Goal: Task Accomplishment & Management: Manage account settings

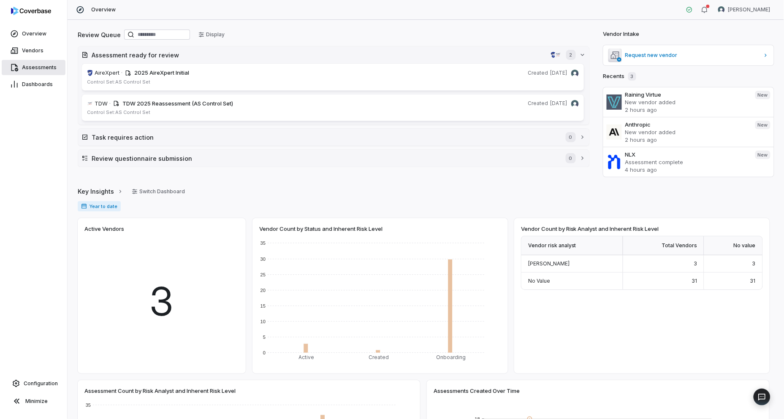
click at [31, 67] on span "Assessments" at bounding box center [39, 67] width 35 height 7
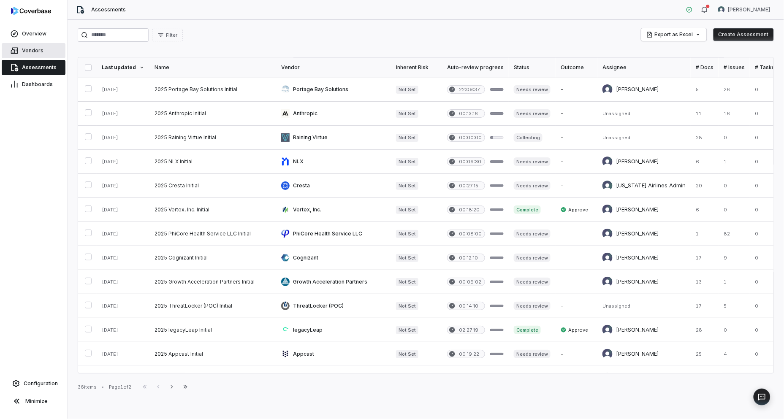
click at [27, 45] on link "Vendors" at bounding box center [34, 50] width 64 height 15
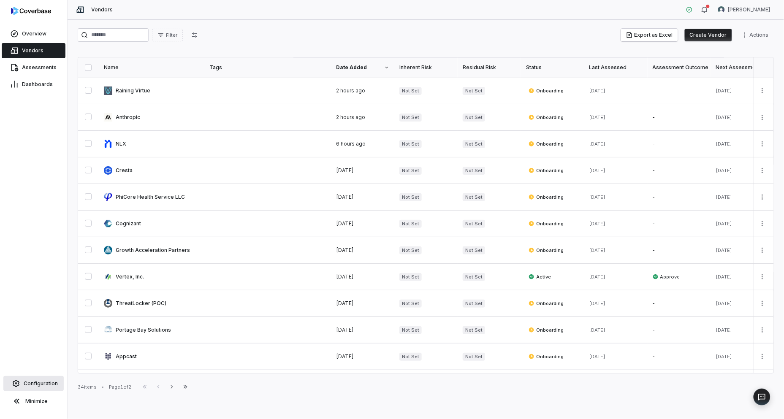
click at [35, 379] on link "Configuration" at bounding box center [33, 383] width 60 height 15
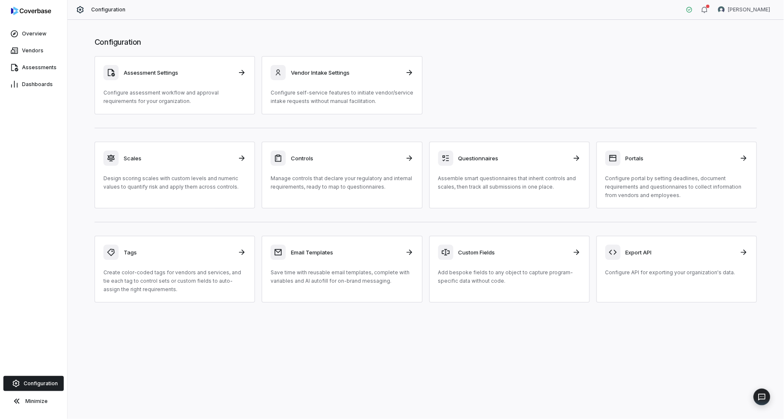
click at [332, 181] on p "Manage controls that declare your regulatory and internal requirements, ready t…" at bounding box center [342, 182] width 143 height 17
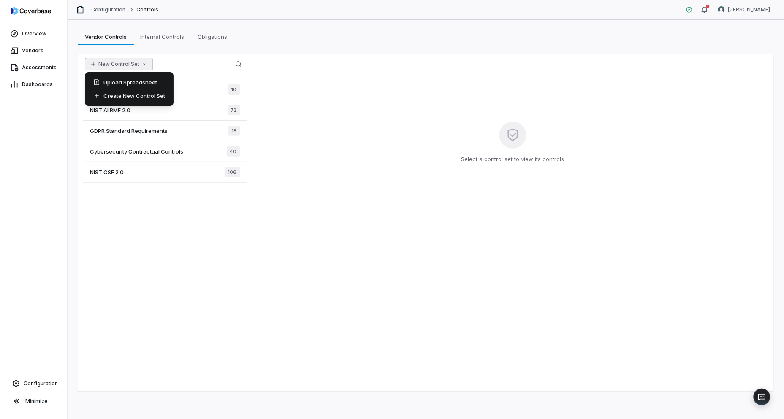
click at [136, 65] on button "New Control Set" at bounding box center [119, 64] width 68 height 13
click at [140, 83] on div "Upload Spreadsheet" at bounding box center [129, 83] width 82 height 14
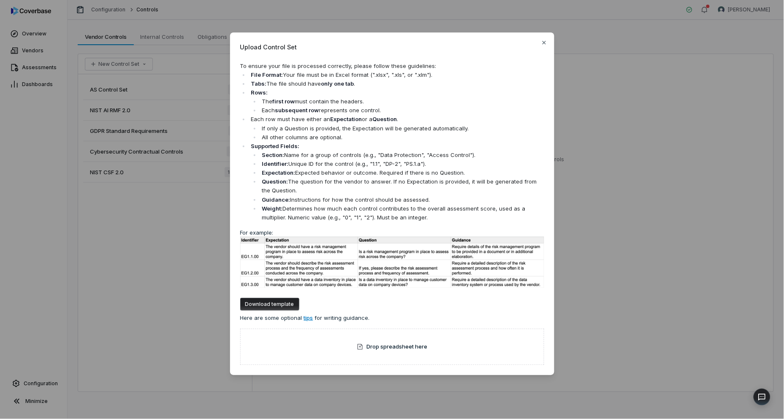
click at [275, 301] on button "Download template" at bounding box center [269, 304] width 59 height 13
drag, startPoint x: 542, startPoint y: 41, endPoint x: 557, endPoint y: 41, distance: 14.4
click at [543, 41] on icon "button" at bounding box center [544, 42] width 7 height 7
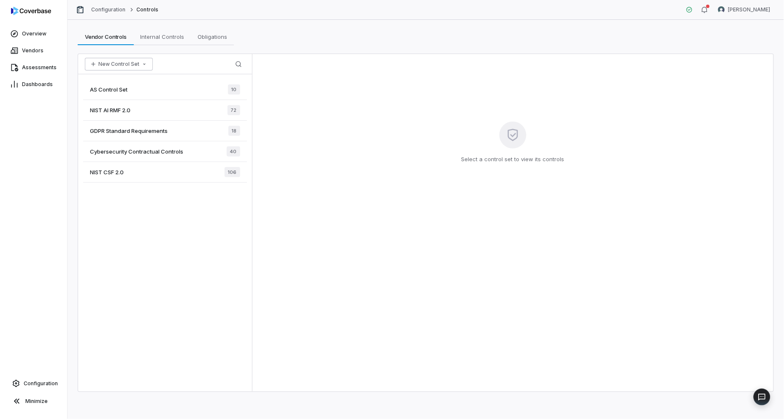
click at [137, 60] on button "New Control Set" at bounding box center [119, 64] width 68 height 13
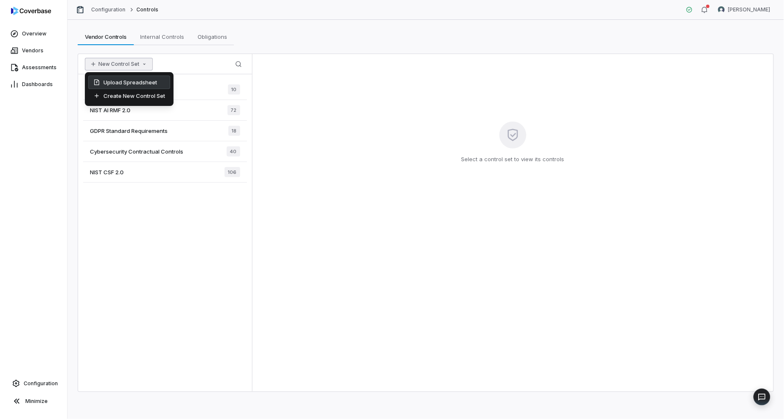
click at [138, 81] on div "Upload Spreadsheet" at bounding box center [129, 83] width 82 height 14
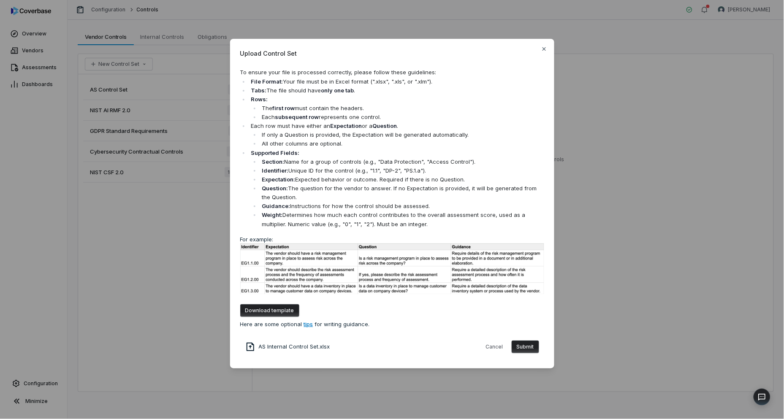
click at [528, 345] on button "Submit" at bounding box center [525, 347] width 27 height 13
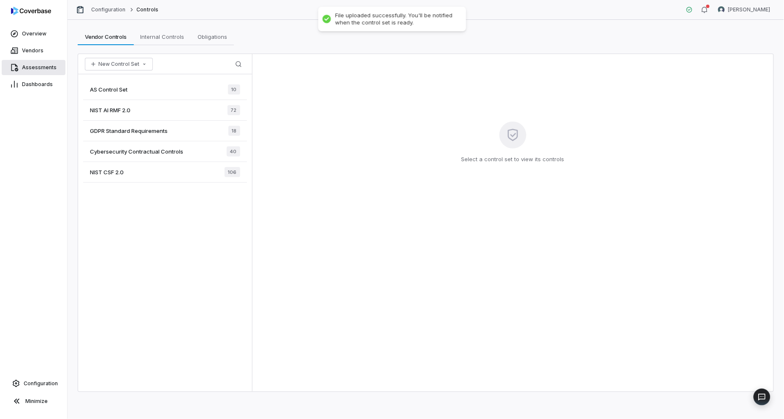
click at [22, 68] on span "Assessments" at bounding box center [39, 67] width 35 height 7
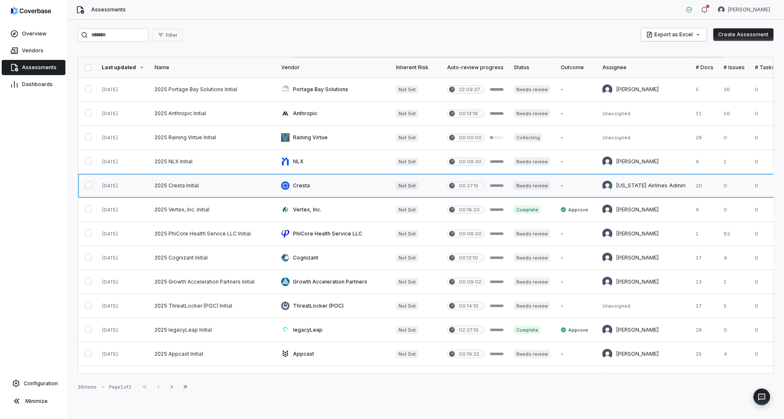
click at [311, 187] on link at bounding box center [333, 186] width 115 height 24
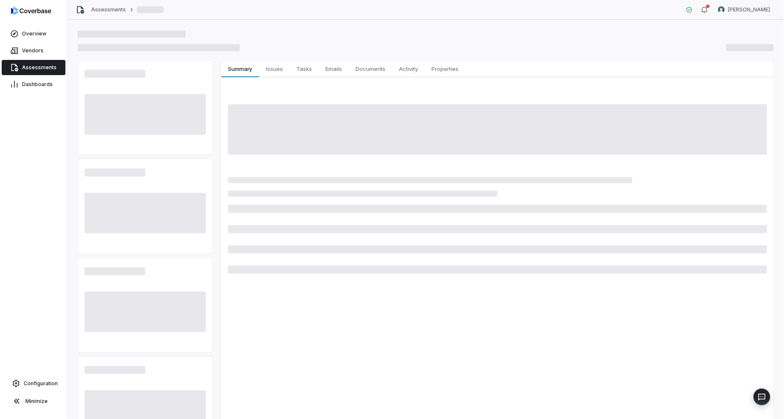
click at [19, 68] on link "Assessments" at bounding box center [34, 67] width 64 height 15
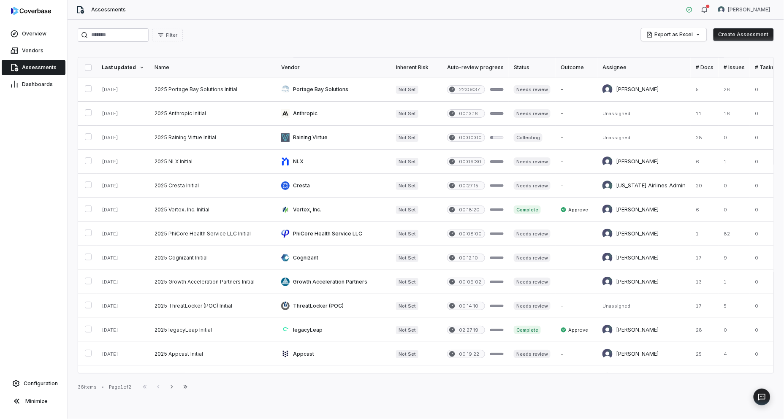
click at [745, 34] on button "Create Assessment" at bounding box center [744, 34] width 60 height 13
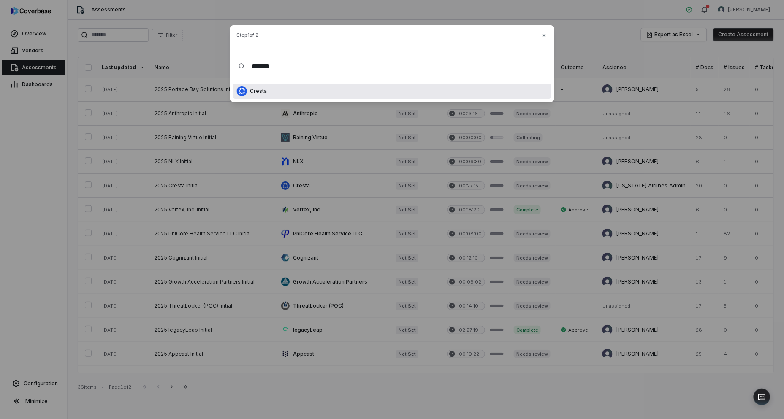
type input "******"
click at [318, 92] on div "Cresta" at bounding box center [393, 91] width 318 height 15
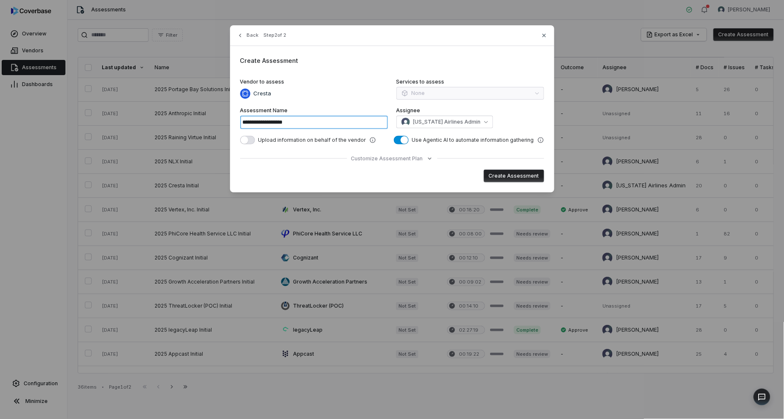
click at [298, 120] on input "**********" at bounding box center [314, 123] width 148 height 14
type input "**********"
click at [548, 173] on div "**********" at bounding box center [392, 108] width 324 height 167
click at [539, 174] on button "Create Assessment" at bounding box center [514, 176] width 60 height 13
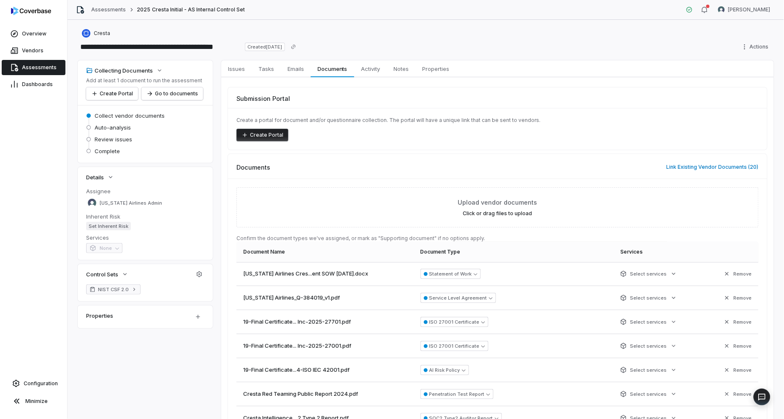
drag, startPoint x: 121, startPoint y: 297, endPoint x: 121, endPoint y: 292, distance: 4.6
click at [121, 296] on div "NIST CSF 2.0" at bounding box center [145, 293] width 135 height 17
click at [121, 292] on span "NIST CSF 2.0" at bounding box center [113, 289] width 31 height 7
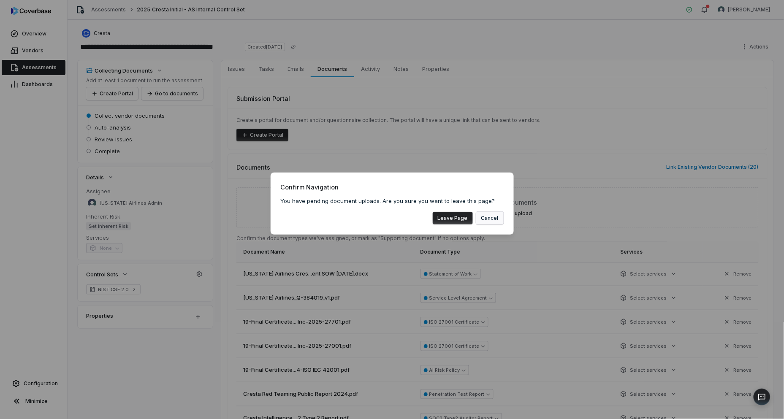
click at [488, 217] on button "Cancel" at bounding box center [489, 218] width 27 height 13
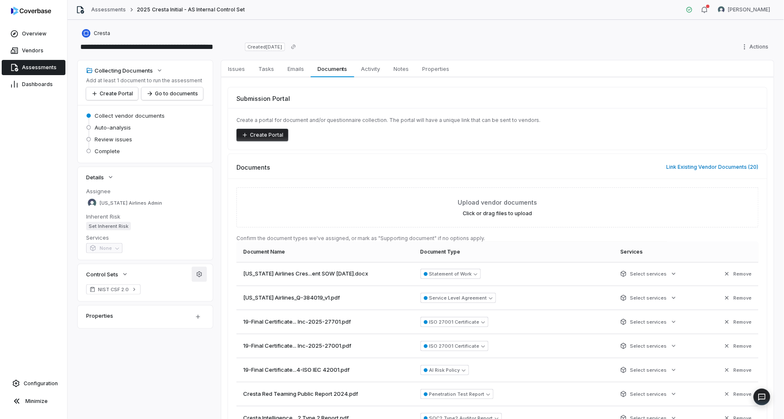
click at [201, 272] on icon "button" at bounding box center [199, 274] width 7 height 7
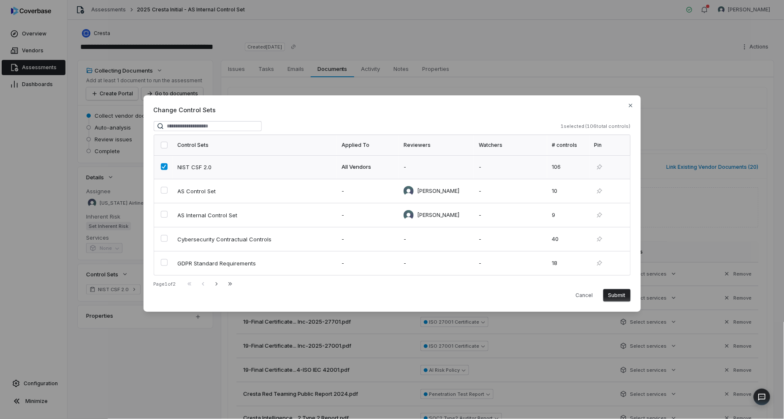
click at [161, 169] on button "button" at bounding box center [164, 166] width 7 height 7
click at [166, 209] on td at bounding box center [163, 216] width 19 height 24
click at [612, 295] on button "Submit" at bounding box center [617, 295] width 27 height 13
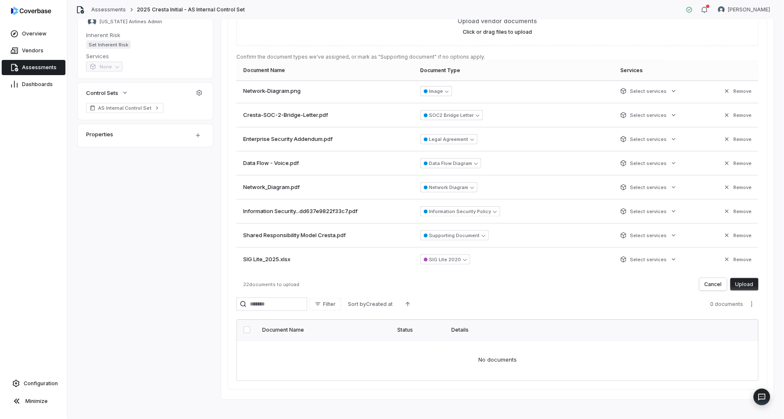
scroll to position [189, 0]
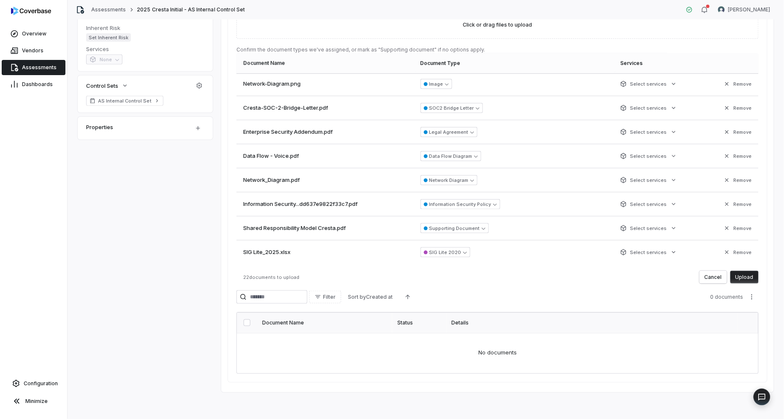
click at [734, 275] on button "Upload" at bounding box center [745, 277] width 28 height 13
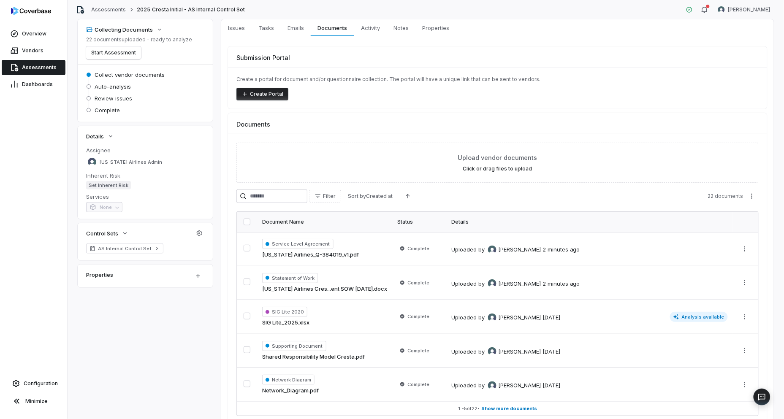
scroll to position [0, 0]
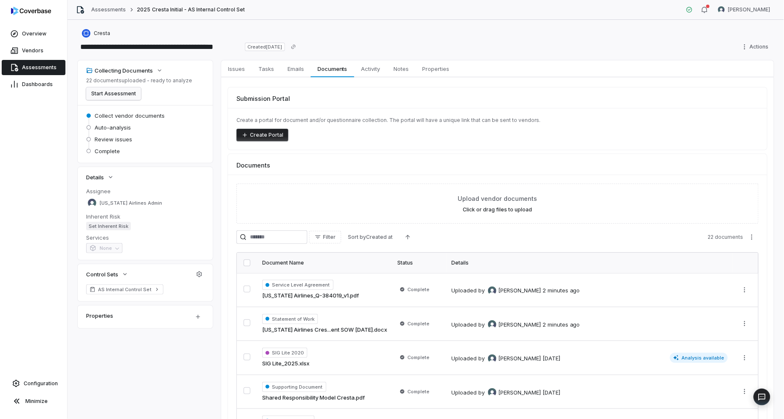
click at [129, 92] on button "Start Assessment" at bounding box center [113, 93] width 55 height 13
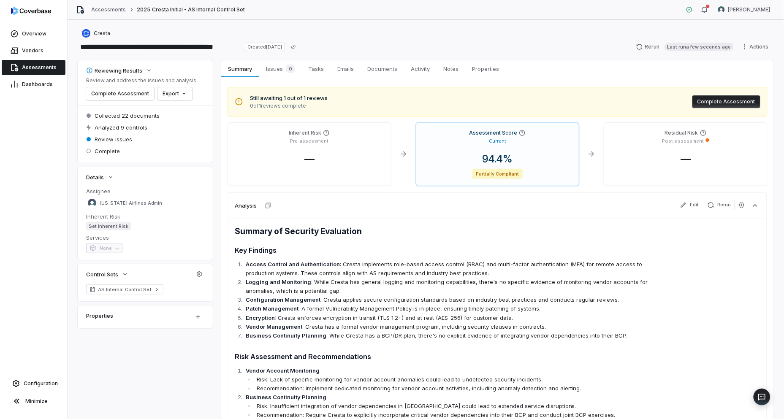
click at [366, 262] on p "Access Control and Authentication : Cresta implements role-based access control…" at bounding box center [451, 269] width 410 height 18
click at [737, 201] on button "button" at bounding box center [742, 205] width 14 height 10
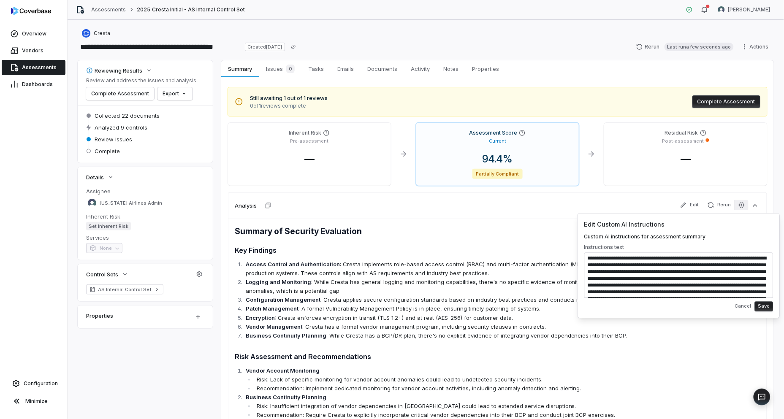
click at [739, 202] on icon "button" at bounding box center [742, 205] width 7 height 7
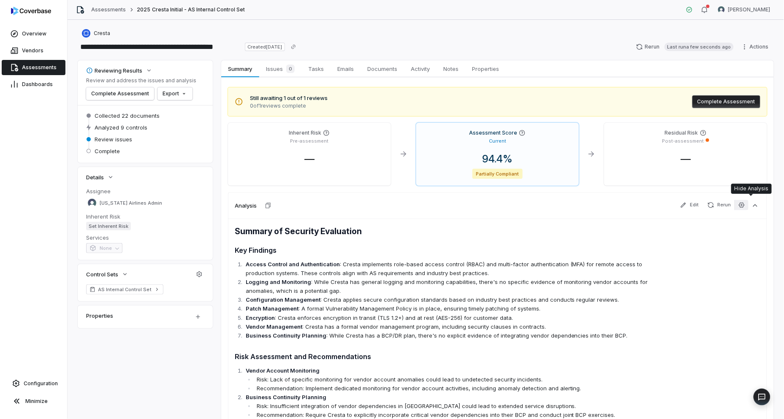
click at [741, 205] on button "button" at bounding box center [742, 205] width 14 height 10
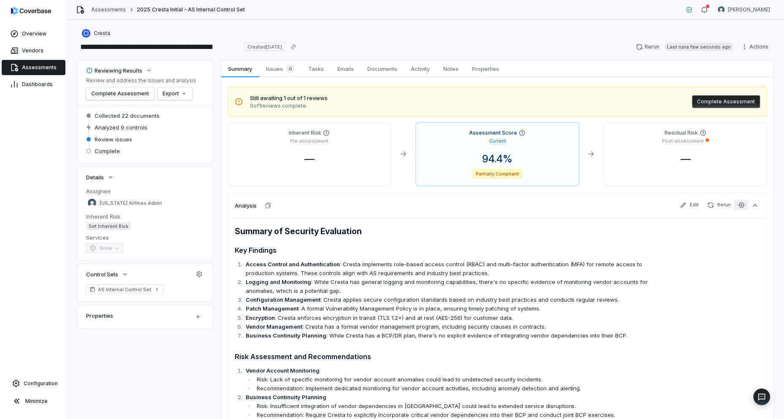
click at [739, 204] on icon "button" at bounding box center [742, 205] width 7 height 7
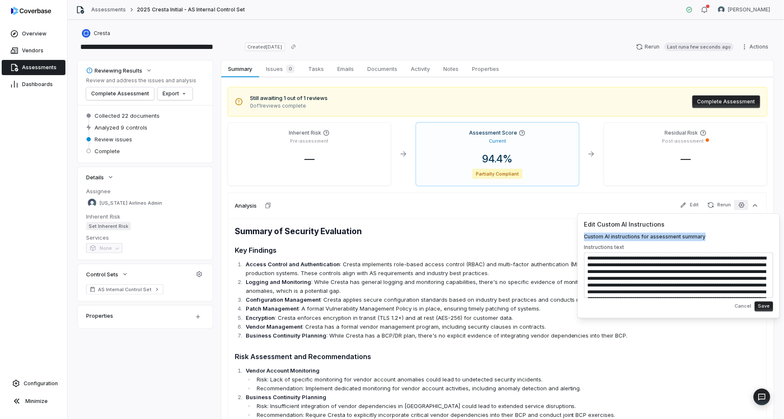
drag, startPoint x: 715, startPoint y: 234, endPoint x: 583, endPoint y: 239, distance: 132.7
click at [583, 239] on div "**********" at bounding box center [679, 266] width 203 height 105
drag, startPoint x: 583, startPoint y: 239, endPoint x: 601, endPoint y: 237, distance: 18.7
copy span "Custom AI instructions for assessment summary"
click at [441, 285] on p "Logging and Monitoring : While Cresta has general logging and monitoring capabi…" at bounding box center [451, 287] width 410 height 18
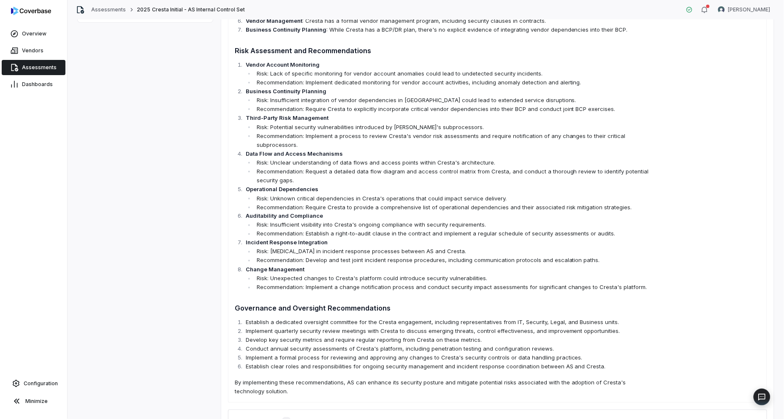
scroll to position [328, 0]
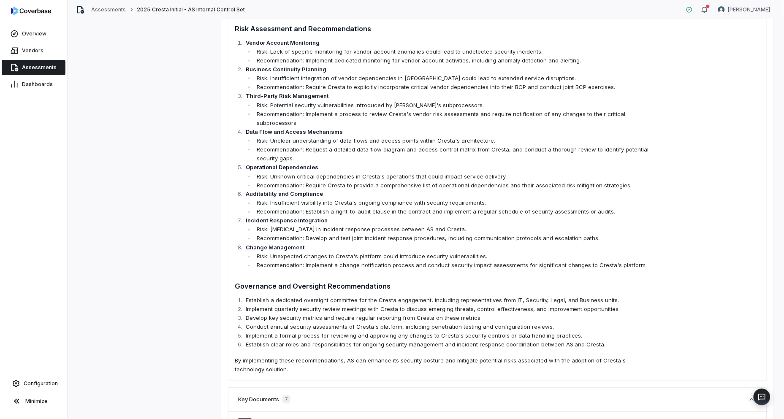
click at [442, 228] on li "Risk: Lack of coordination in incident response processes between AS and Cresta." at bounding box center [455, 230] width 401 height 9
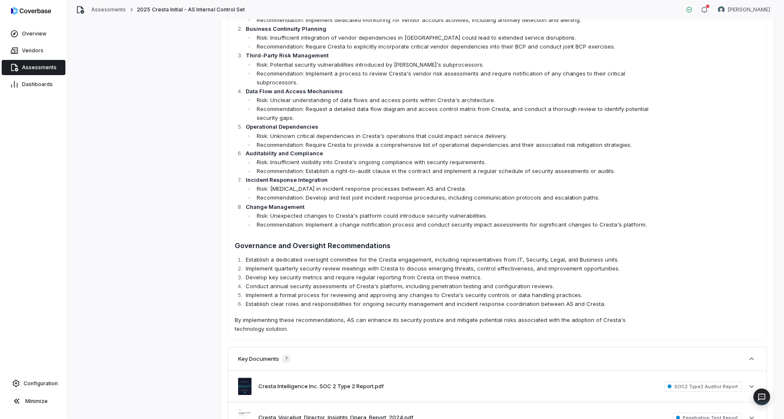
scroll to position [375, 0]
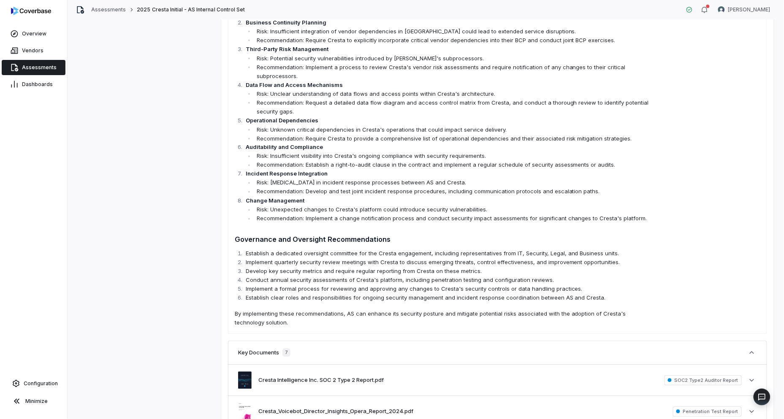
click at [426, 241] on h3 "Governance and Oversight Recommendations" at bounding box center [445, 239] width 421 height 11
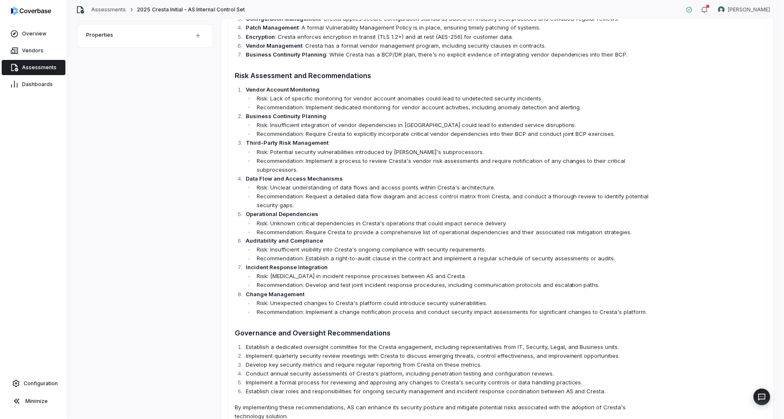
scroll to position [188, 0]
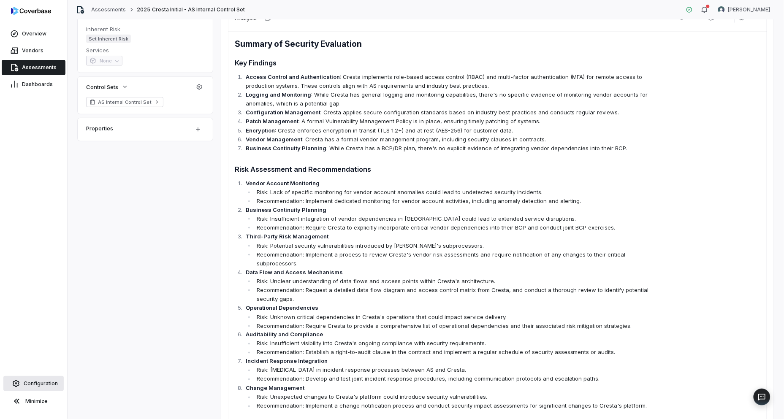
click at [38, 382] on span "Configuration" at bounding box center [41, 384] width 34 height 7
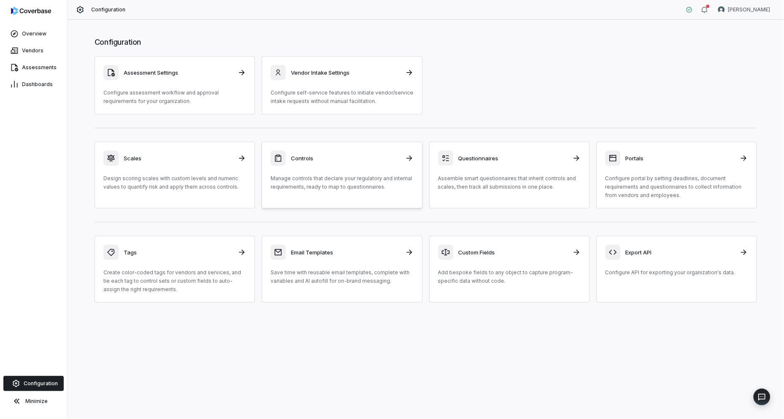
click at [300, 176] on p "Manage controls that declare your regulatory and internal requirements, ready t…" at bounding box center [342, 182] width 143 height 17
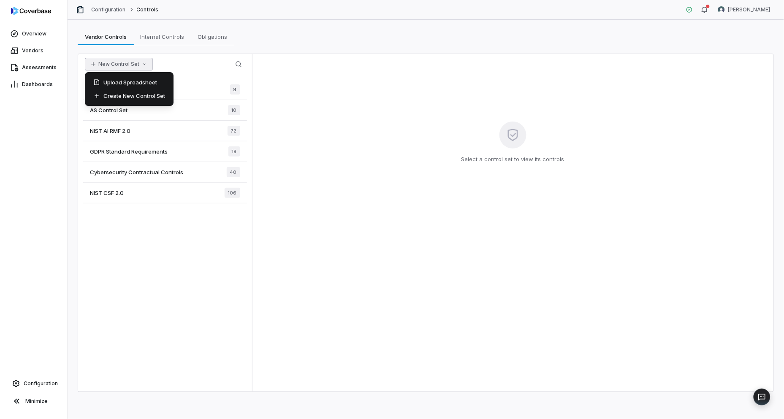
click at [141, 68] on button "New Control Set" at bounding box center [119, 64] width 68 height 13
click at [142, 81] on div "Upload Spreadsheet" at bounding box center [129, 83] width 82 height 14
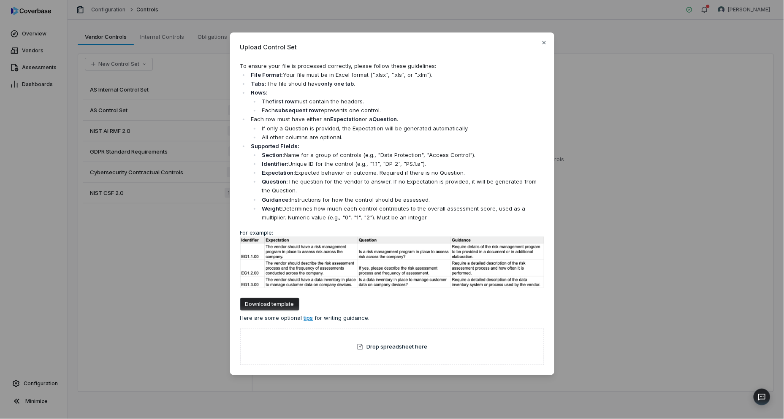
click at [261, 301] on button "Download template" at bounding box center [269, 304] width 59 height 13
drag, startPoint x: 133, startPoint y: 226, endPoint x: 134, endPoint y: 220, distance: 5.1
click at [135, 224] on div "Upload Control Set To ensure your file is processed correctly, please follow th…" at bounding box center [392, 210] width 784 height 382
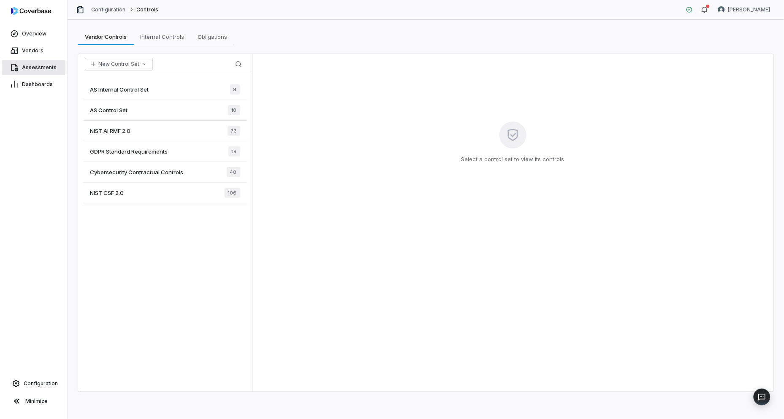
click at [36, 69] on span "Assessments" at bounding box center [39, 67] width 35 height 7
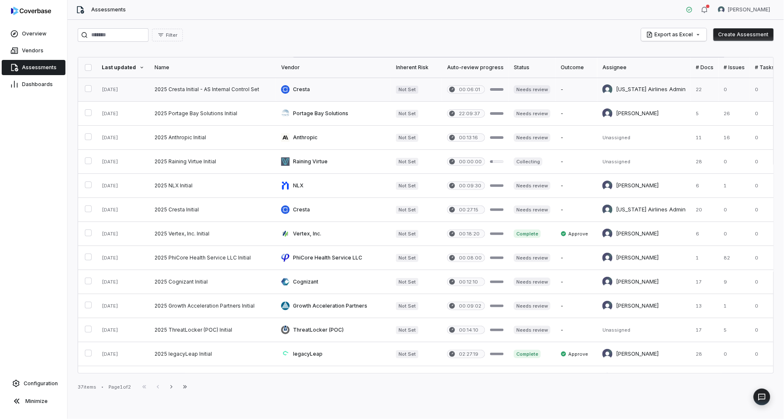
click at [269, 90] on link at bounding box center [213, 90] width 127 height 24
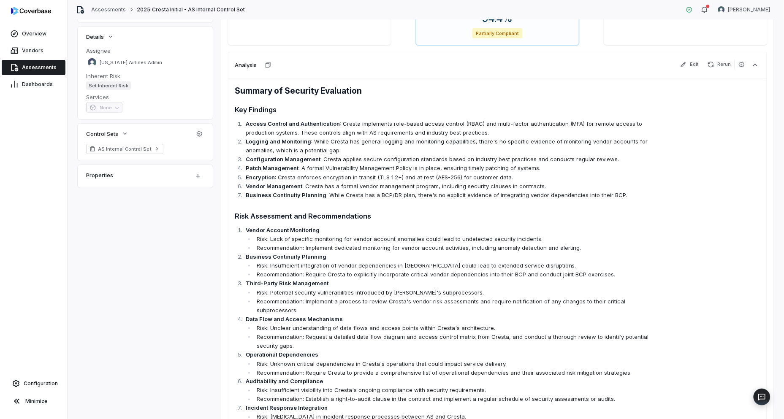
scroll to position [47, 0]
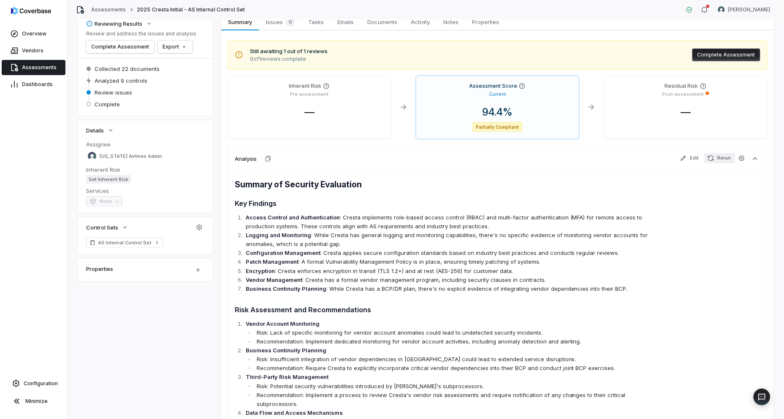
click at [713, 162] on button "Rerun" at bounding box center [720, 158] width 30 height 10
click at [739, 155] on icon "button" at bounding box center [742, 158] width 7 height 7
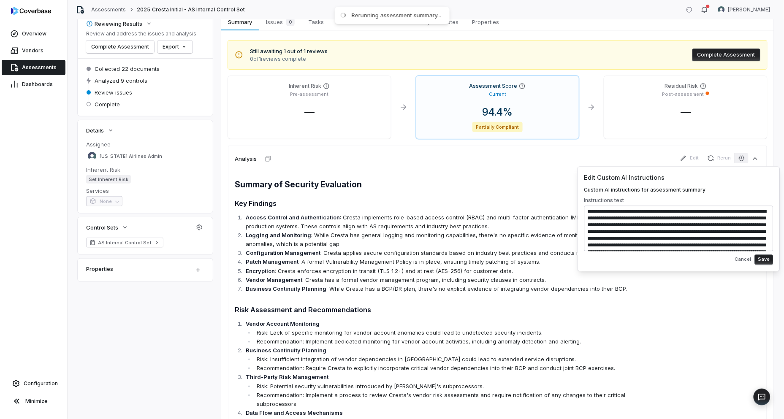
click at [705, 227] on textarea "**********" at bounding box center [679, 229] width 189 height 46
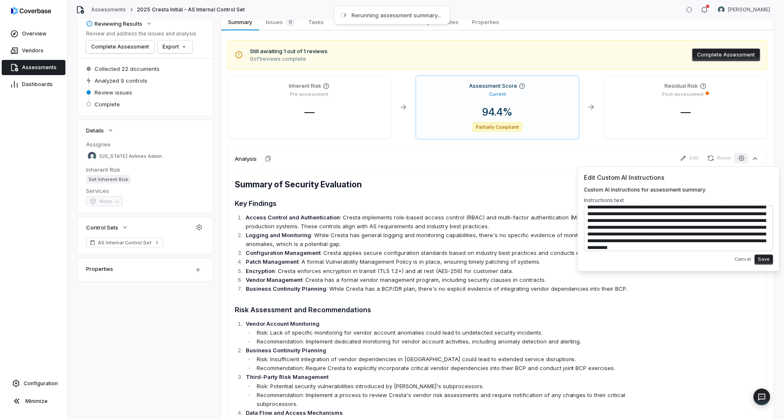
scroll to position [27, 0]
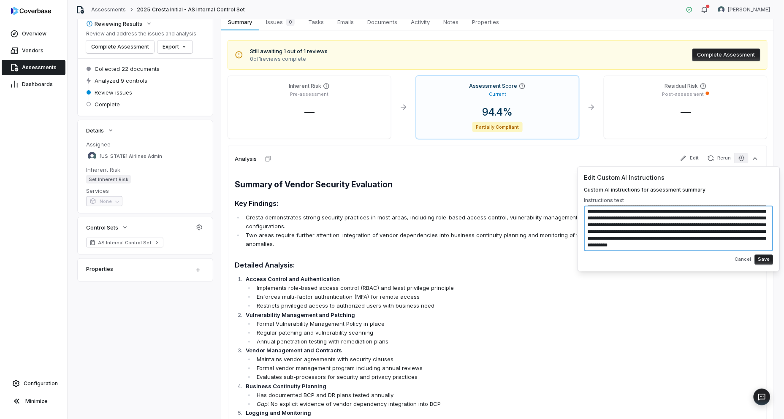
click at [605, 240] on textarea "**********" at bounding box center [679, 229] width 189 height 46
paste textarea "**********"
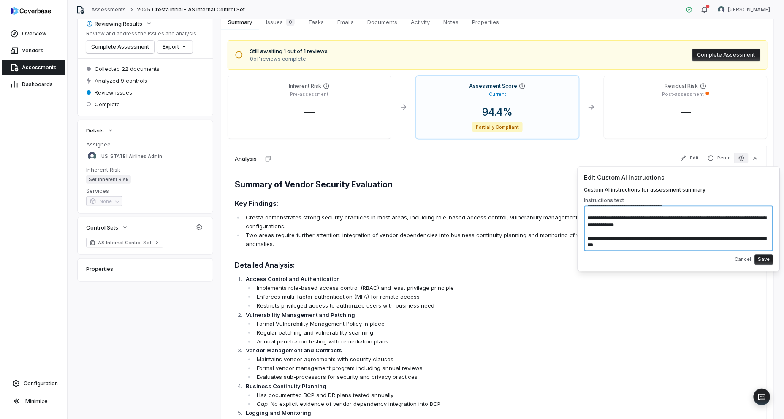
scroll to position [470, 0]
type textarea "**********"
click at [763, 258] on button "Save" at bounding box center [764, 260] width 19 height 10
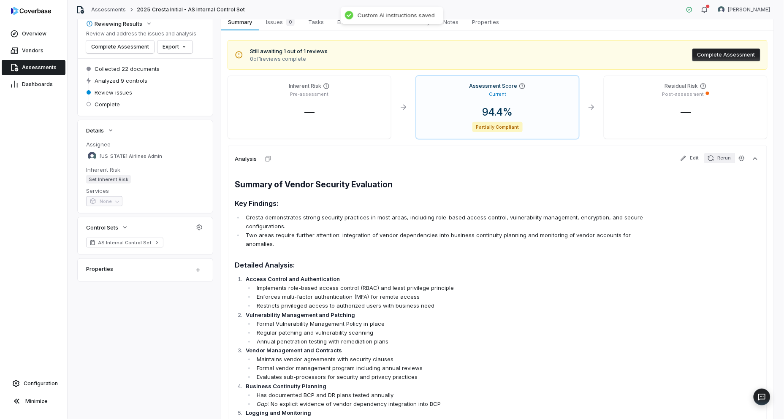
click at [722, 162] on button "Rerun" at bounding box center [720, 158] width 30 height 10
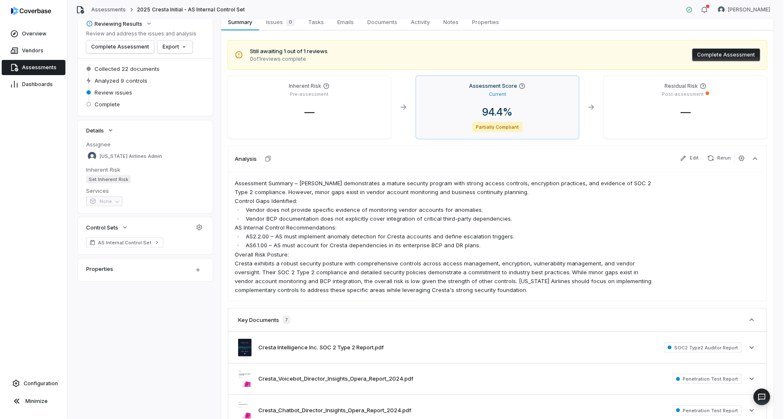
click at [522, 108] on div "94.4 %" at bounding box center [498, 112] width 150 height 13
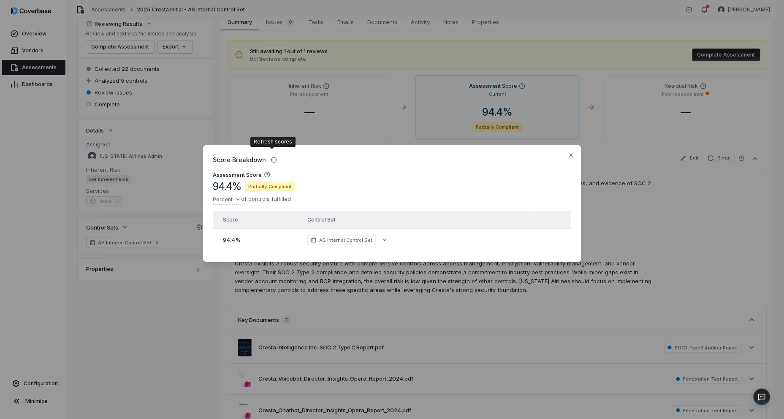
click at [567, 157] on div "Score Breakdown" at bounding box center [392, 159] width 358 height 9
click at [574, 149] on div "Score Breakdown Assessment Score 94.4 % Partially Compliant Percent of controls…" at bounding box center [392, 203] width 378 height 117
click at [571, 157] on div "Score Breakdown" at bounding box center [392, 159] width 358 height 9
click at [571, 155] on icon "button" at bounding box center [571, 155] width 7 height 7
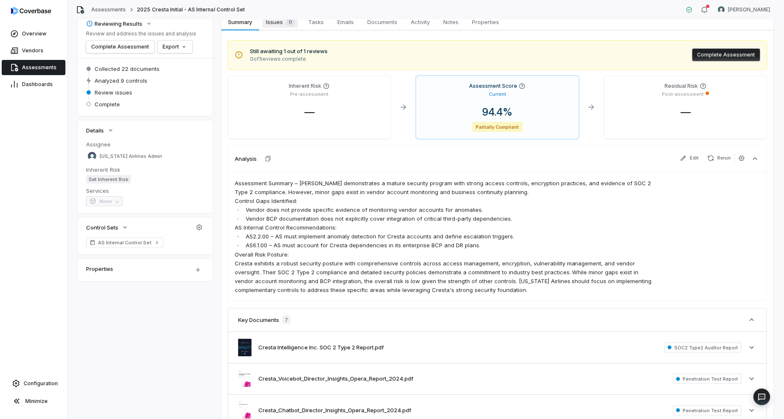
click at [278, 26] on span "Issues 0" at bounding box center [280, 22] width 35 height 12
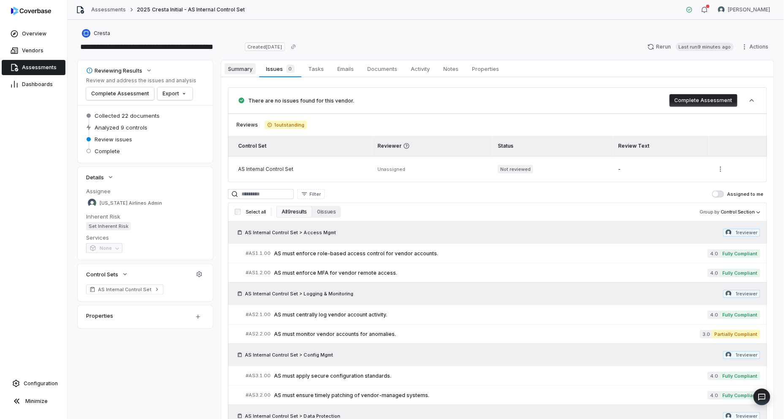
click at [234, 74] on span "Summary" at bounding box center [240, 68] width 31 height 11
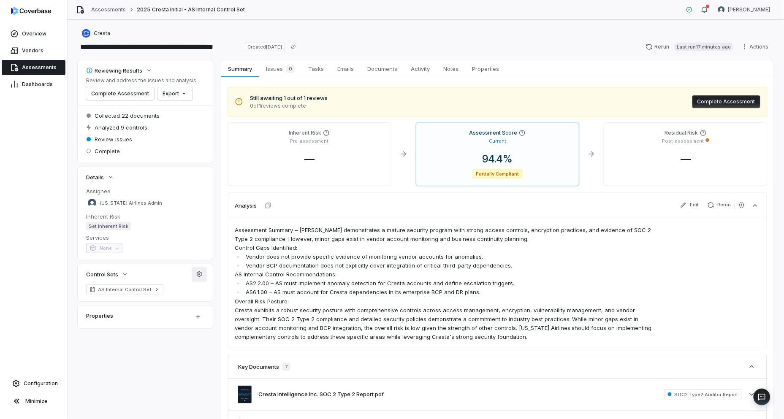
click at [198, 279] on button "button" at bounding box center [199, 274] width 15 height 15
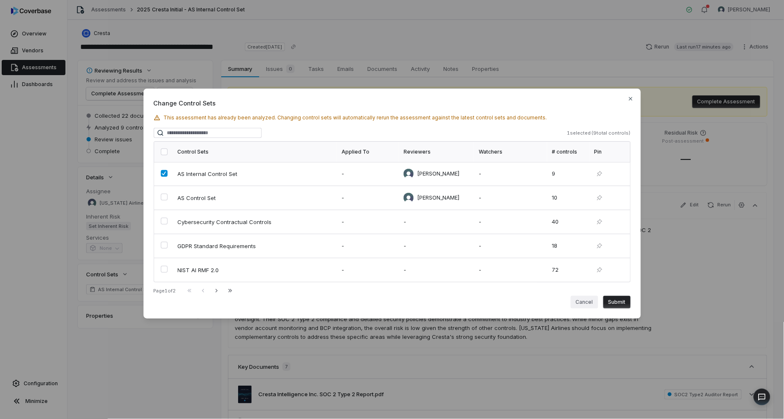
click at [585, 303] on button "Cancel" at bounding box center [584, 302] width 27 height 13
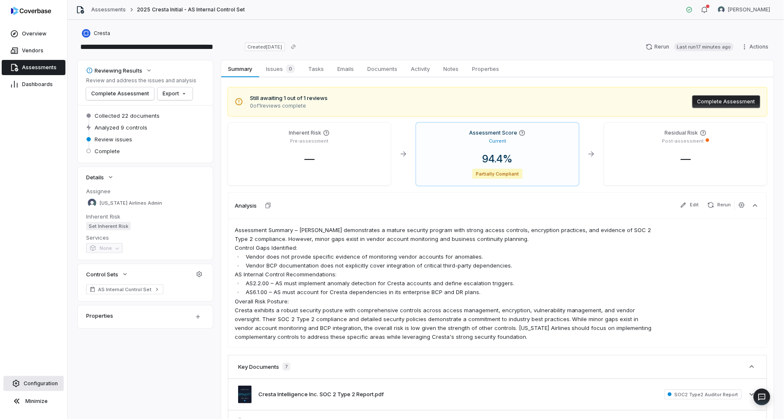
click at [26, 384] on span "Configuration" at bounding box center [41, 384] width 34 height 7
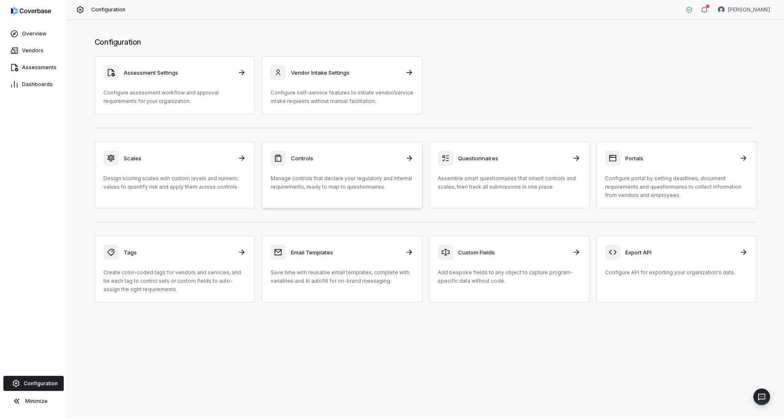
click at [310, 169] on div "Controls Manage controls that declare your regulatory and internal requirements…" at bounding box center [342, 171] width 143 height 41
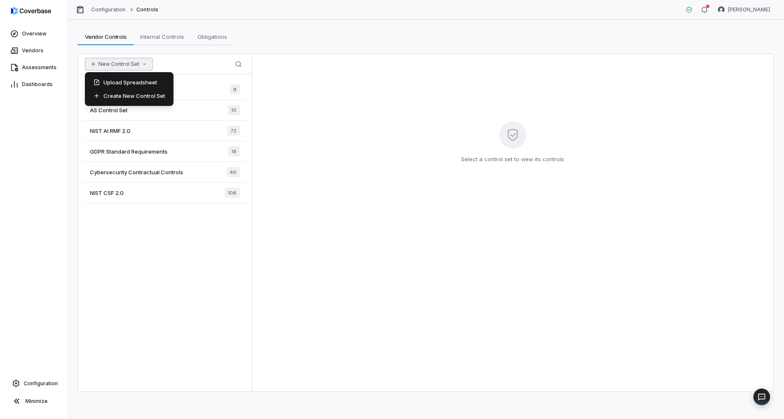
click at [127, 64] on button "New Control Set" at bounding box center [119, 64] width 68 height 13
click at [131, 82] on div "Upload Spreadsheet" at bounding box center [129, 83] width 82 height 14
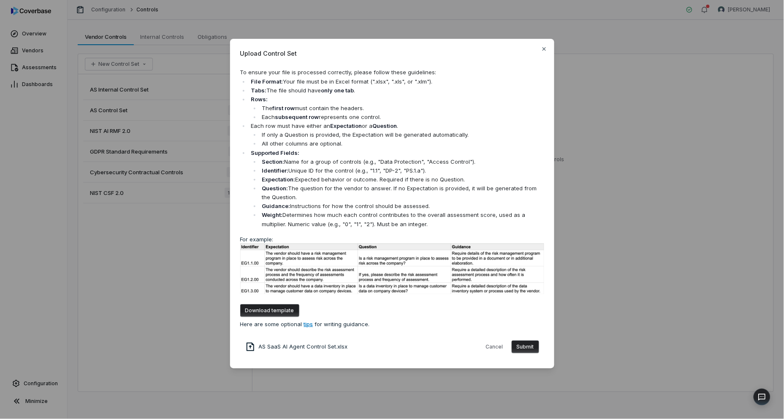
click at [531, 348] on button "Submit" at bounding box center [525, 347] width 27 height 13
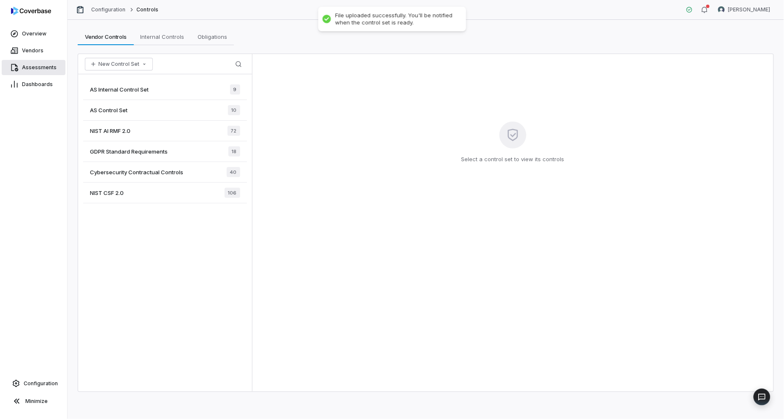
click at [27, 68] on span "Assessments" at bounding box center [39, 67] width 35 height 7
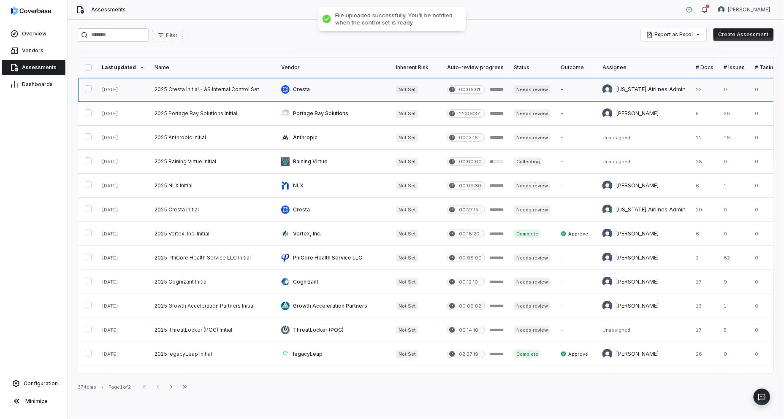
click at [305, 92] on link at bounding box center [333, 90] width 115 height 24
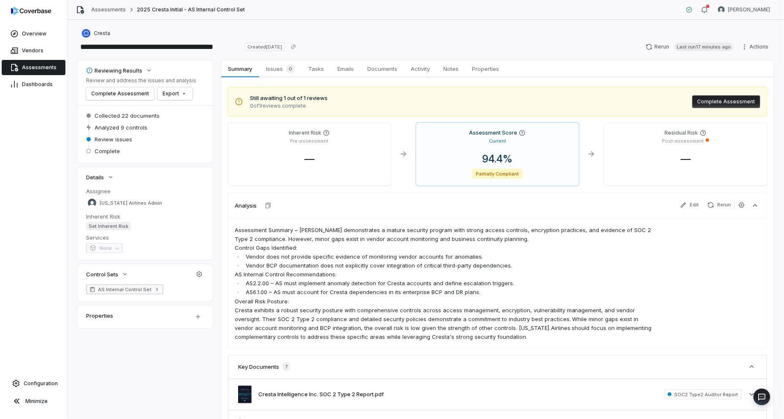
click at [145, 288] on span "AS Internal Control Set" at bounding box center [125, 289] width 54 height 7
click at [201, 275] on icon "button" at bounding box center [199, 274] width 5 height 5
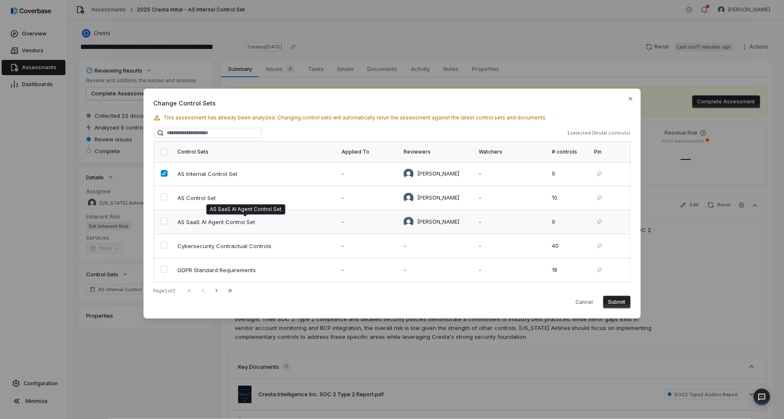
click at [207, 220] on span "AS SaaS AI Agent Control Set" at bounding box center [245, 222] width 135 height 8
click at [625, 302] on button "Submit" at bounding box center [617, 302] width 27 height 13
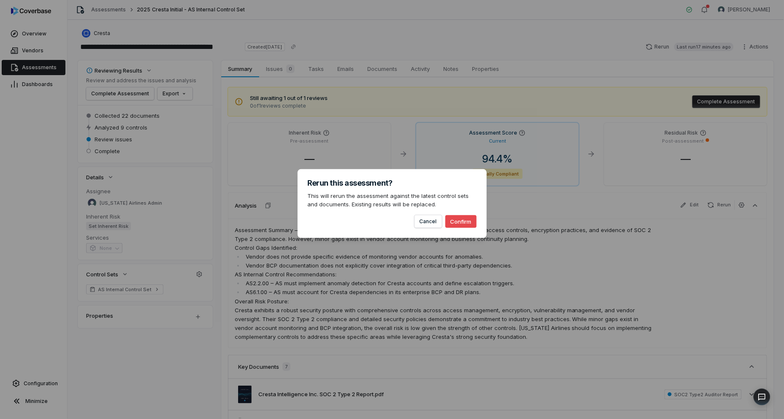
click at [466, 217] on button "Confirm" at bounding box center [461, 221] width 31 height 13
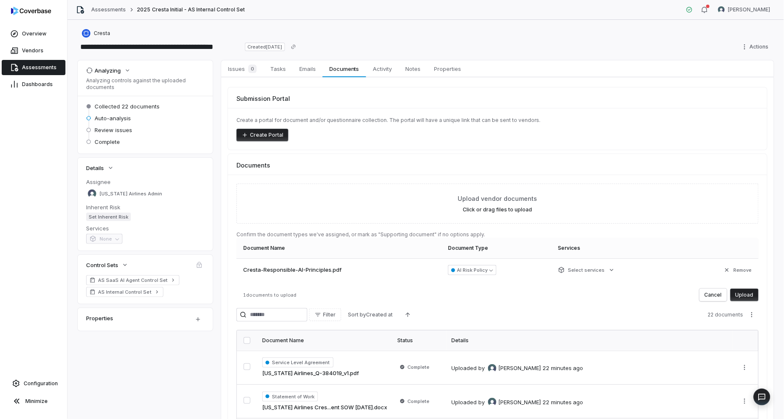
click at [741, 294] on button "Upload" at bounding box center [745, 295] width 28 height 13
click at [746, 297] on button "Upload" at bounding box center [745, 295] width 28 height 13
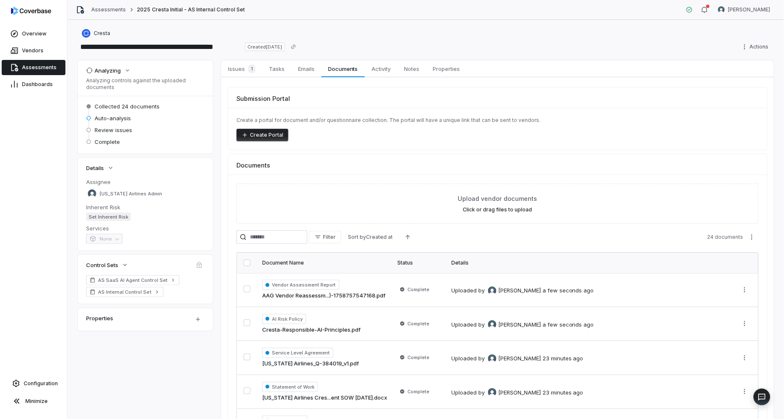
click at [40, 66] on span "Assessments" at bounding box center [39, 67] width 35 height 7
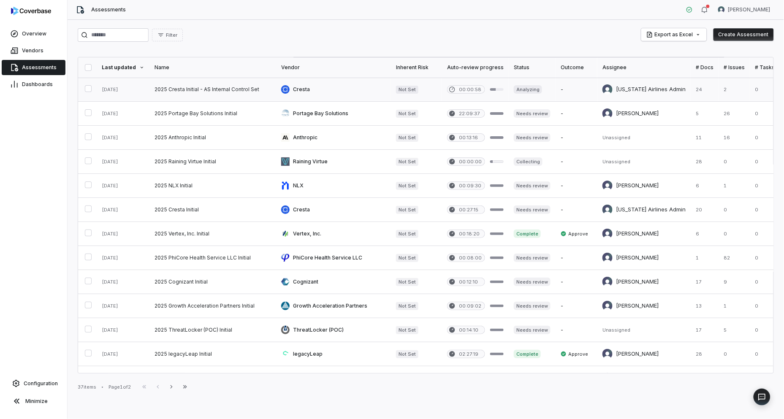
click at [339, 87] on link at bounding box center [333, 90] width 115 height 24
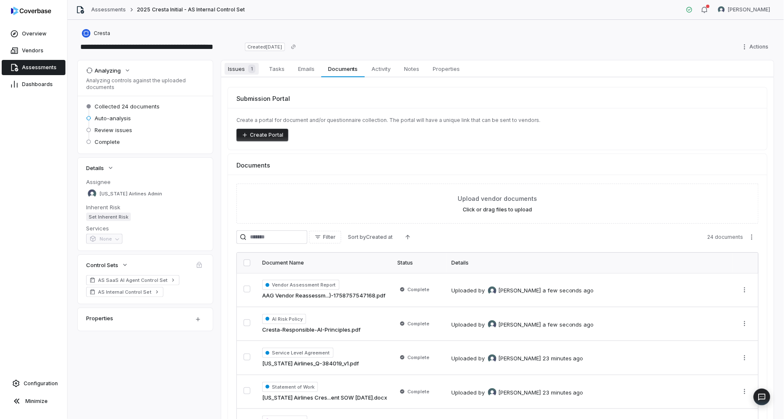
click at [242, 69] on span "Issues 1" at bounding box center [242, 69] width 34 height 12
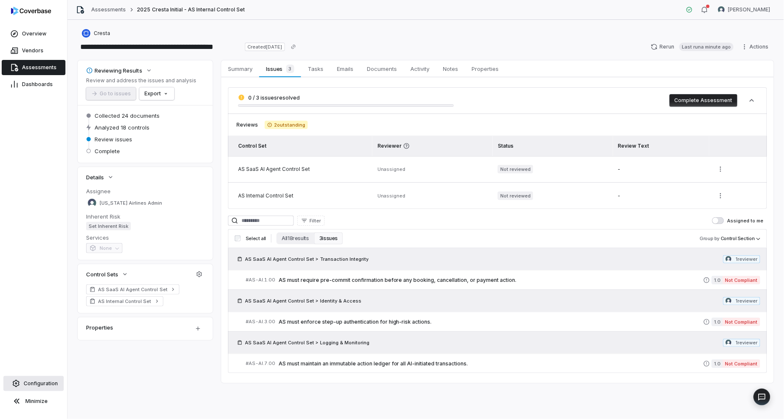
click at [38, 385] on span "Configuration" at bounding box center [41, 384] width 34 height 7
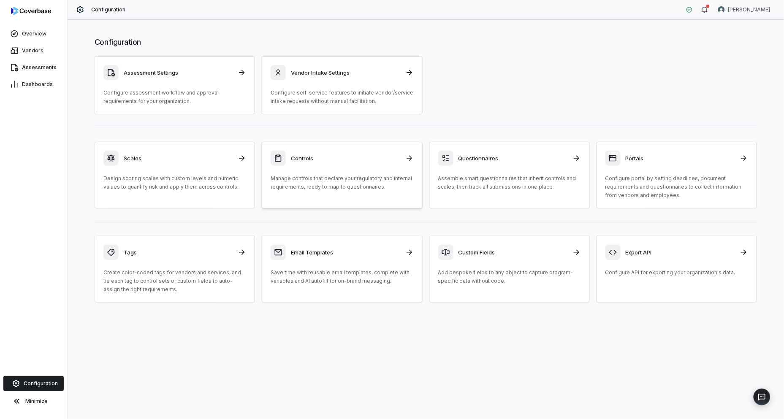
click at [311, 170] on div "Controls Manage controls that declare your regulatory and internal requirements…" at bounding box center [342, 171] width 143 height 41
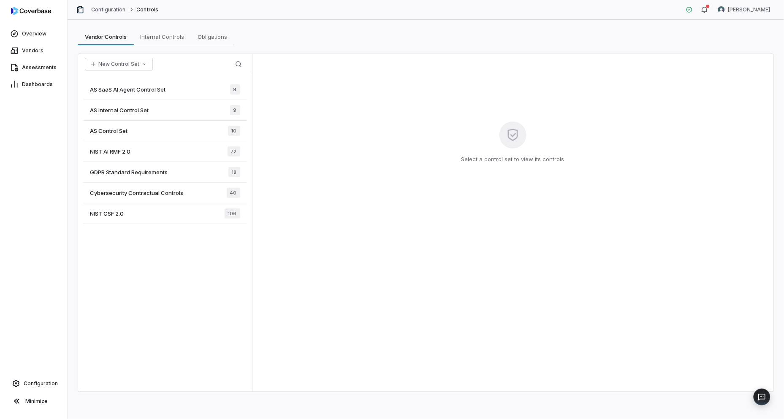
click at [234, 84] on span "9" at bounding box center [235, 89] width 10 height 10
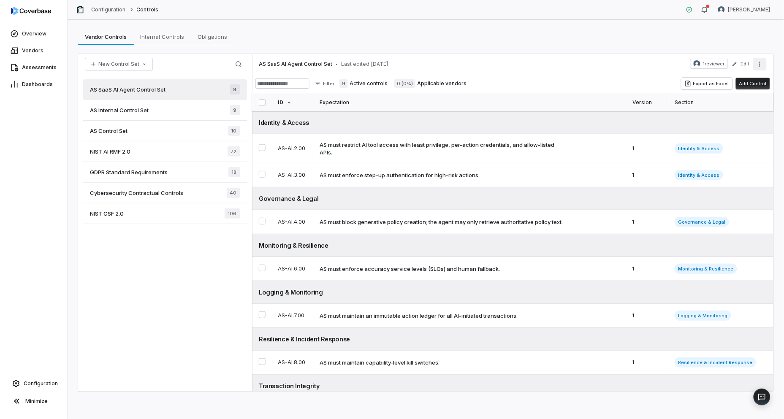
click at [763, 65] on icon "More actions" at bounding box center [760, 64] width 7 height 7
click at [751, 80] on div "Manage Sections" at bounding box center [704, 83] width 121 height 14
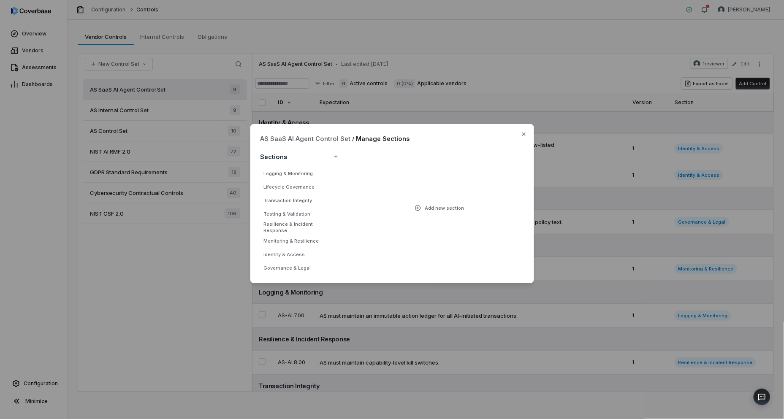
click at [525, 138] on div "AS SaaS AI Agent Control Set / Manage Sections Sections Logging & Monitoring Li…" at bounding box center [392, 203] width 284 height 159
click at [528, 136] on div "AS SaaS AI Agent Control Set / Manage Sections Sections Logging & Monitoring Li…" at bounding box center [392, 203] width 284 height 159
click at [525, 135] on icon "button" at bounding box center [523, 134] width 3 height 3
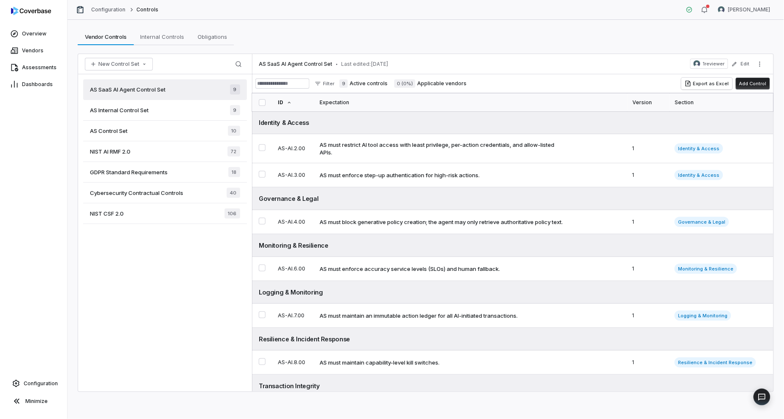
click at [260, 103] on button "button" at bounding box center [262, 102] width 7 height 7
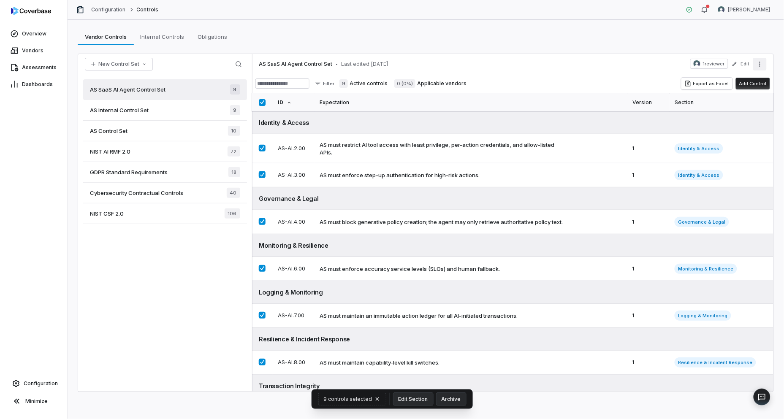
click at [759, 64] on icon "More actions" at bounding box center [760, 64] width 7 height 7
click at [745, 61] on button "Edit" at bounding box center [740, 64] width 23 height 15
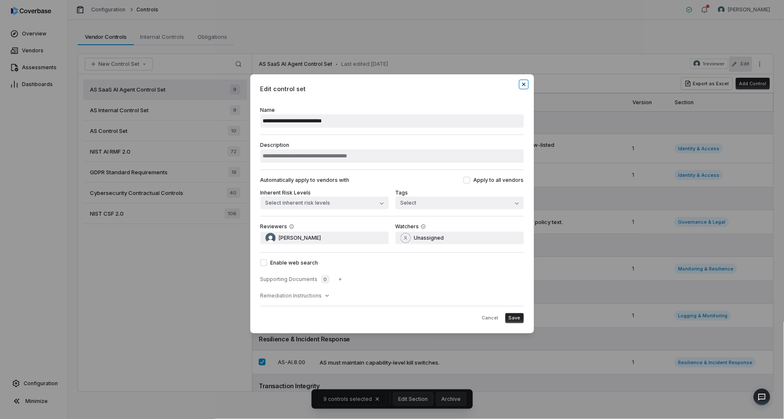
click at [522, 85] on icon "button" at bounding box center [523, 83] width 3 height 3
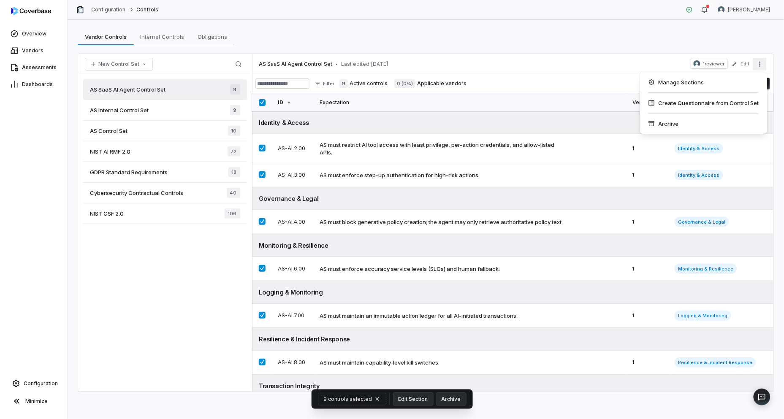
click at [761, 65] on icon "More actions" at bounding box center [760, 64] width 7 height 7
click at [718, 82] on div "Manage Sections" at bounding box center [704, 83] width 121 height 14
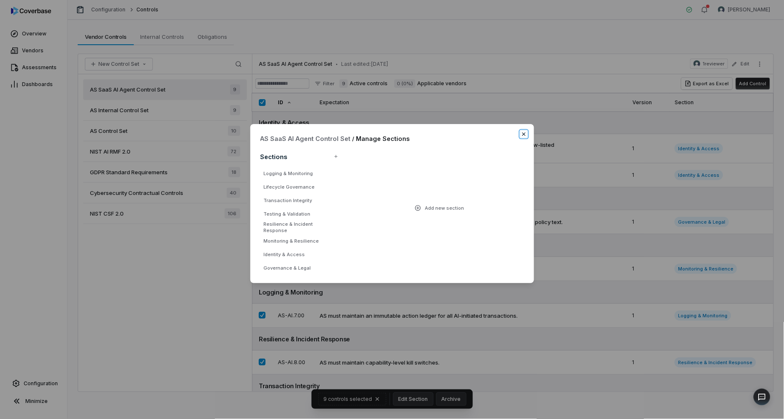
click at [525, 131] on icon "button" at bounding box center [524, 134] width 7 height 7
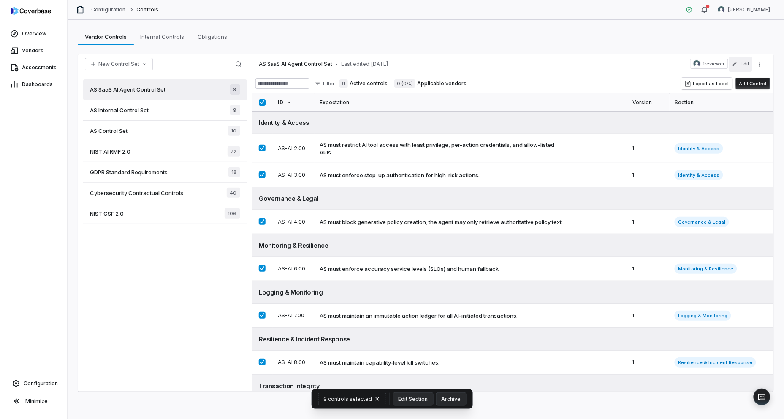
click at [738, 62] on button "Edit" at bounding box center [740, 64] width 23 height 15
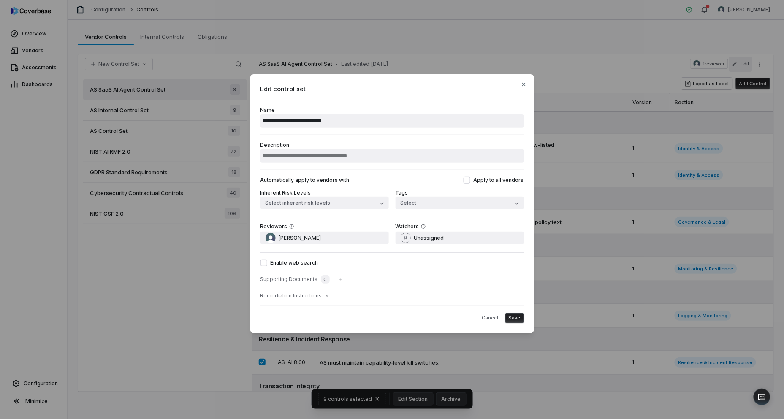
click at [738, 62] on div "**********" at bounding box center [392, 210] width 784 height 298
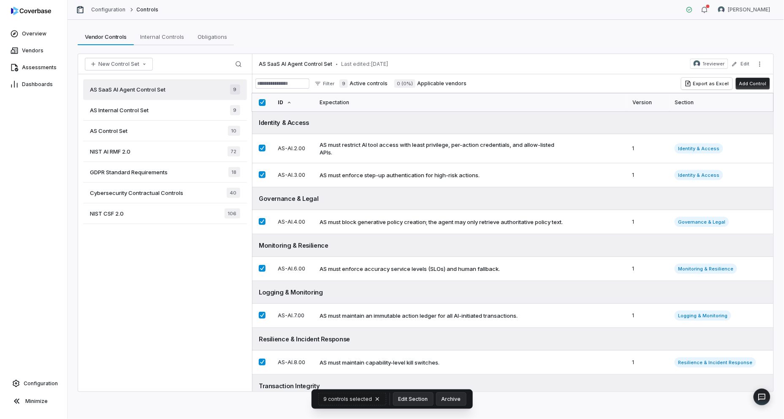
click at [198, 112] on div "AS Internal Control Set 9" at bounding box center [165, 110] width 164 height 21
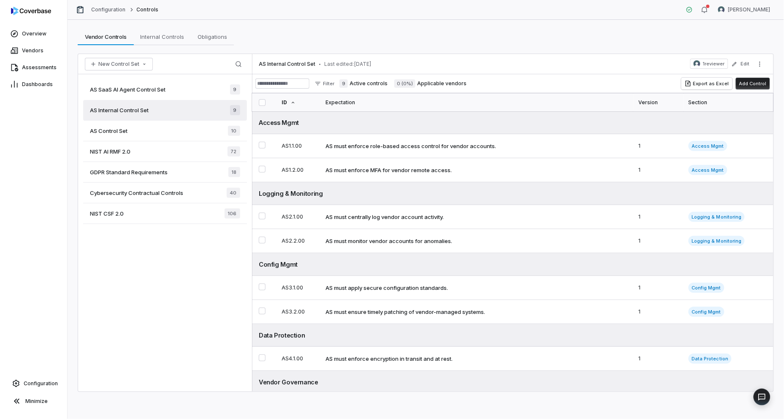
drag, startPoint x: 197, startPoint y: 90, endPoint x: 179, endPoint y: 90, distance: 17.7
click at [179, 90] on div "AS SaaS AI Agent Control Set 9" at bounding box center [165, 89] width 164 height 21
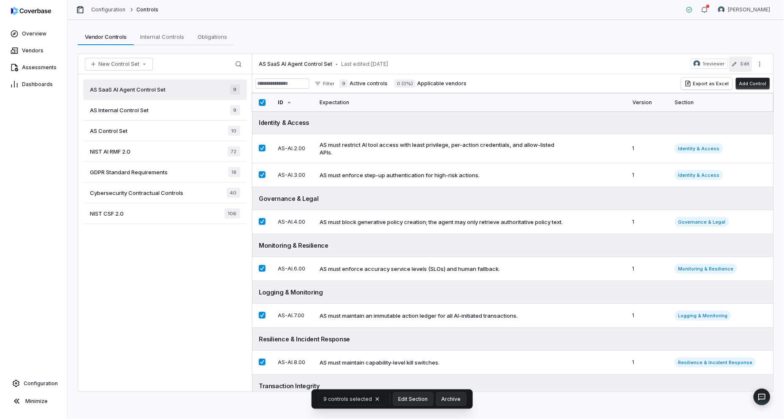
click at [744, 65] on button "Edit" at bounding box center [740, 64] width 23 height 15
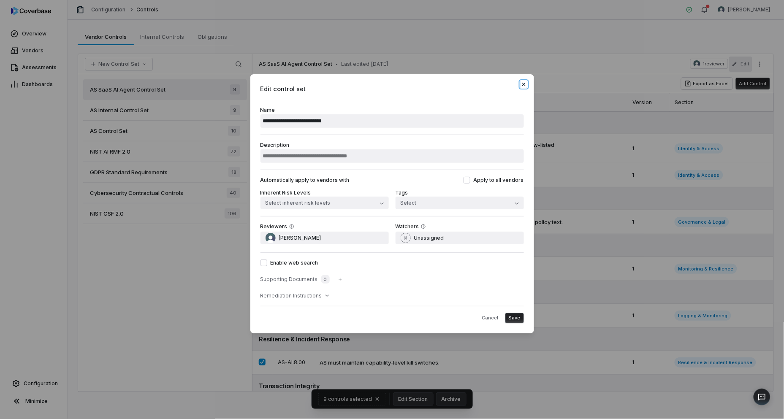
click at [524, 87] on icon "button" at bounding box center [524, 84] width 7 height 7
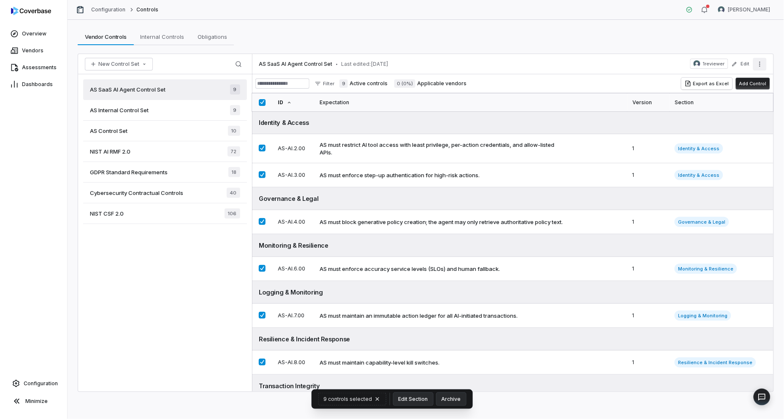
click at [767, 64] on div "AS SaaS AI Agent Control Set • Last edited: Sep 24, 2025 1 reviewer Edit" at bounding box center [513, 64] width 522 height 20
click at [745, 120] on div "Archive" at bounding box center [704, 124] width 121 height 14
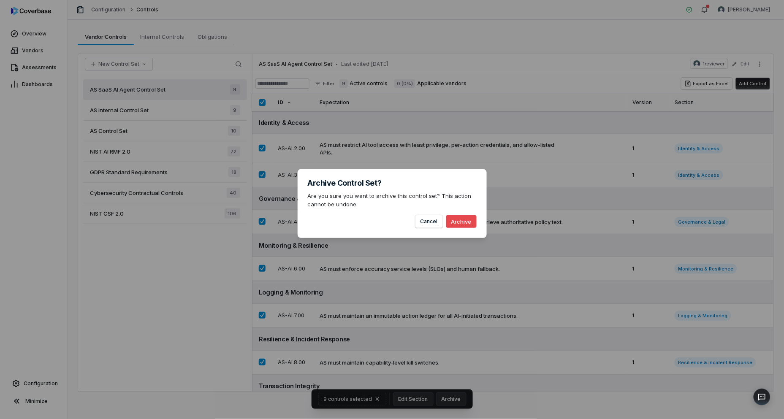
click at [463, 221] on button "Archive" at bounding box center [461, 221] width 30 height 13
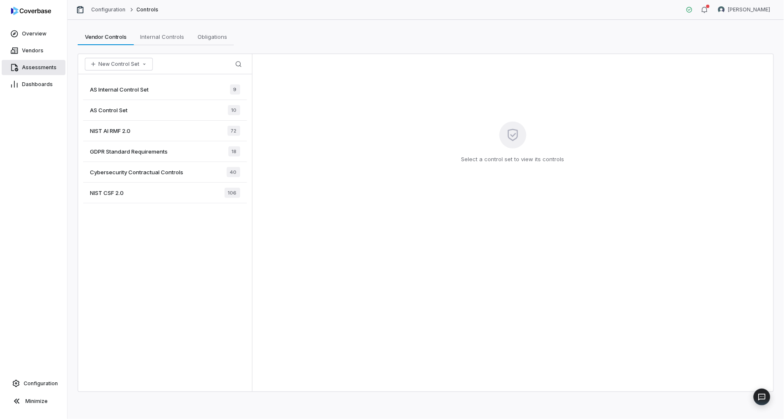
click at [34, 69] on span "Assessments" at bounding box center [39, 67] width 35 height 7
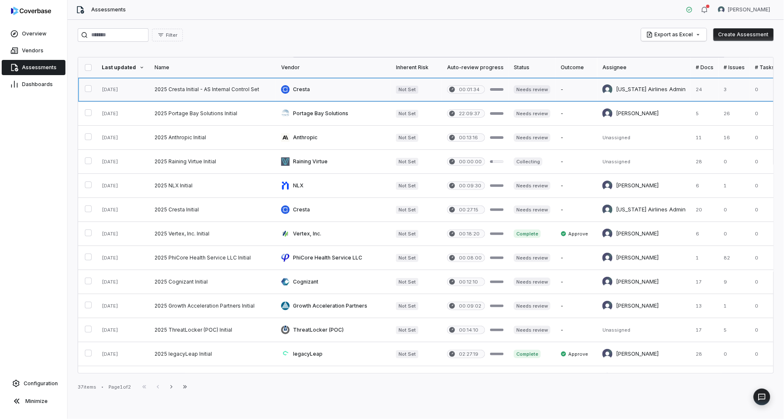
click at [320, 88] on link at bounding box center [333, 90] width 115 height 24
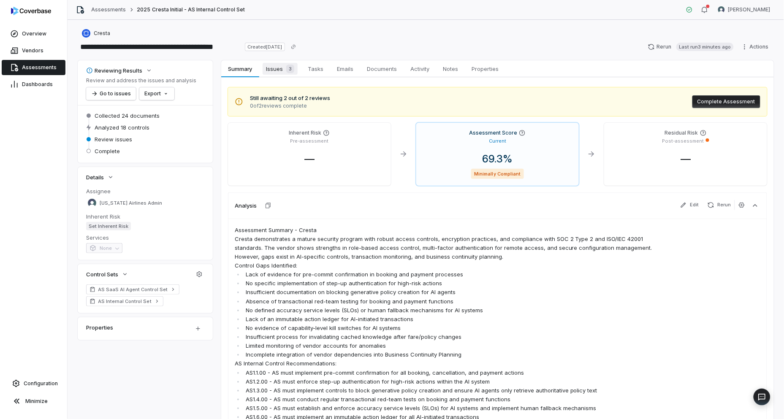
click at [273, 69] on span "Issues 3" at bounding box center [280, 69] width 35 height 12
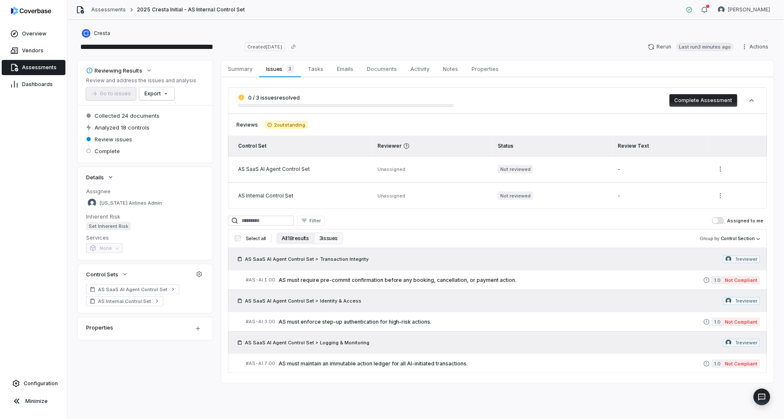
click at [291, 241] on button "All 18 results" at bounding box center [296, 239] width 38 height 12
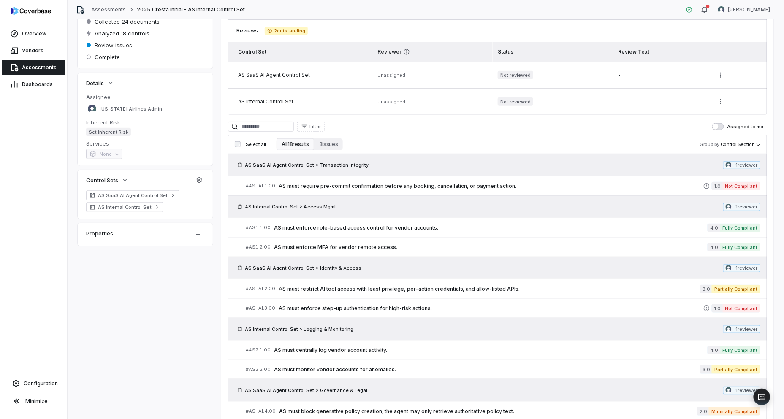
scroll to position [141, 0]
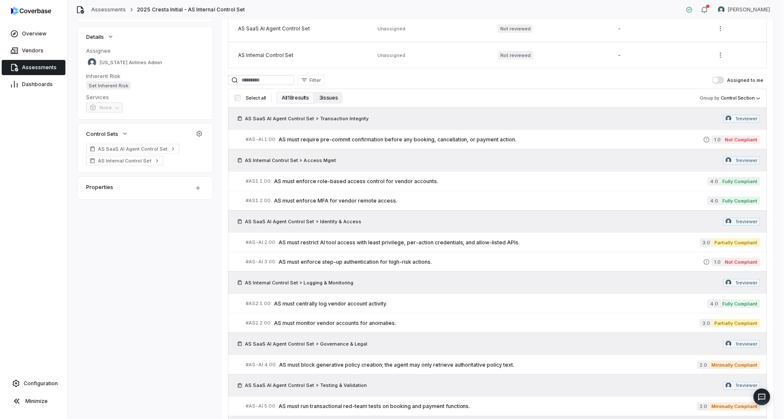
click at [321, 98] on button "3 issues" at bounding box center [328, 98] width 29 height 12
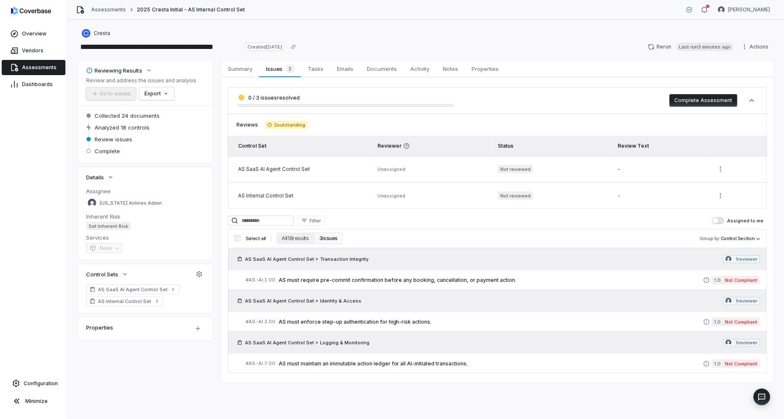
drag, startPoint x: 40, startPoint y: 383, endPoint x: 61, endPoint y: 334, distance: 53.4
click at [40, 383] on span "Configuration" at bounding box center [41, 384] width 34 height 7
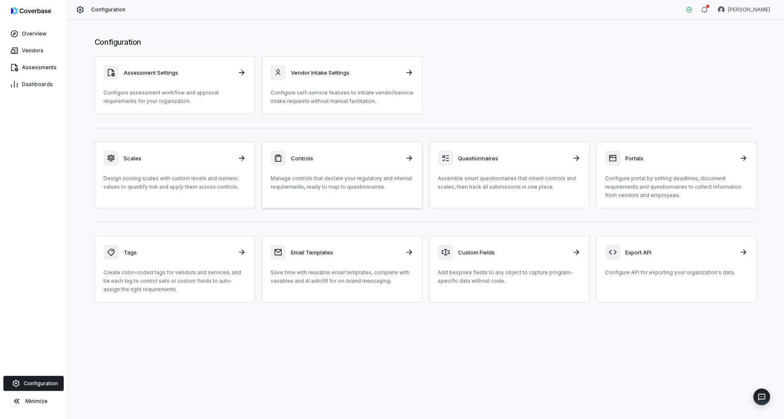
click at [294, 177] on p "Manage controls that declare your regulatory and internal requirements, ready t…" at bounding box center [342, 182] width 143 height 17
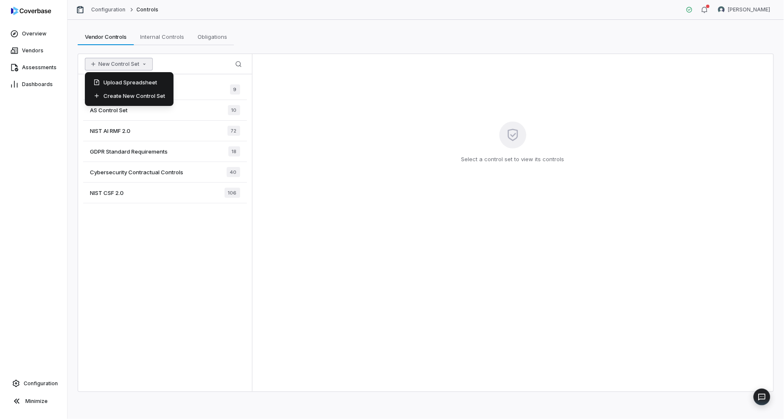
click at [130, 65] on button "New Control Set" at bounding box center [119, 64] width 68 height 13
click at [138, 78] on div "Upload Spreadsheet" at bounding box center [129, 83] width 82 height 14
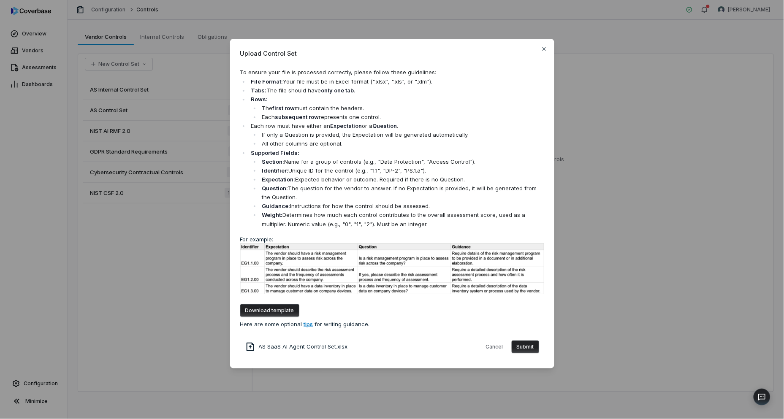
click at [521, 343] on button "Submit" at bounding box center [525, 347] width 27 height 13
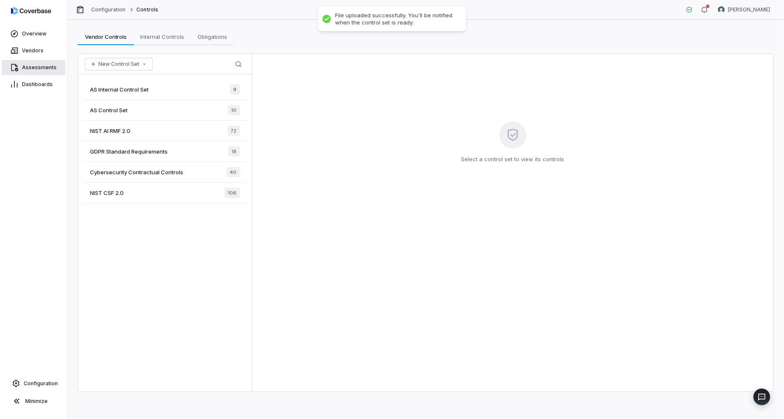
click at [38, 66] on span "Assessments" at bounding box center [39, 67] width 35 height 7
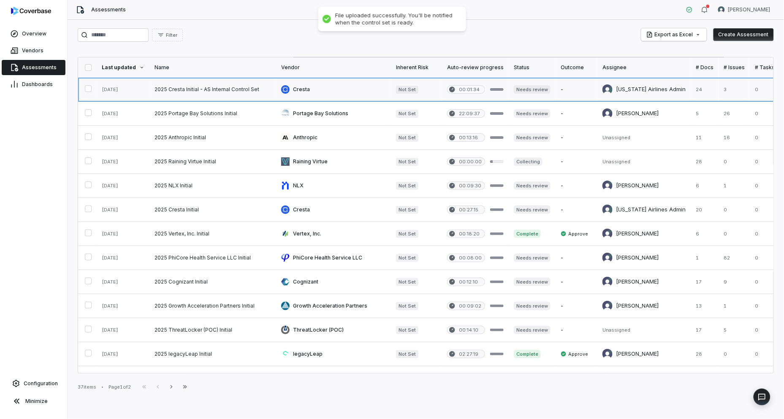
click at [218, 95] on link at bounding box center [213, 90] width 127 height 24
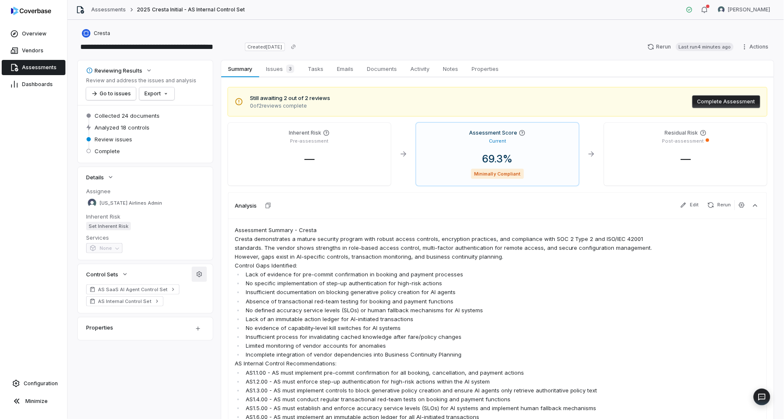
click at [200, 277] on icon "button" at bounding box center [199, 274] width 5 height 5
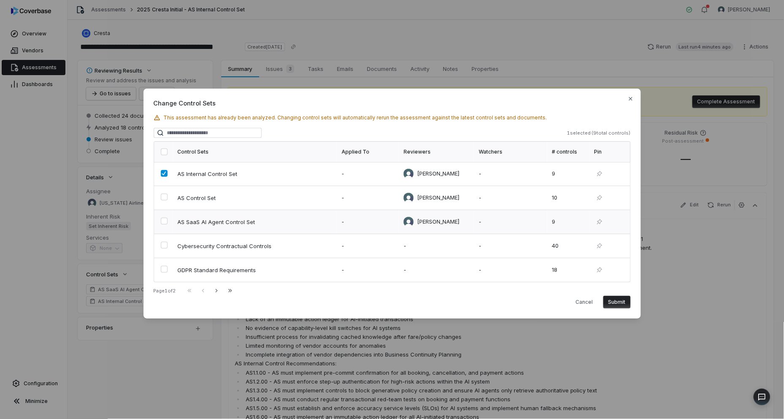
click at [162, 220] on button "button" at bounding box center [164, 221] width 7 height 7
click at [625, 302] on button "Submit" at bounding box center [617, 302] width 27 height 13
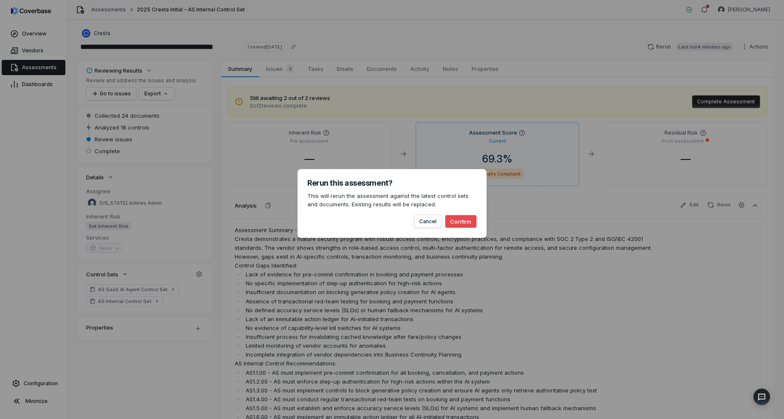
click at [467, 215] on button "Confirm" at bounding box center [461, 221] width 31 height 13
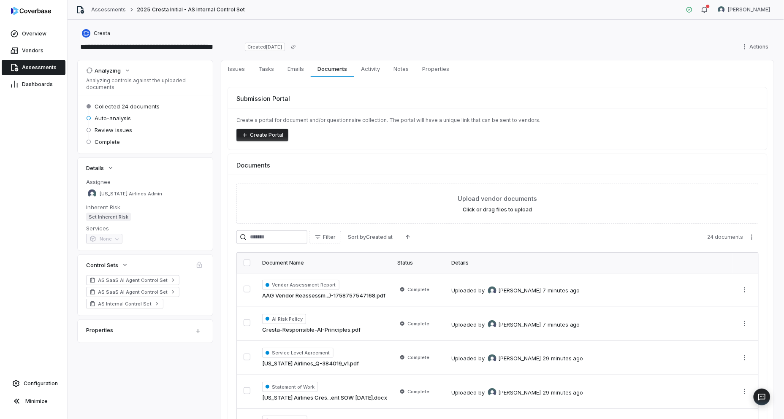
click at [46, 61] on link "Assessments" at bounding box center [34, 67] width 64 height 15
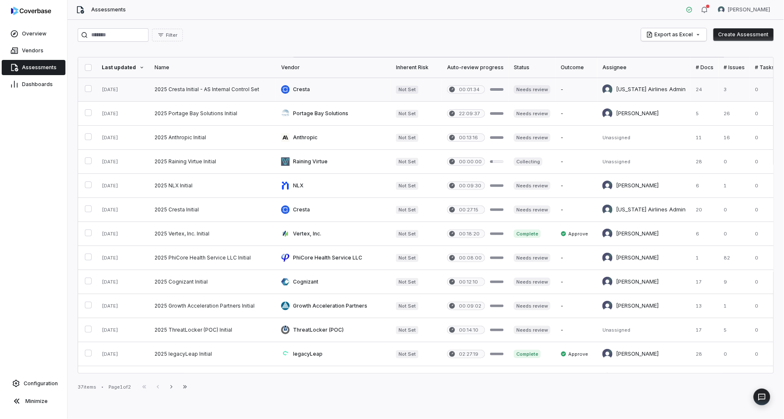
click at [244, 96] on link at bounding box center [213, 90] width 127 height 24
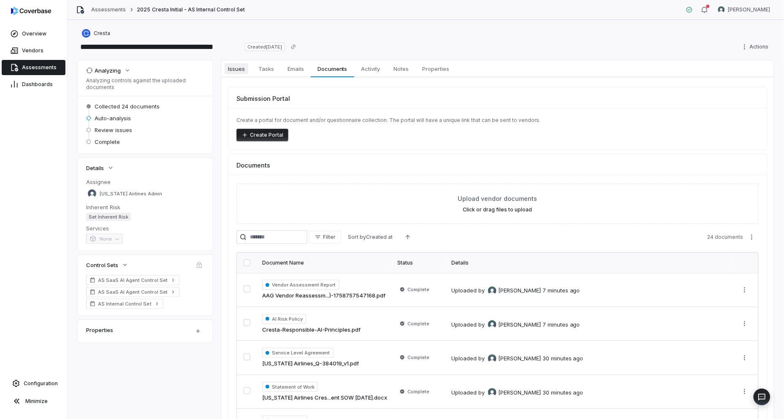
drag, startPoint x: 236, startPoint y: 78, endPoint x: 233, endPoint y: 69, distance: 9.8
click at [0, 0] on div "Issues Issues Tasks Tasks Emails Emails Documents Documents Activity Activity N…" at bounding box center [0, 0] width 0 height 0
click at [231, 65] on span "Issues" at bounding box center [237, 68] width 24 height 11
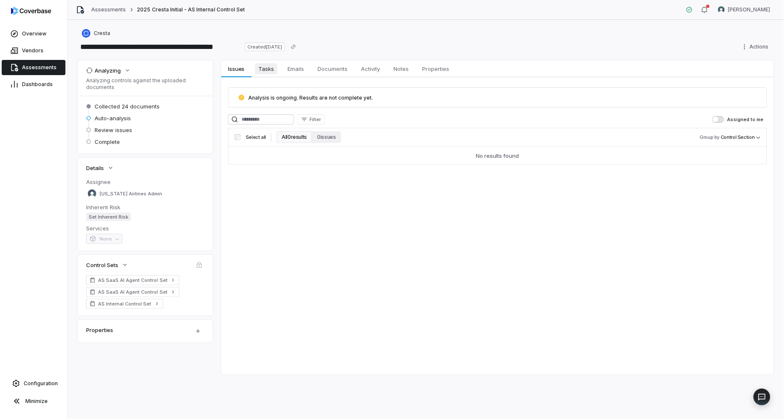
click at [272, 66] on span "Tasks" at bounding box center [266, 68] width 22 height 11
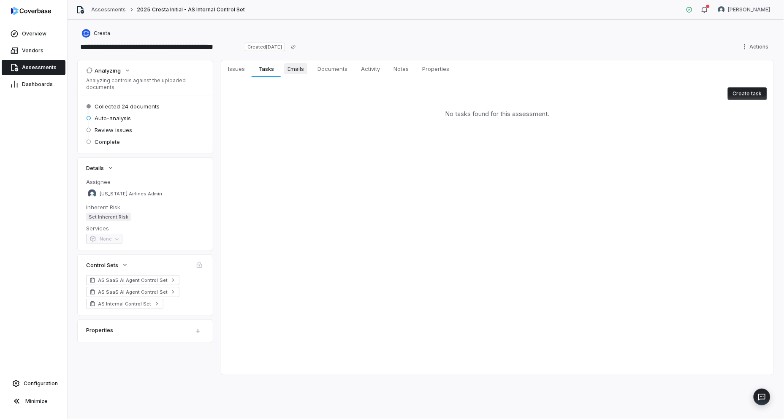
click at [300, 67] on span "Emails" at bounding box center [295, 68] width 23 height 11
click at [332, 67] on span "Documents" at bounding box center [332, 68] width 37 height 11
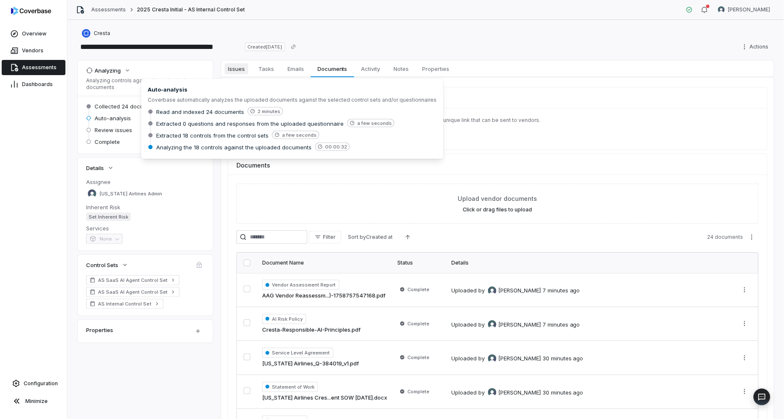
click at [228, 68] on span "Issues" at bounding box center [237, 68] width 24 height 11
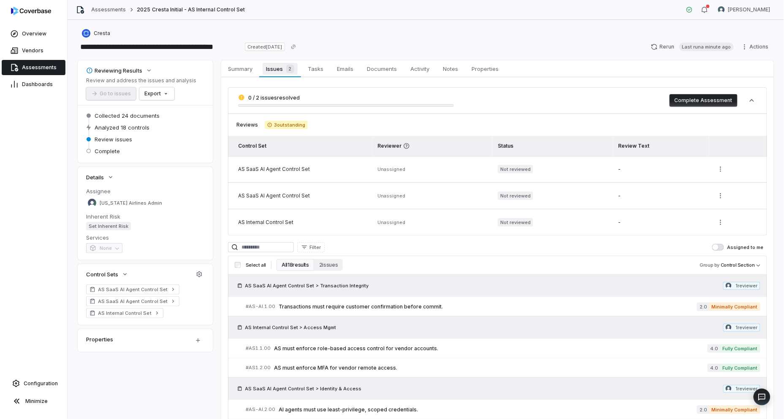
drag, startPoint x: 243, startPoint y: 65, endPoint x: 262, endPoint y: 75, distance: 21.2
click at [243, 65] on span "Summary" at bounding box center [240, 68] width 31 height 11
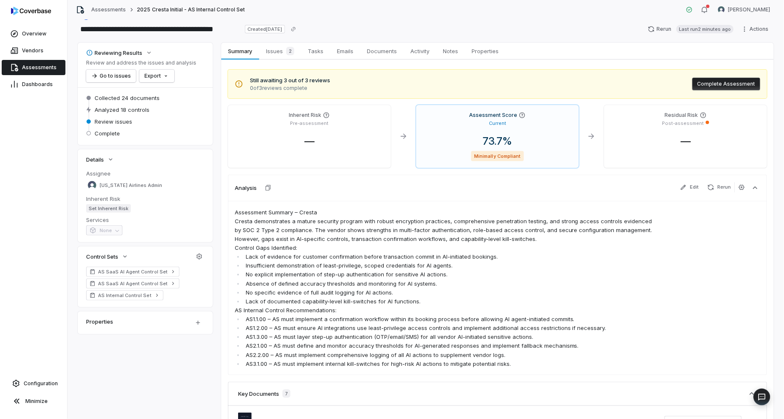
scroll to position [47, 0]
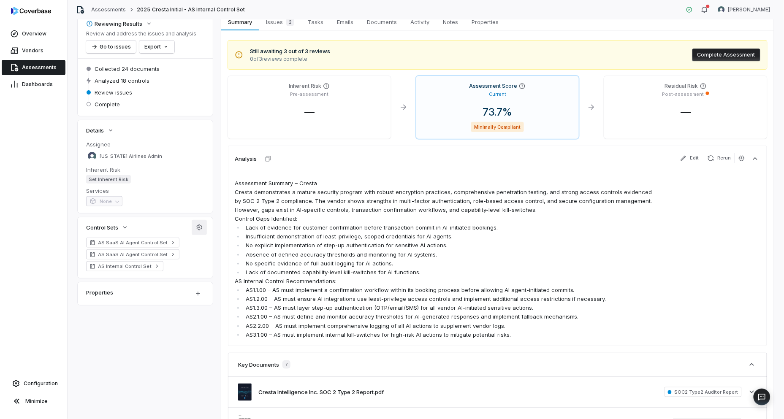
click at [200, 229] on icon "button" at bounding box center [199, 227] width 7 height 7
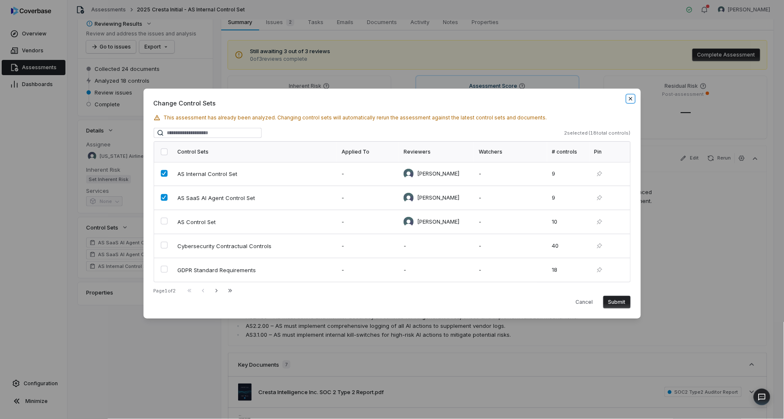
click at [632, 98] on icon "button" at bounding box center [631, 98] width 7 height 7
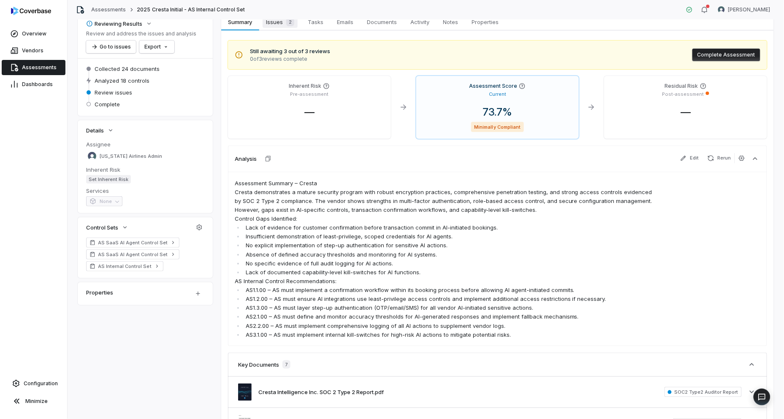
click at [280, 20] on span "Issues 2" at bounding box center [280, 22] width 35 height 12
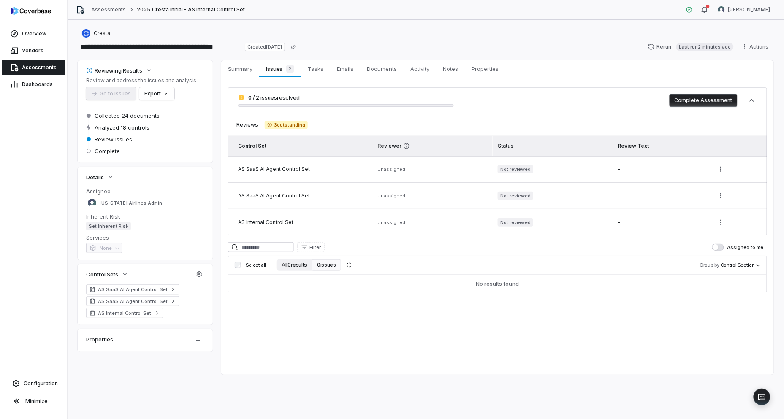
click at [289, 267] on button "All 0 results" at bounding box center [294, 265] width 35 height 12
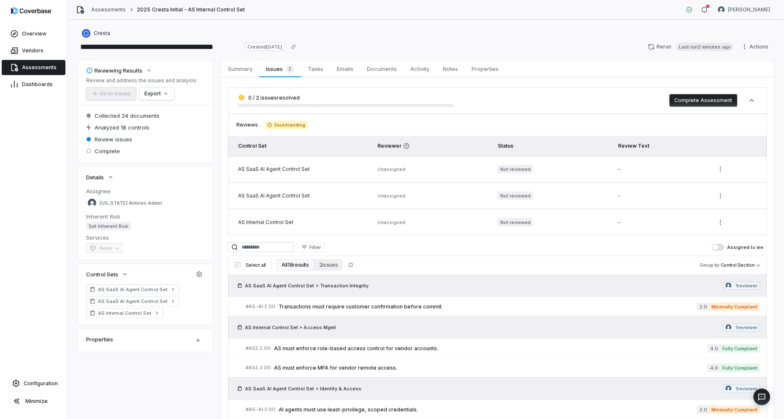
click at [289, 263] on button "All 18 results" at bounding box center [296, 265] width 38 height 12
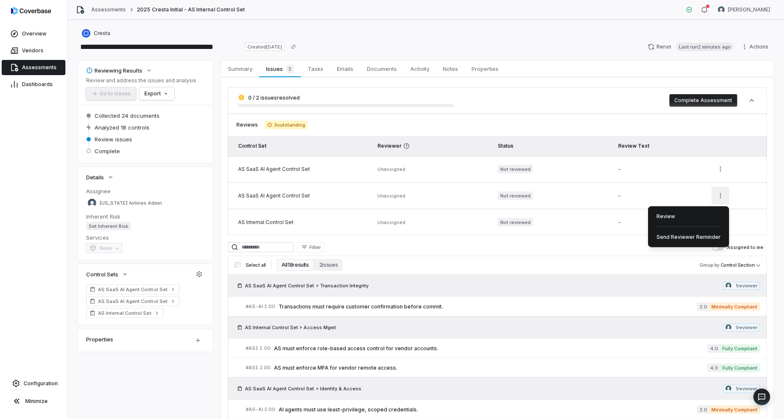
click at [717, 196] on html "**********" at bounding box center [392, 209] width 784 height 419
click at [692, 220] on div "Review" at bounding box center [689, 217] width 74 height 14
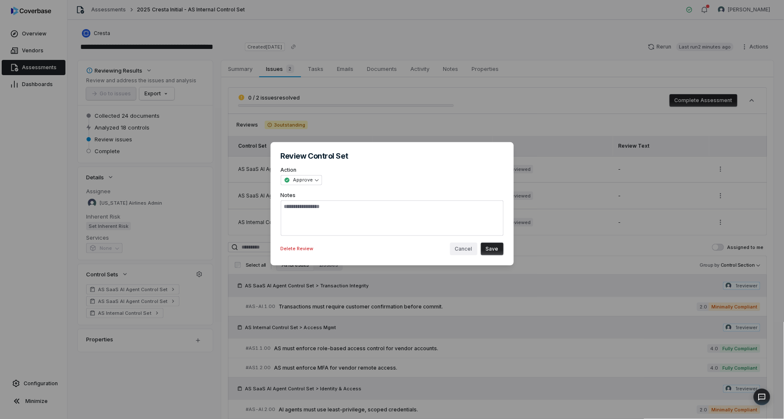
click at [460, 255] on button "Cancel" at bounding box center [463, 249] width 27 height 13
type textarea "*"
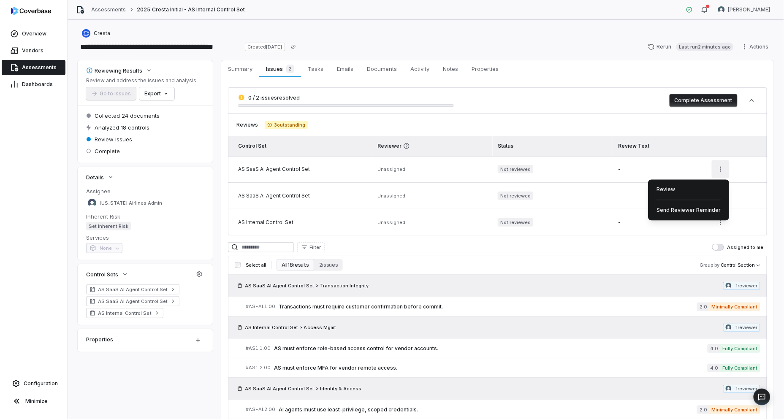
click at [717, 170] on html "**********" at bounding box center [392, 209] width 784 height 419
click at [258, 166] on html "**********" at bounding box center [392, 209] width 784 height 419
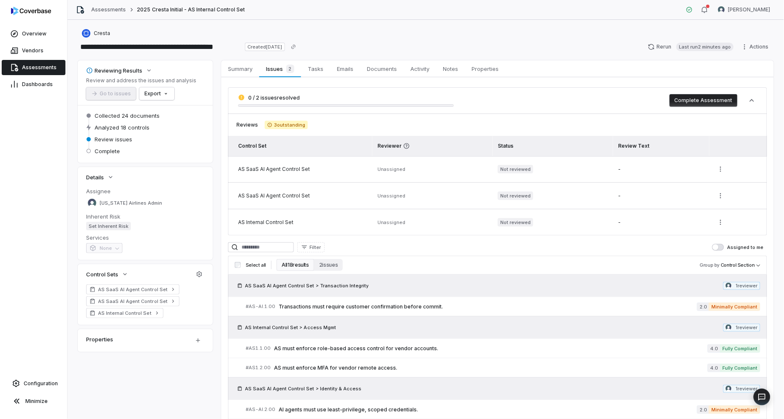
click at [267, 189] on td "AS SaaS AI Agent Control Set" at bounding box center [300, 196] width 144 height 27
click at [241, 73] on span "Summary" at bounding box center [240, 68] width 31 height 11
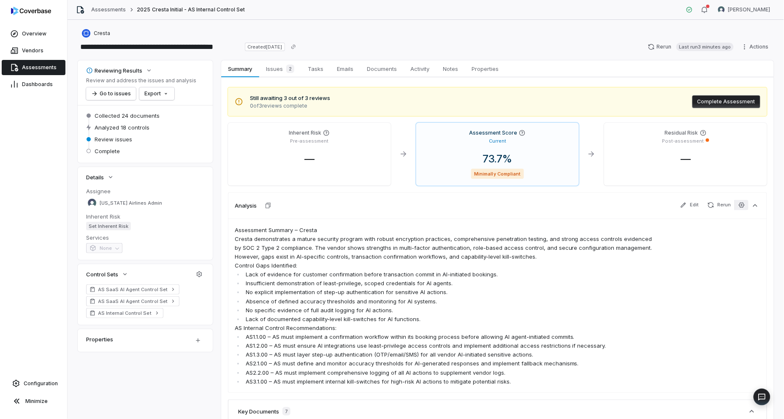
click at [743, 205] on button "button" at bounding box center [742, 205] width 14 height 10
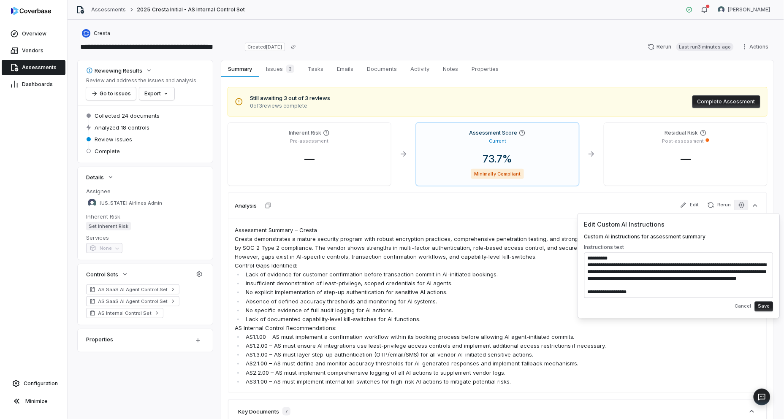
click at [673, 279] on textarea at bounding box center [679, 276] width 189 height 46
drag, startPoint x: 697, startPoint y: 238, endPoint x: 583, endPoint y: 239, distance: 113.6
click at [583, 239] on div "Edit Custom AI Instructions Custom AI instructions for assessment summary Instr…" at bounding box center [679, 266] width 203 height 105
copy span "Custom AI instructions for assessment summary"
click at [275, 72] on span "Issues 2" at bounding box center [280, 69] width 35 height 12
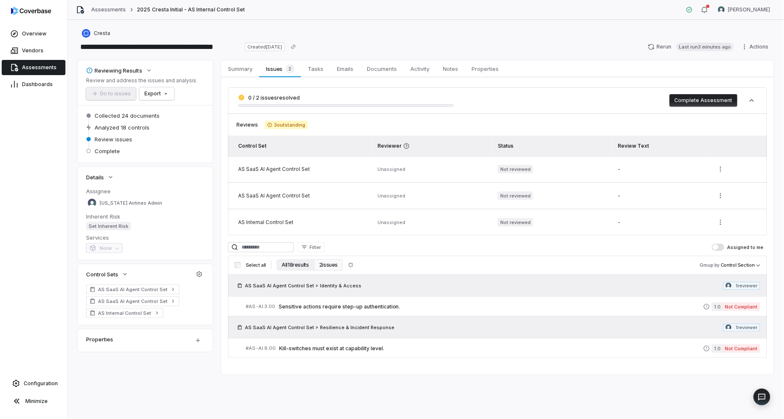
click at [304, 267] on button "All 18 results" at bounding box center [296, 265] width 38 height 12
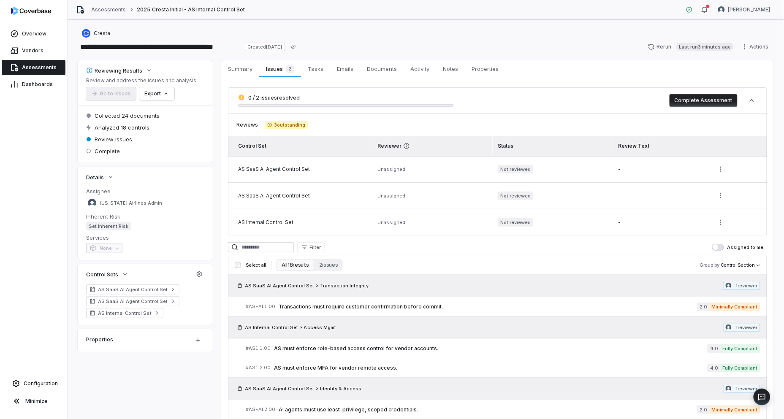
click at [421, 285] on div "AS SaaS AI Agent Control Set > Transaction Integrity 1 reviewer" at bounding box center [498, 286] width 526 height 8
click at [752, 269] on body "**********" at bounding box center [392, 209] width 784 height 419
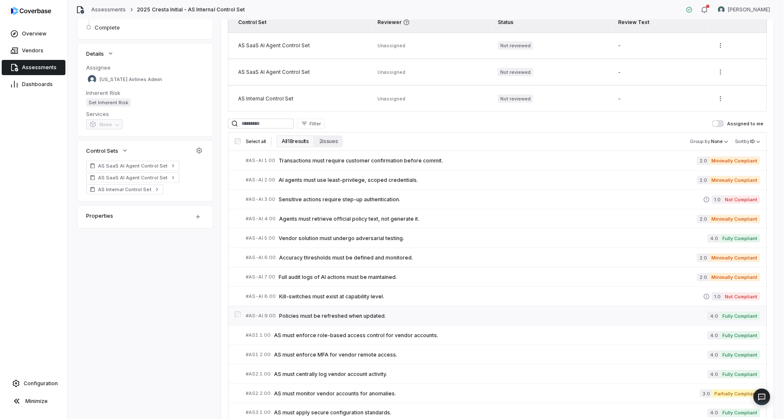
scroll to position [141, 0]
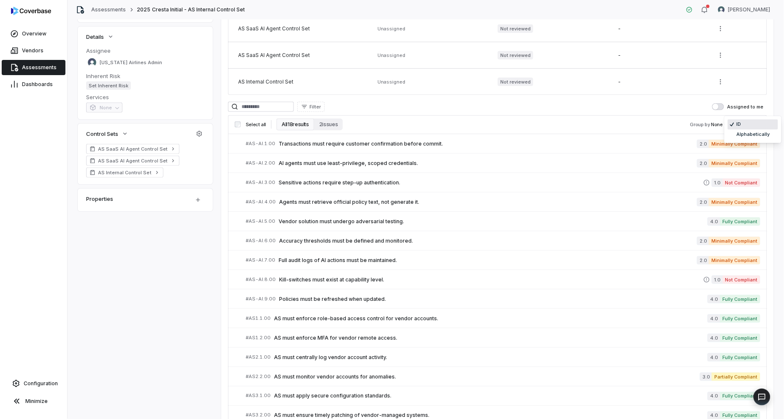
click at [742, 121] on body "**********" at bounding box center [392, 209] width 784 height 419
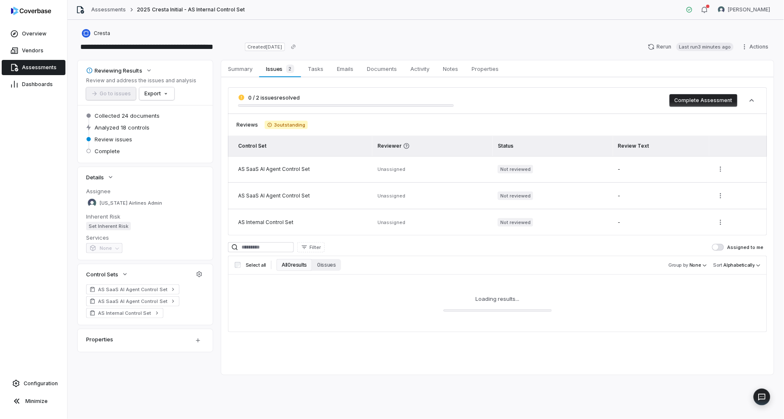
scroll to position [0, 0]
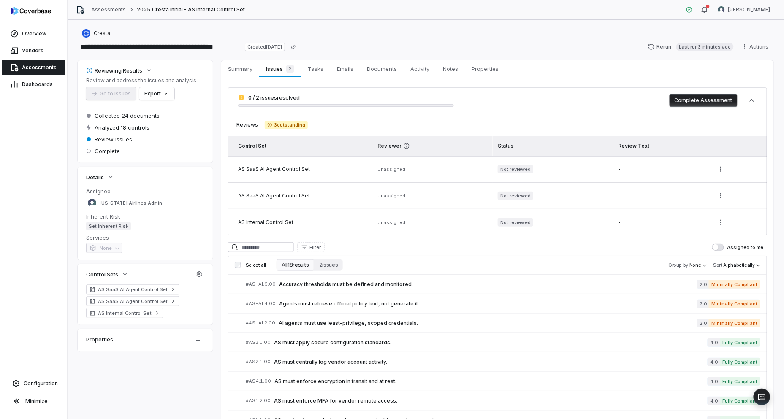
click at [747, 249] on label "Assigned to me" at bounding box center [739, 247] width 52 height 7
click at [724, 249] on button "Assigned to me" at bounding box center [719, 247] width 12 height 7
click at [718, 249] on span "button" at bounding box center [721, 248] width 6 height 6
click at [726, 266] on body "**********" at bounding box center [392, 209] width 784 height 419
click at [686, 267] on html "**********" at bounding box center [392, 209] width 784 height 419
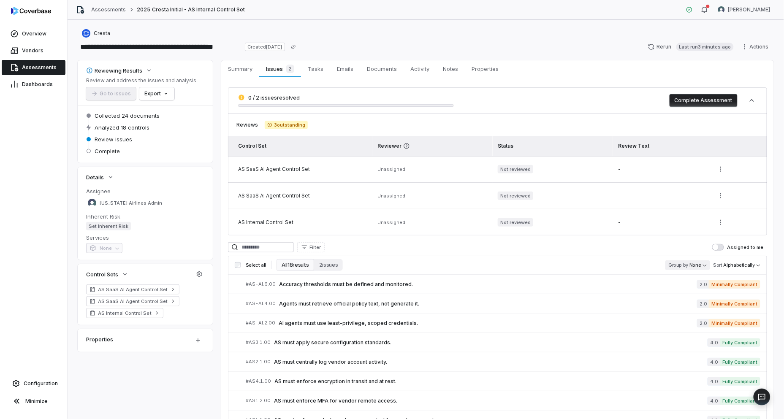
click at [692, 267] on body "**********" at bounding box center [392, 209] width 784 height 419
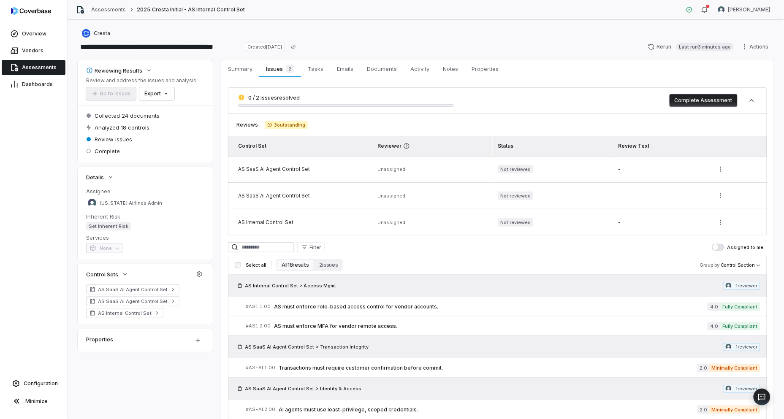
click at [249, 264] on span "Select all" at bounding box center [256, 265] width 20 height 6
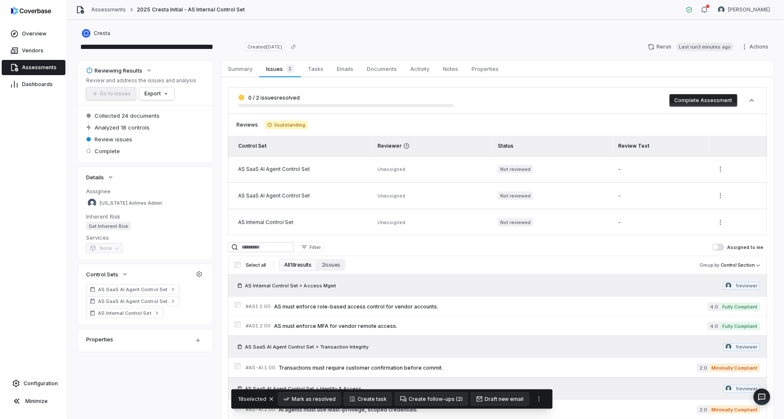
click at [249, 264] on span "Select all" at bounding box center [256, 265] width 20 height 6
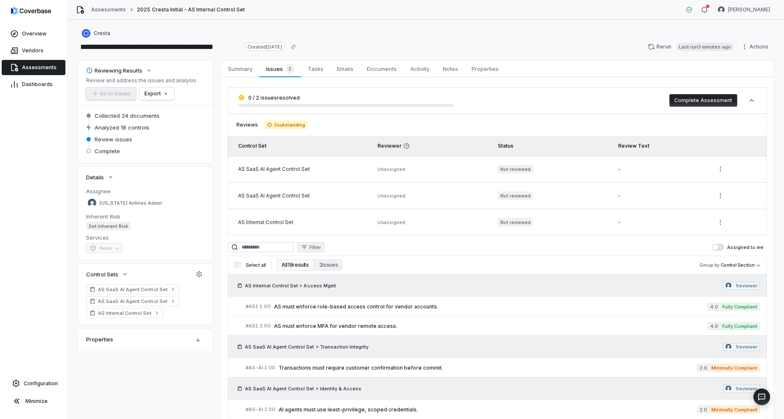
click at [321, 248] on span "Filter" at bounding box center [315, 248] width 11 height 6
click at [252, 267] on html "**********" at bounding box center [392, 209] width 784 height 419
click at [277, 286] on span "AS Internal Control Set > Access Mgmt" at bounding box center [290, 286] width 91 height 7
click at [729, 271] on h3 "Select all All 18 results 2 issues Group by Control Section" at bounding box center [497, 265] width 533 height 12
click at [731, 266] on body "**********" at bounding box center [392, 209] width 784 height 419
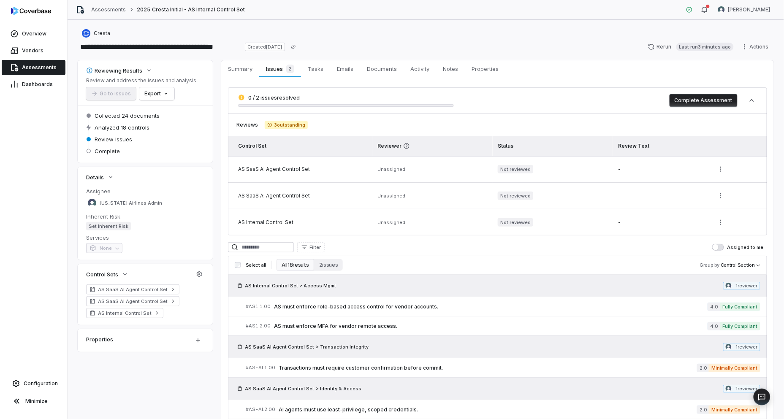
click at [598, 259] on html "**********" at bounding box center [392, 209] width 784 height 419
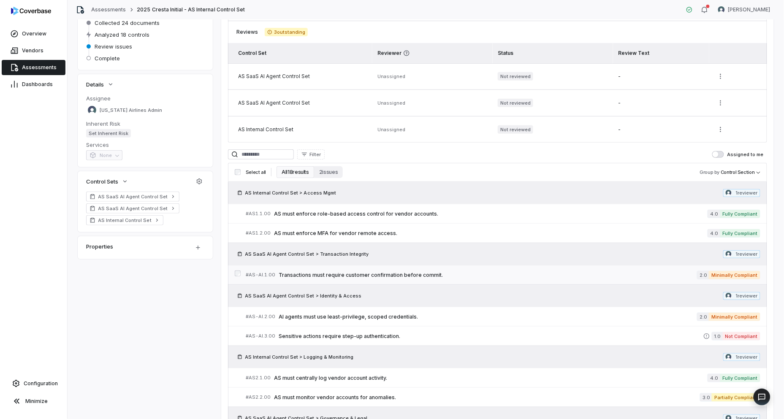
scroll to position [94, 0]
click at [380, 273] on span "Transactions must require customer confirmation before commit." at bounding box center [488, 274] width 419 height 7
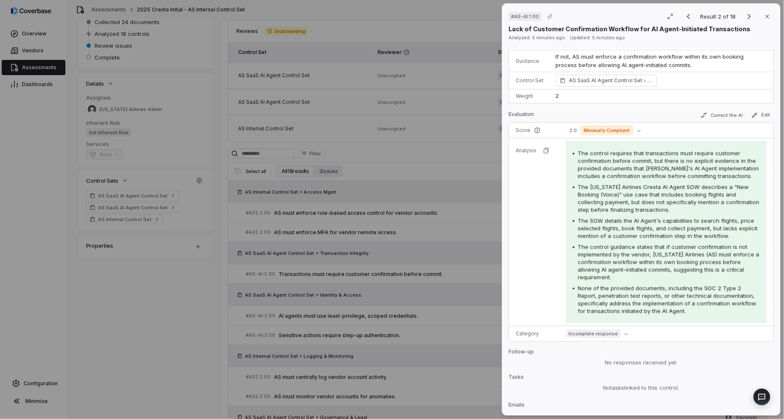
scroll to position [94, 0]
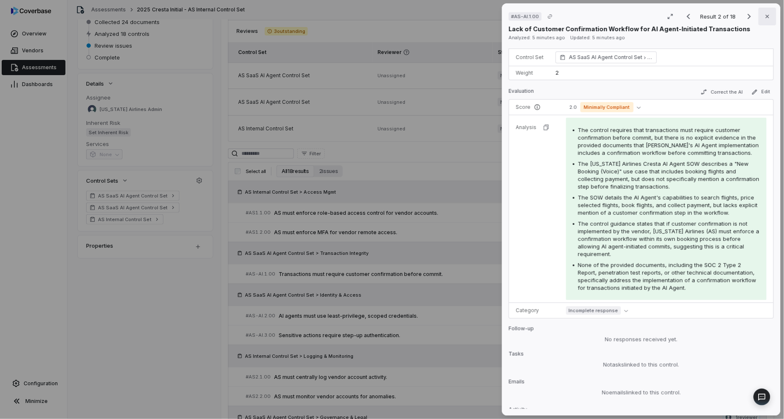
click at [764, 15] on icon "button" at bounding box center [767, 16] width 7 height 7
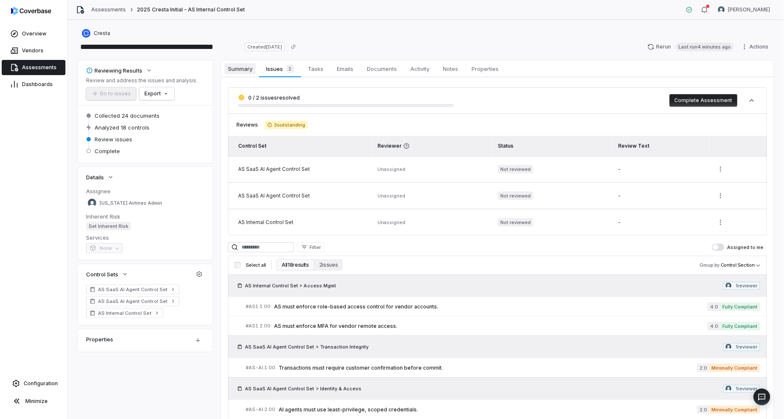
click at [239, 65] on span "Summary" at bounding box center [240, 68] width 31 height 11
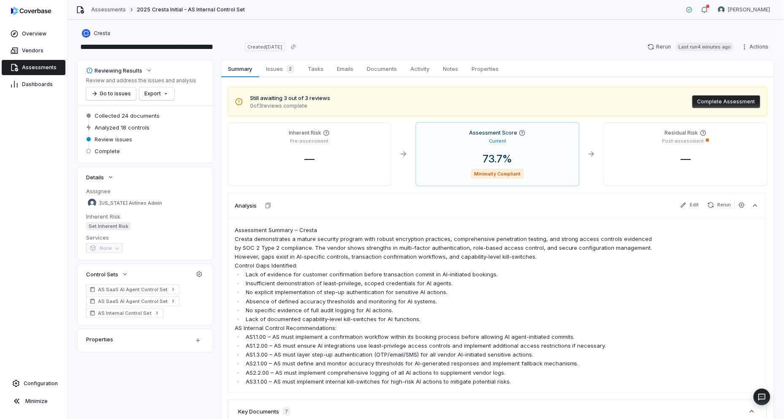
click at [712, 204] on button "Rerun" at bounding box center [720, 205] width 30 height 10
click at [739, 205] on icon "button" at bounding box center [742, 205] width 7 height 7
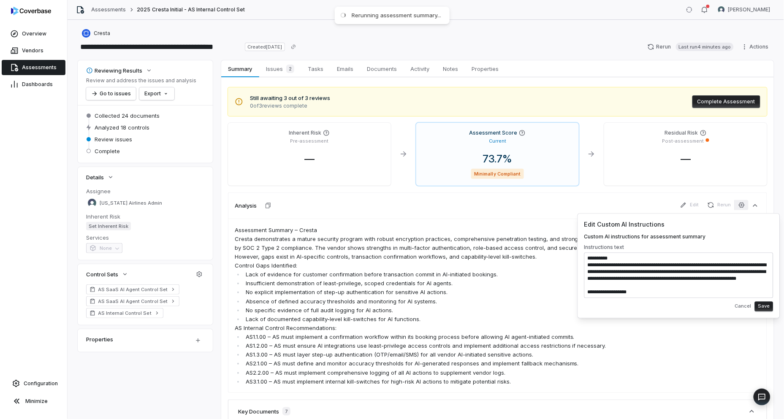
click at [645, 280] on textarea at bounding box center [679, 276] width 189 height 46
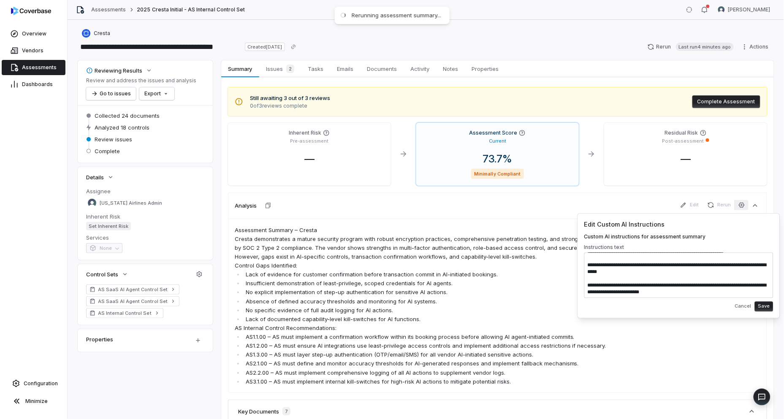
type textarea "**********"
click at [765, 307] on button "Save" at bounding box center [764, 307] width 19 height 10
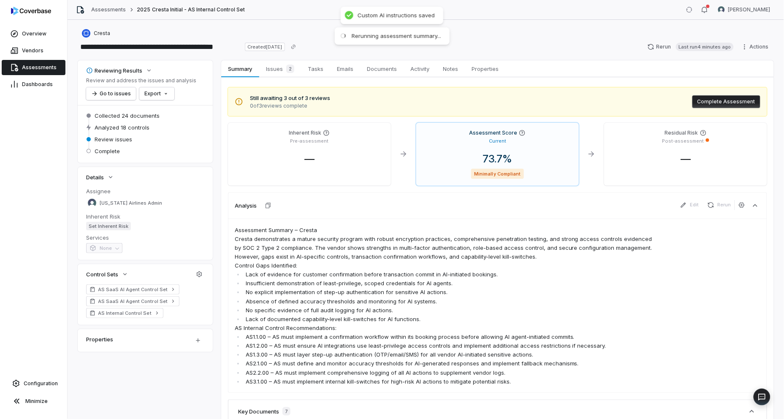
click at [716, 201] on span "Rerun" at bounding box center [720, 205] width 30 height 11
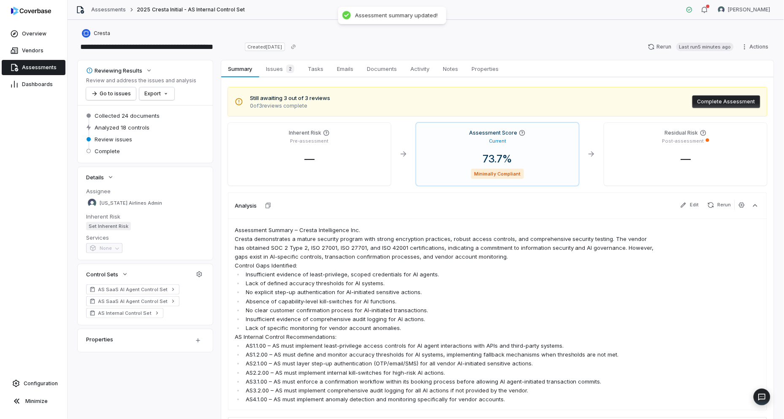
click at [715, 210] on span "Rerun" at bounding box center [720, 205] width 30 height 11
click at [715, 207] on button "Rerun" at bounding box center [720, 205] width 30 height 10
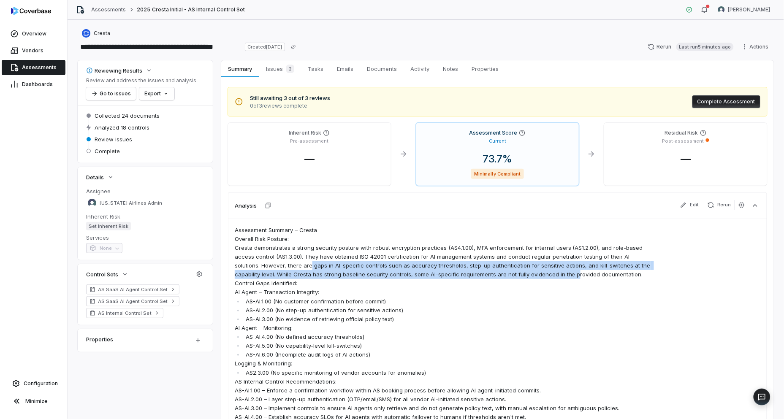
drag, startPoint x: 283, startPoint y: 266, endPoint x: 544, endPoint y: 275, distance: 261.2
click at [544, 275] on p "Overall Risk Posture: Cresta demonstrates a strong security posture with robust…" at bounding box center [445, 257] width 421 height 45
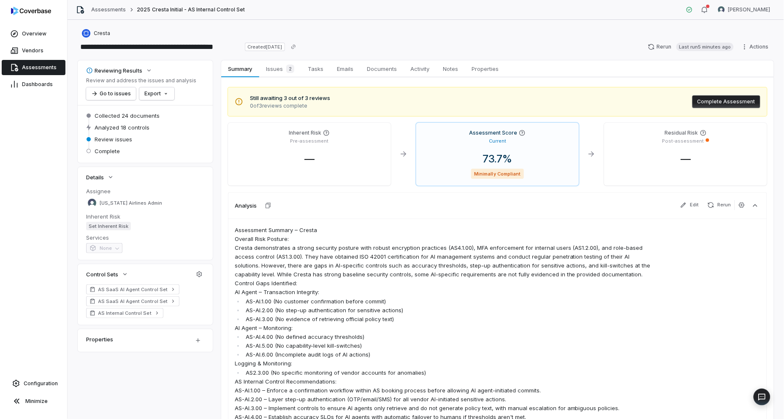
drag, startPoint x: 544, startPoint y: 275, endPoint x: 549, endPoint y: 298, distance: 23.8
click at [549, 298] on li "AS-AI.1.00 (No customer confirmation before commit)" at bounding box center [450, 301] width 412 height 9
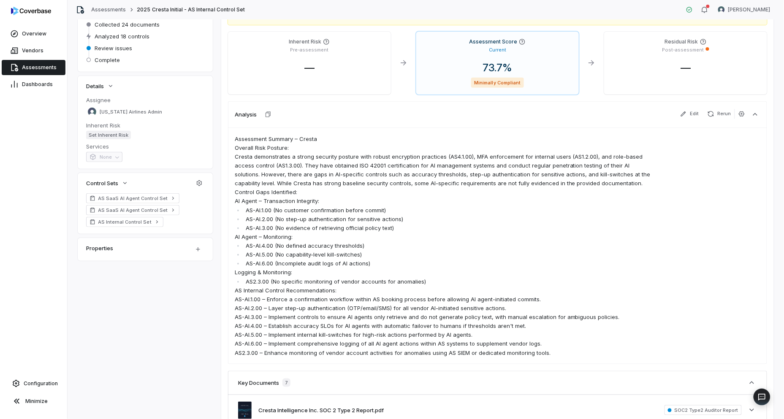
scroll to position [94, 0]
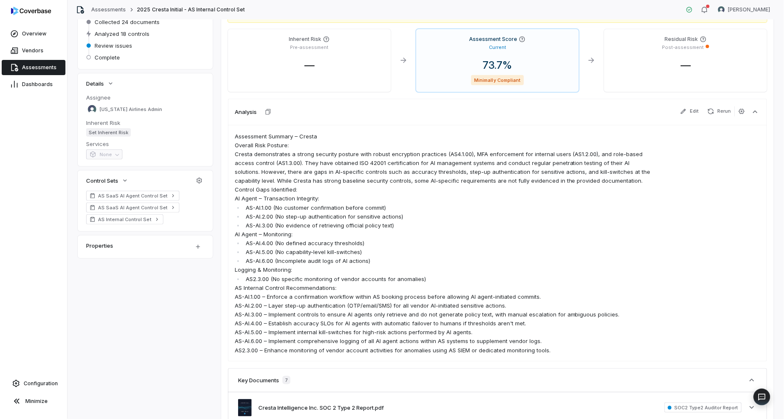
click at [386, 207] on li "AS-AI.1.00 (No customer confirmation before commit)" at bounding box center [450, 208] width 412 height 9
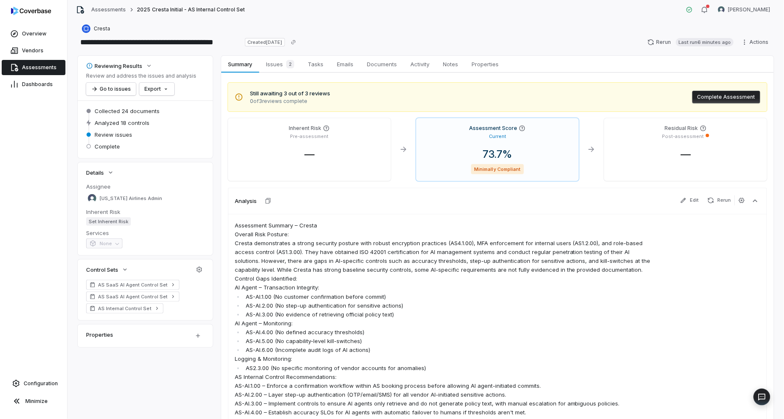
scroll to position [0, 0]
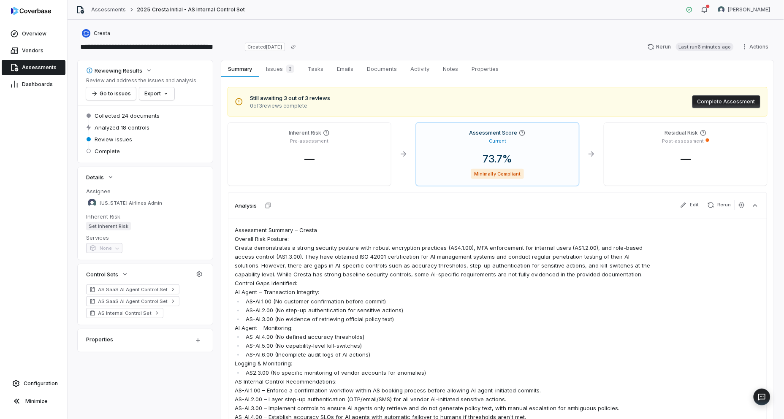
click at [32, 65] on span "Assessments" at bounding box center [39, 67] width 35 height 7
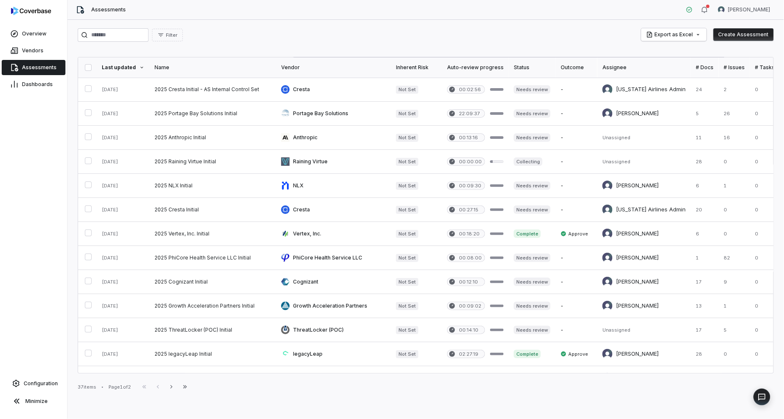
click at [729, 35] on button "Create Assessment" at bounding box center [744, 34] width 60 height 13
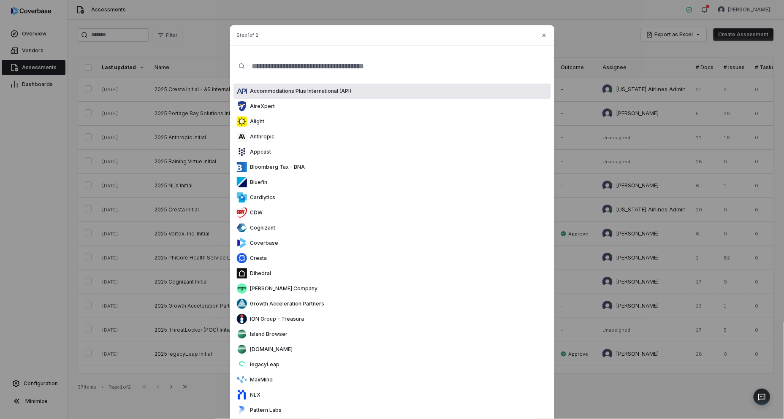
click at [335, 60] on input "text" at bounding box center [395, 66] width 301 height 27
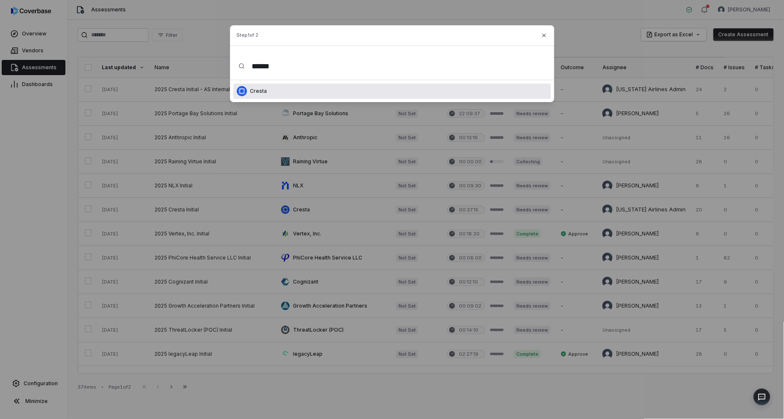
type input "******"
click at [340, 90] on div "Cresta" at bounding box center [393, 91] width 318 height 15
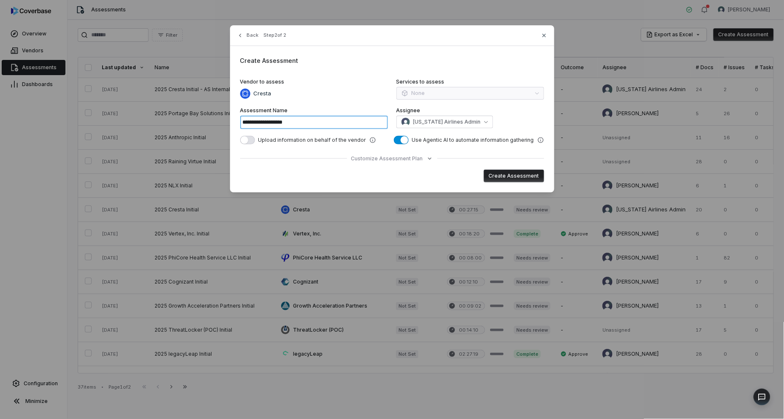
click at [324, 125] on input "**********" at bounding box center [314, 123] width 148 height 14
type input "**********"
click at [540, 173] on button "Create Assessment" at bounding box center [514, 176] width 60 height 13
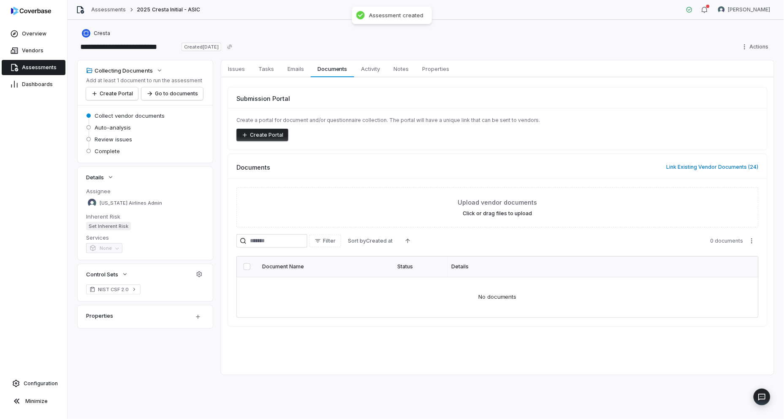
click at [36, 65] on span "Assessments" at bounding box center [39, 67] width 35 height 7
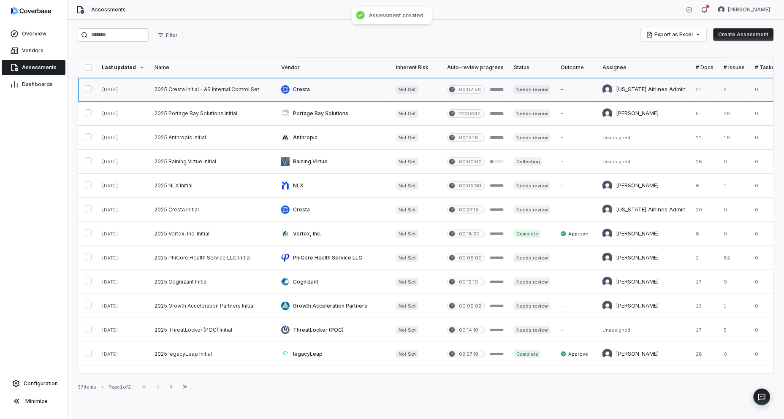
click at [174, 89] on link at bounding box center [213, 90] width 127 height 24
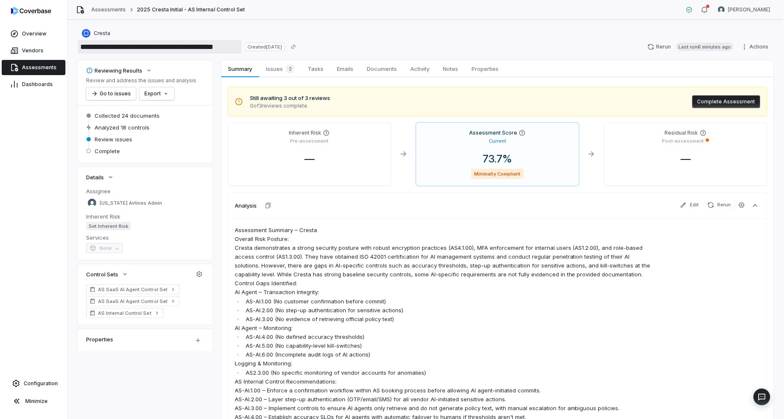
click at [216, 49] on input "**********" at bounding box center [160, 47] width 164 height 14
drag, startPoint x: 219, startPoint y: 46, endPoint x: 163, endPoint y: 45, distance: 56.2
click at [163, 45] on input "**********" at bounding box center [160, 47] width 164 height 14
type input "**********"
click at [310, 296] on p "AI Agent – Transaction Integrity:" at bounding box center [445, 292] width 421 height 9
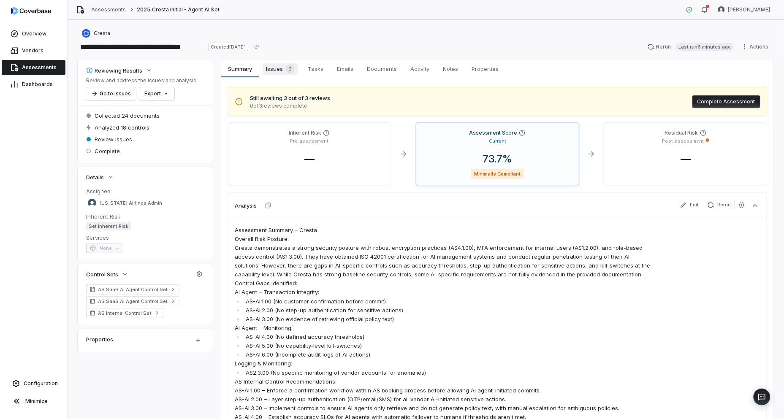
click at [275, 70] on span "Issues 2" at bounding box center [280, 69] width 35 height 12
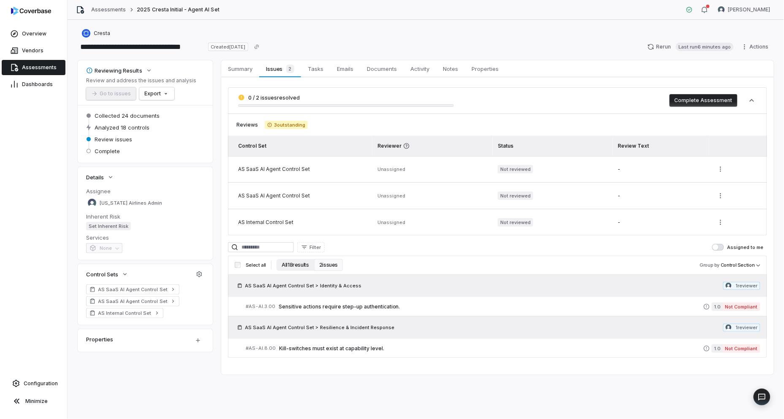
click at [292, 259] on button "All 18 results" at bounding box center [296, 265] width 38 height 12
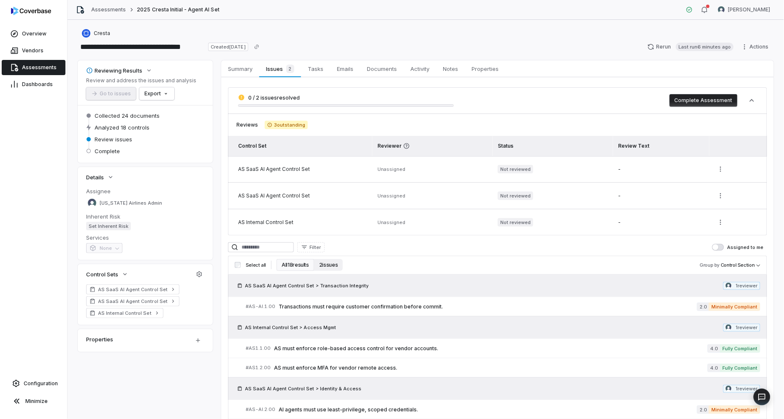
click at [334, 265] on button "2 issues" at bounding box center [328, 265] width 29 height 12
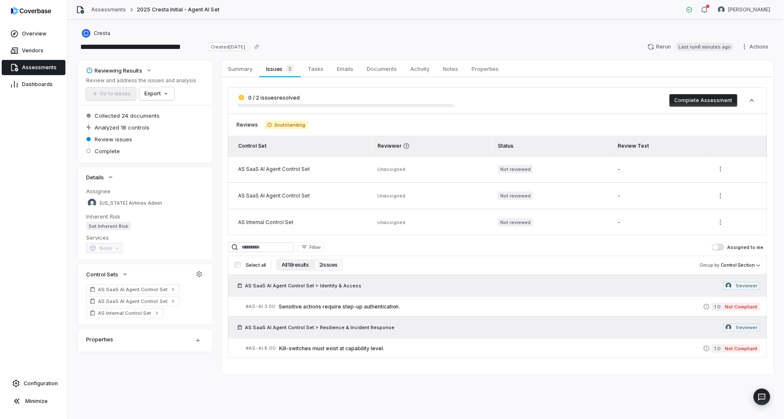
click at [296, 268] on button "All 18 results" at bounding box center [296, 265] width 38 height 12
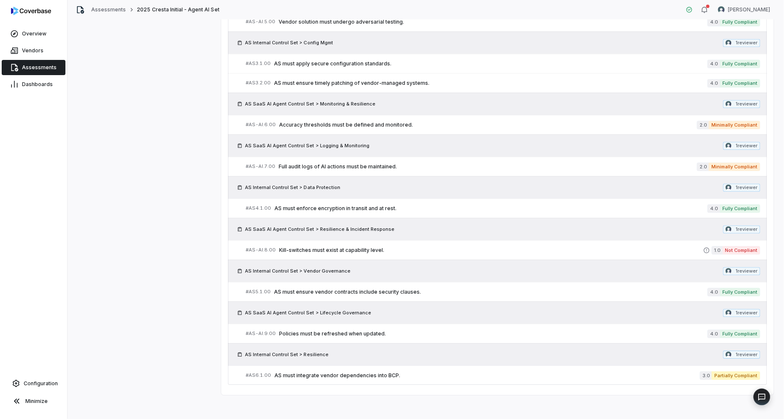
scroll to position [556, 0]
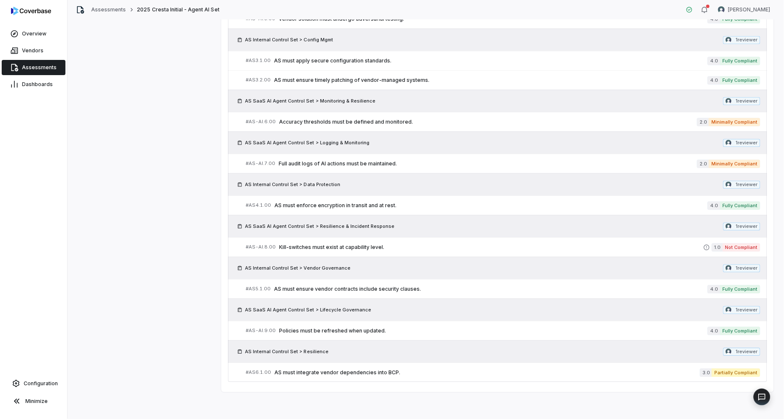
click at [39, 65] on span "Assessments" at bounding box center [39, 67] width 35 height 7
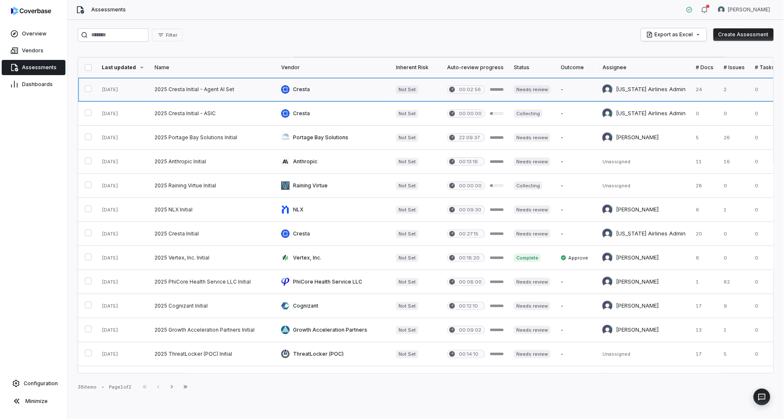
click at [215, 94] on link at bounding box center [213, 90] width 127 height 24
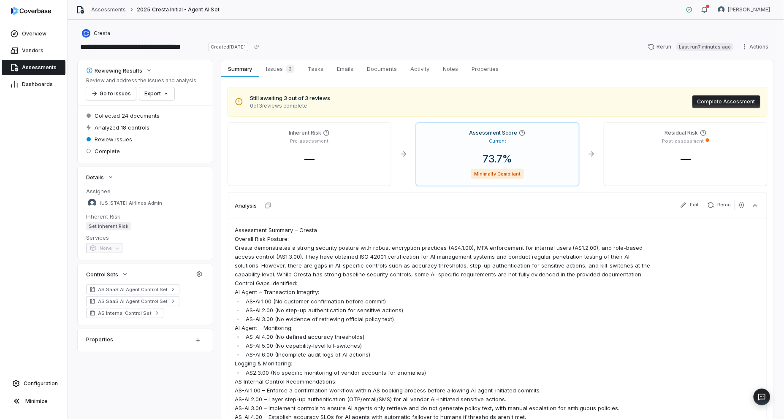
click at [31, 66] on span "Assessments" at bounding box center [39, 67] width 35 height 7
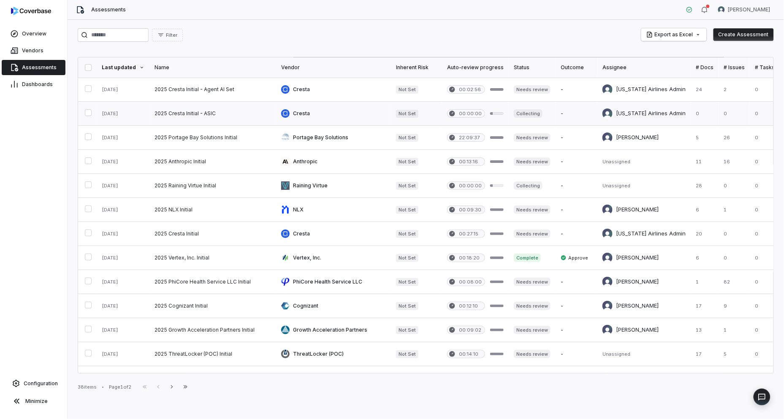
click at [194, 114] on link at bounding box center [213, 114] width 127 height 24
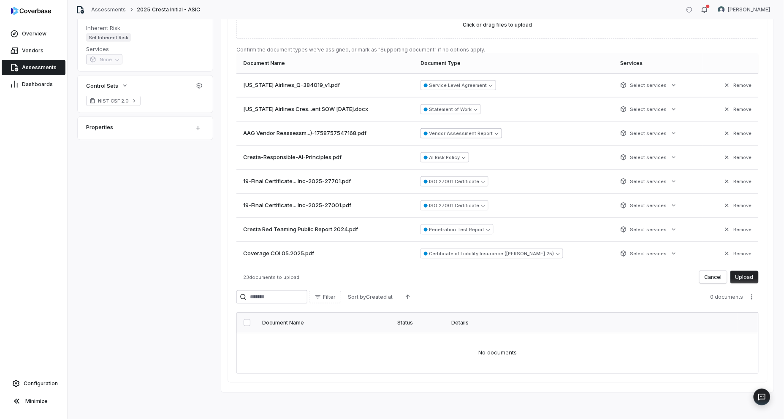
click at [482, 136] on button "Vendor Assessment Report" at bounding box center [462, 133] width 82 height 10
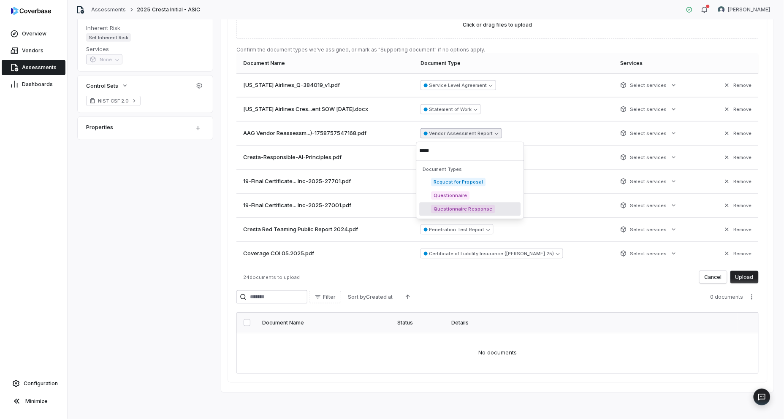
type input "*****"
click at [486, 209] on span "Questionnaire Response" at bounding box center [464, 209] width 64 height 8
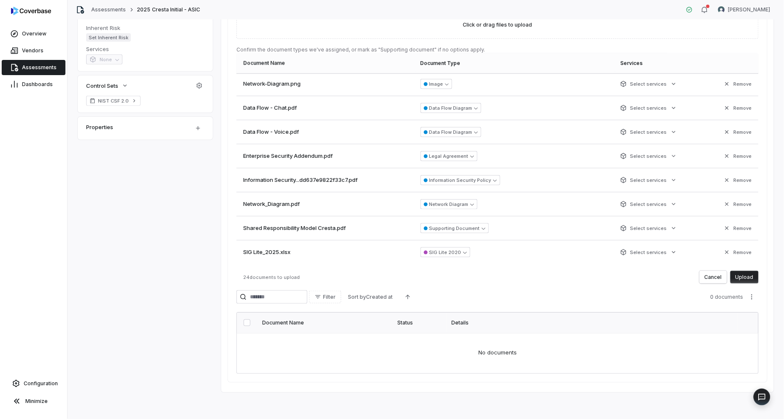
scroll to position [387, 0]
click at [733, 279] on button "Upload" at bounding box center [745, 277] width 28 height 13
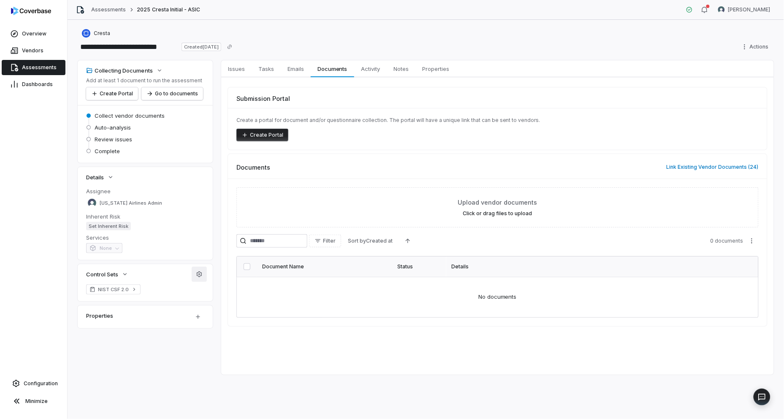
click at [196, 276] on icon "button" at bounding box center [199, 274] width 7 height 7
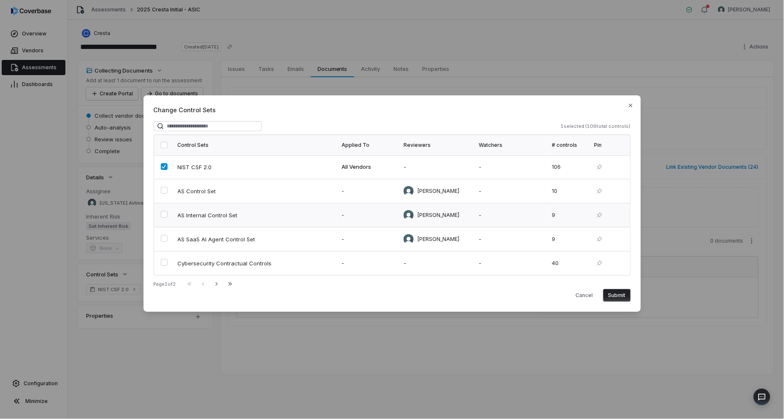
click at [162, 212] on button "button" at bounding box center [164, 214] width 7 height 7
click at [162, 239] on button "button" at bounding box center [164, 238] width 7 height 7
click at [162, 167] on button "button" at bounding box center [164, 166] width 7 height 7
click at [621, 298] on button "Submit" at bounding box center [617, 295] width 27 height 13
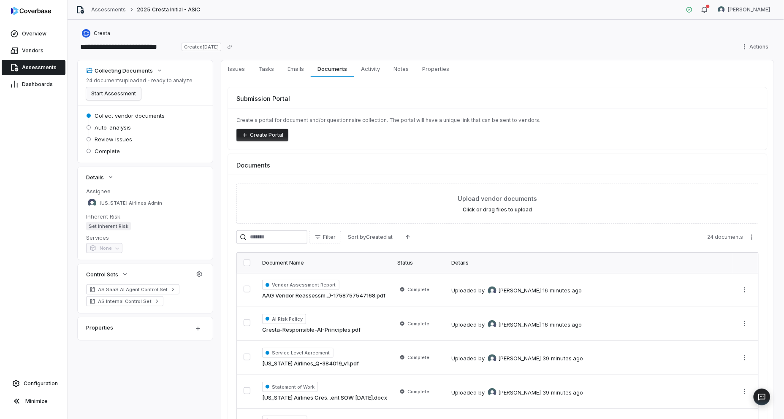
click at [127, 91] on button "Start Assessment" at bounding box center [113, 93] width 55 height 13
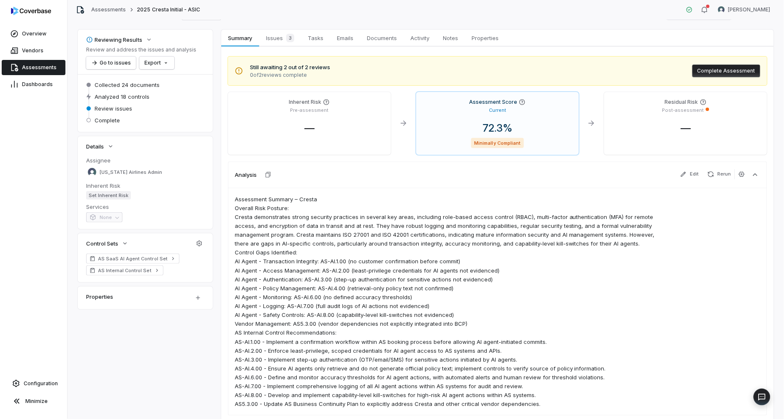
scroll to position [47, 0]
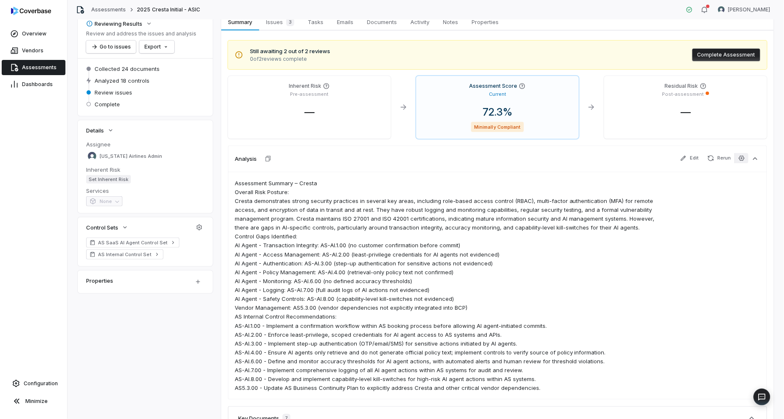
click at [735, 161] on button "button" at bounding box center [742, 158] width 14 height 10
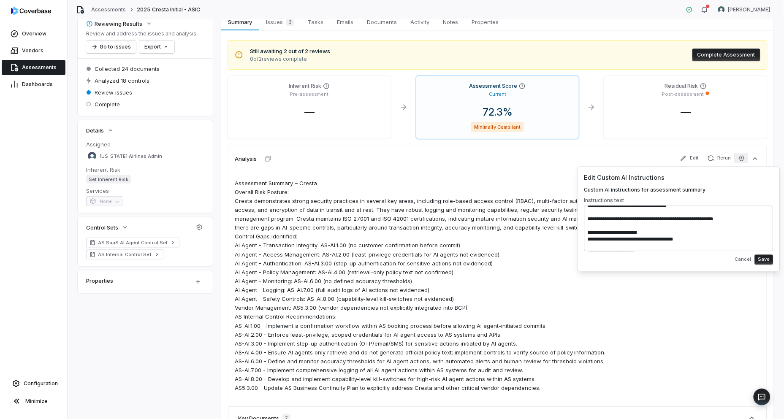
scroll to position [188, 0]
click at [545, 220] on p "Overall Risk Posture: Cresta demonstrates strong security practices in several …" at bounding box center [445, 210] width 421 height 45
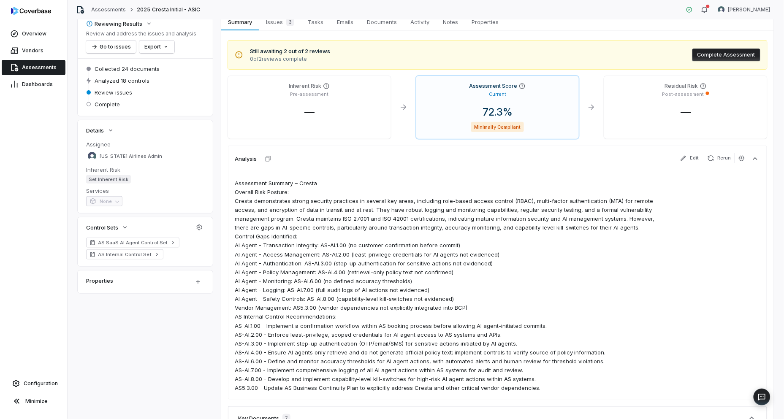
scroll to position [94, 0]
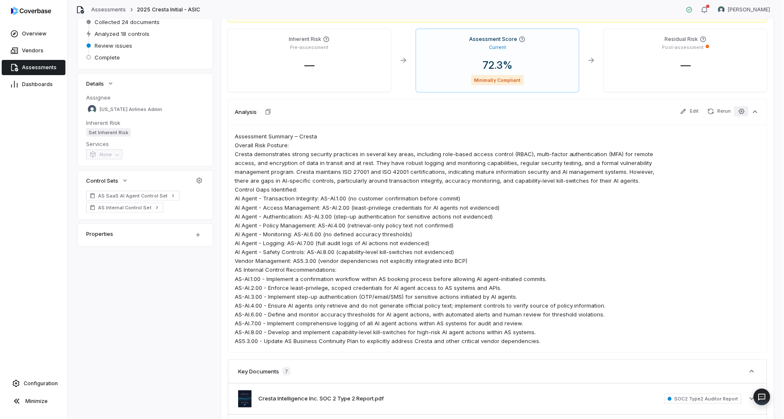
click at [739, 114] on icon "button" at bounding box center [742, 111] width 7 height 7
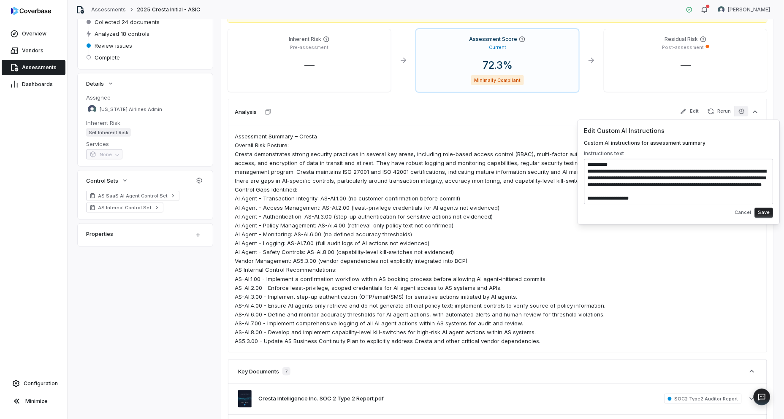
click at [663, 177] on textarea at bounding box center [679, 182] width 189 height 46
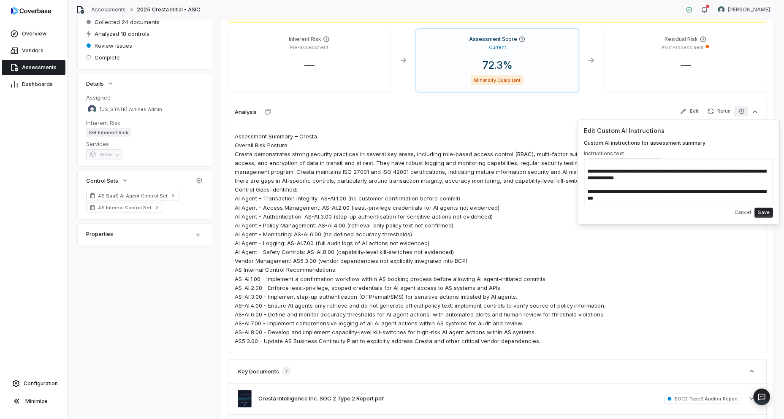
type textarea "**********"
click at [762, 214] on button "Save" at bounding box center [764, 213] width 19 height 10
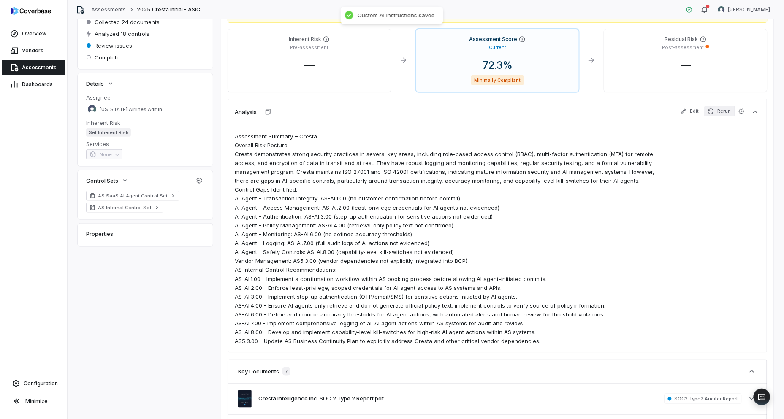
click at [719, 106] on button "Rerun" at bounding box center [720, 111] width 30 height 10
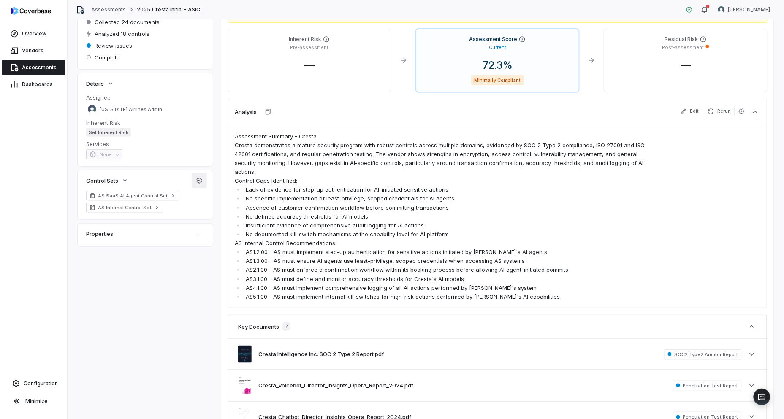
click at [199, 182] on icon "button" at bounding box center [199, 180] width 5 height 5
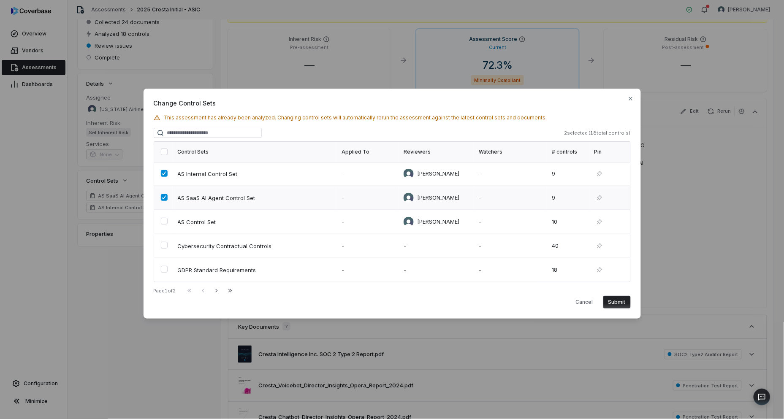
click at [165, 196] on button "button" at bounding box center [164, 197] width 7 height 7
click at [628, 305] on button "Submit" at bounding box center [617, 302] width 27 height 13
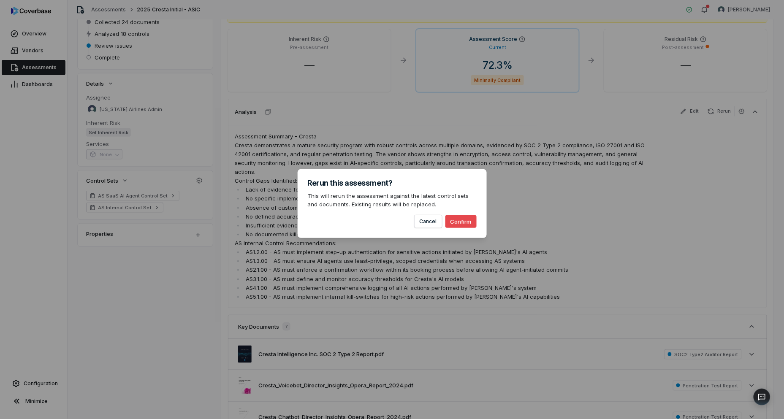
click at [472, 213] on div "Cancel Confirm" at bounding box center [392, 218] width 169 height 19
click at [473, 216] on button "Confirm" at bounding box center [461, 221] width 31 height 13
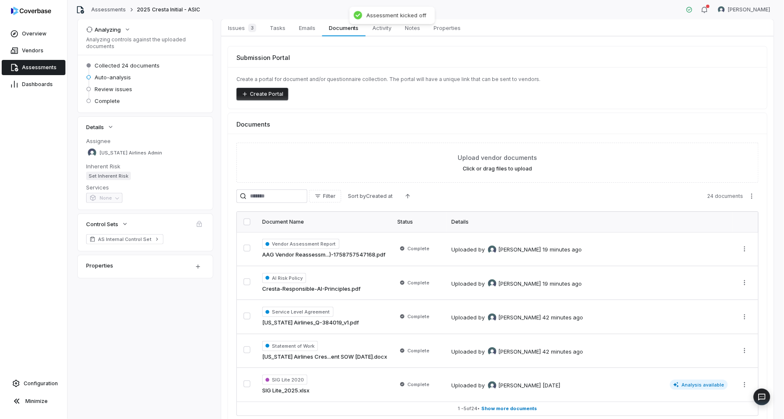
scroll to position [0, 0]
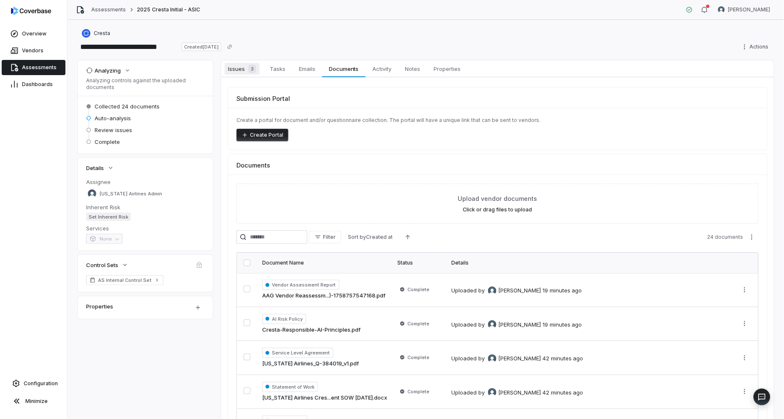
click at [250, 72] on span "3" at bounding box center [252, 69] width 8 height 8
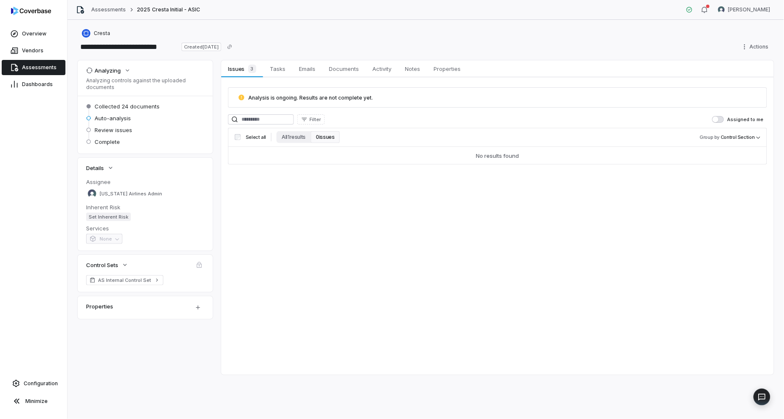
click at [54, 66] on span "Assessments" at bounding box center [39, 67] width 35 height 7
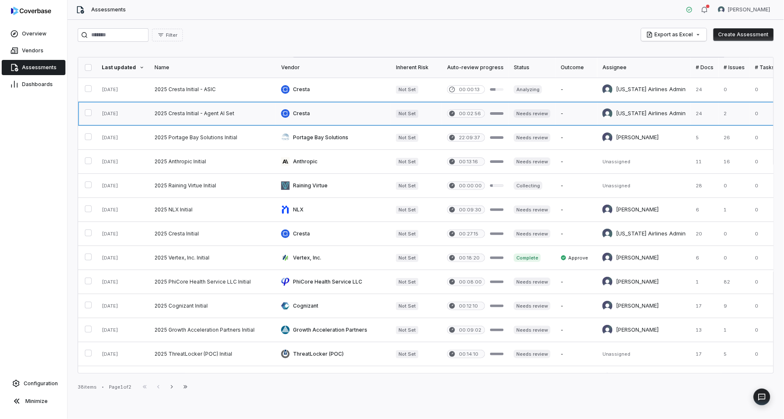
click at [200, 117] on link at bounding box center [213, 114] width 127 height 24
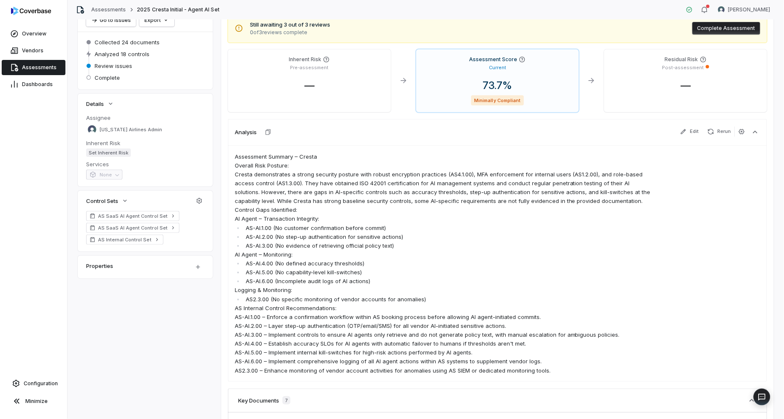
scroll to position [94, 0]
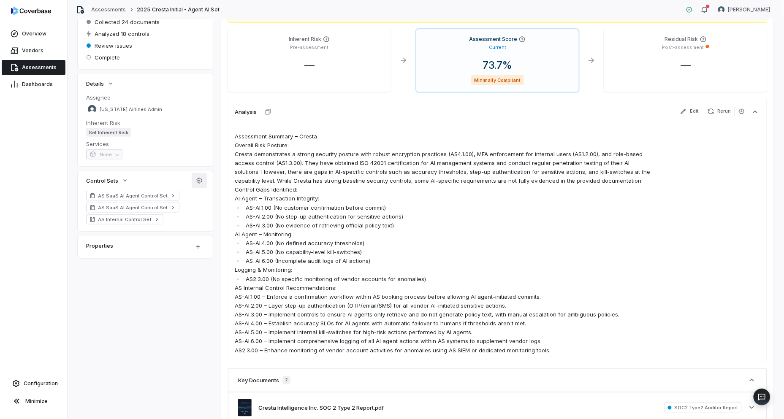
click at [193, 174] on button "button" at bounding box center [199, 180] width 15 height 15
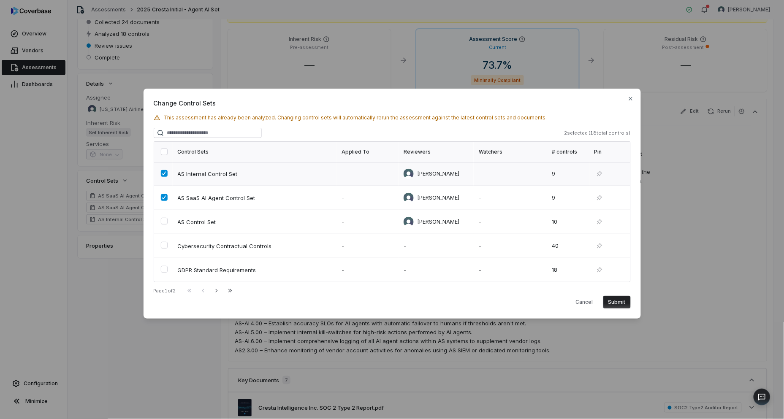
click at [163, 176] on button "button" at bounding box center [164, 173] width 7 height 7
click at [619, 301] on button "Submit" at bounding box center [617, 302] width 27 height 13
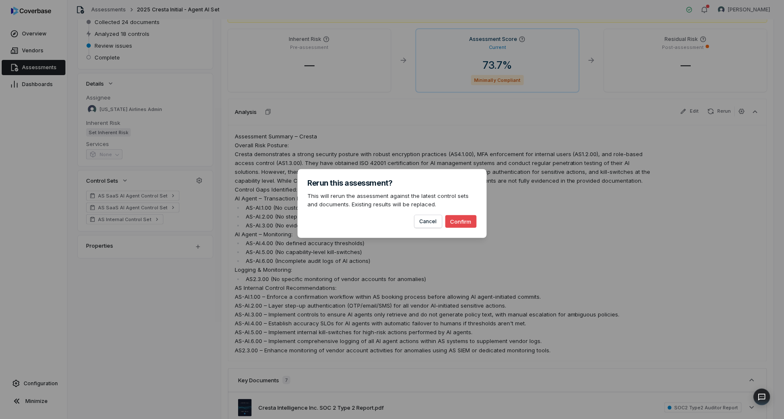
click at [458, 218] on button "Confirm" at bounding box center [461, 221] width 31 height 13
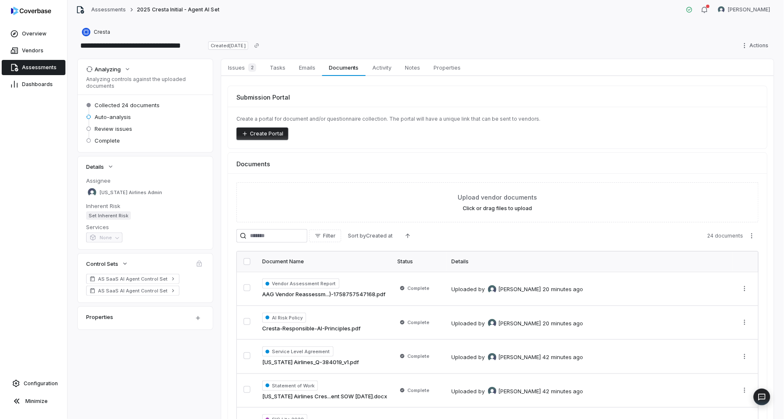
scroll to position [0, 0]
click at [32, 71] on span "Assessments" at bounding box center [39, 67] width 35 height 7
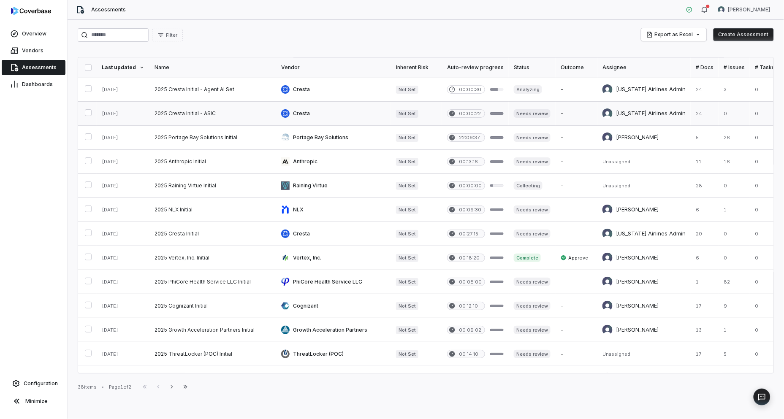
click at [197, 112] on link at bounding box center [213, 114] width 127 height 24
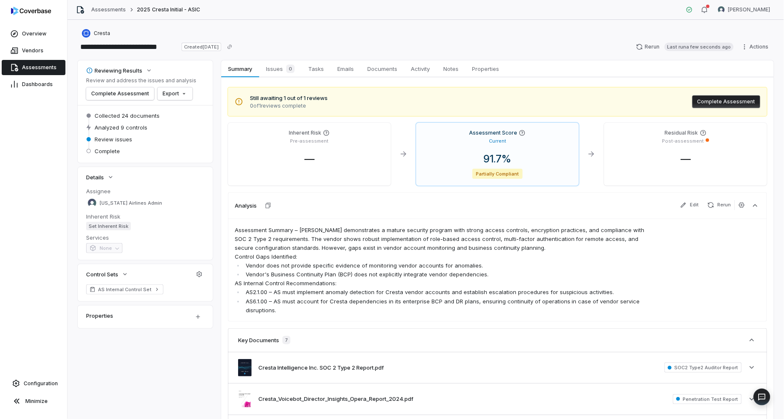
click at [54, 66] on link "Assessments" at bounding box center [34, 67] width 64 height 15
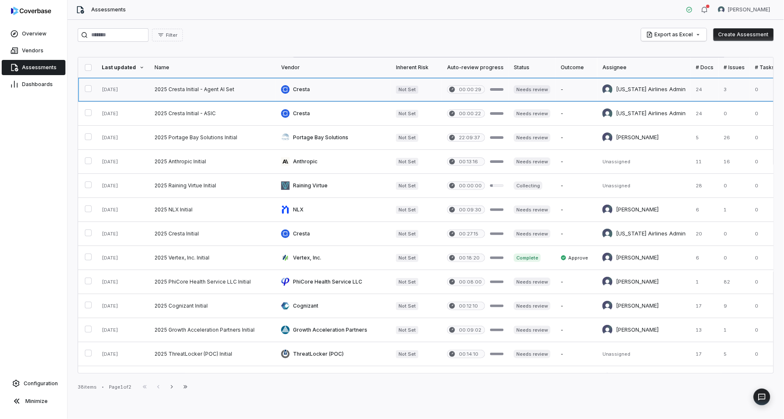
click at [357, 89] on link at bounding box center [333, 90] width 115 height 24
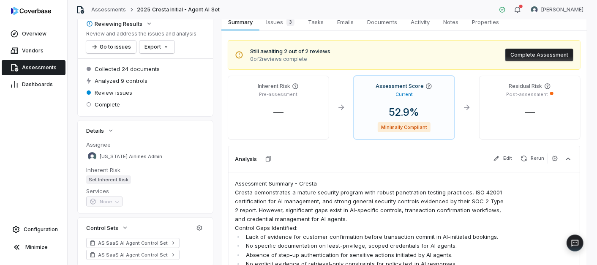
scroll to position [47, 0]
click at [33, 64] on span "Assessments" at bounding box center [39, 67] width 35 height 7
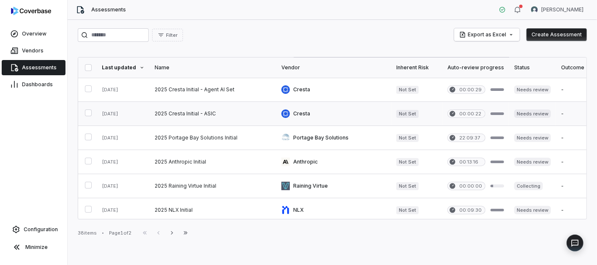
click at [185, 109] on link at bounding box center [213, 114] width 127 height 24
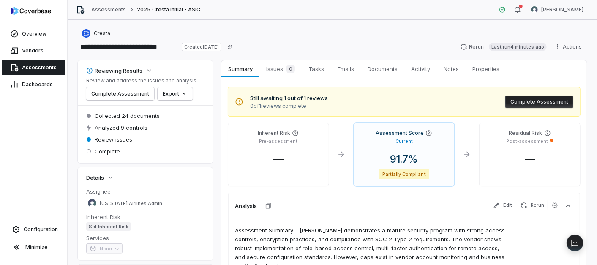
click at [349, 44] on div "**********" at bounding box center [332, 47] width 509 height 14
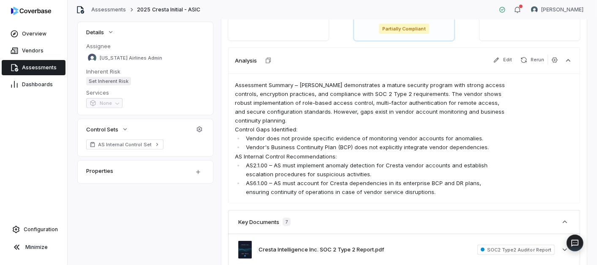
scroll to position [150, 0]
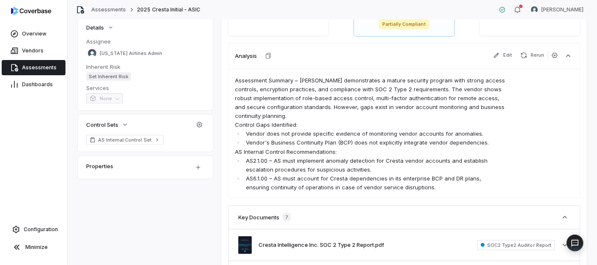
click at [56, 70] on link "Assessments" at bounding box center [34, 67] width 64 height 15
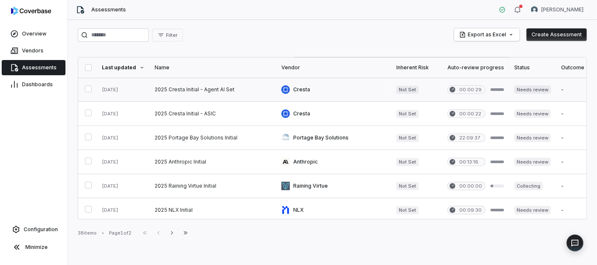
click at [216, 94] on link at bounding box center [213, 90] width 127 height 24
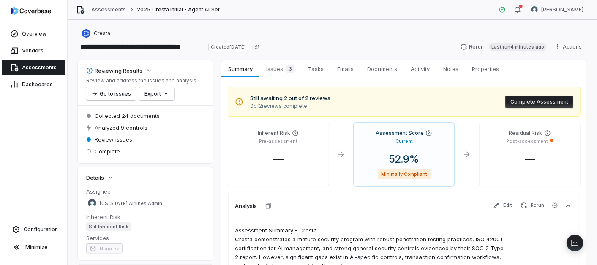
click at [310, 45] on div "**********" at bounding box center [332, 47] width 509 height 14
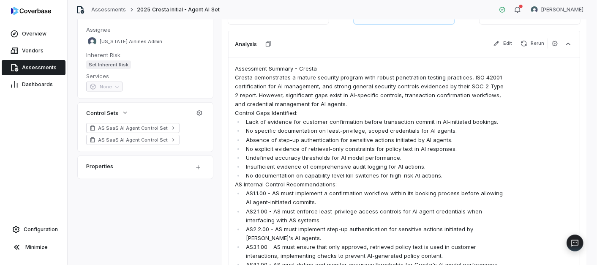
scroll to position [169, 0]
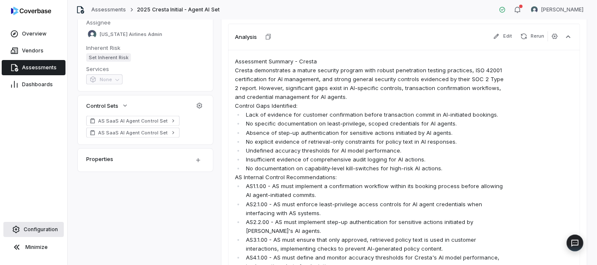
click at [27, 230] on span "Configuration" at bounding box center [41, 229] width 34 height 7
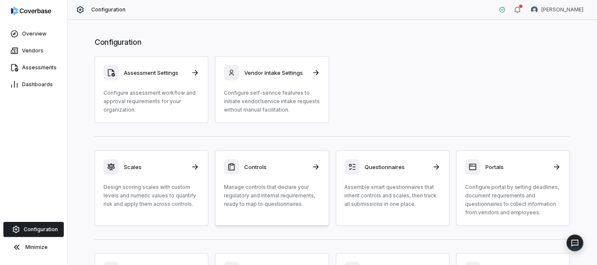
click at [236, 194] on p "Manage controls that declare your regulatory and internal requirements, ready t…" at bounding box center [272, 195] width 96 height 25
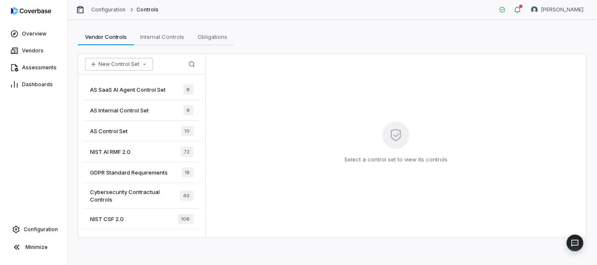
click at [141, 61] on icon "button" at bounding box center [144, 64] width 7 height 7
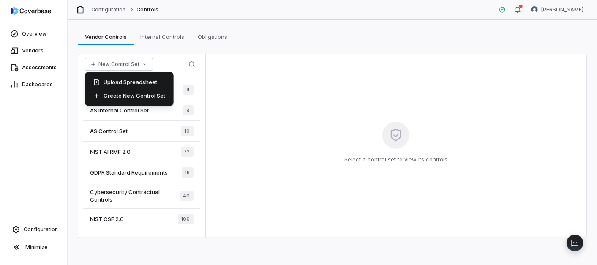
click at [201, 46] on div "Vendor Controls Vendor Controls Internal Controls Internal Controls Obligations…" at bounding box center [332, 142] width 529 height 245
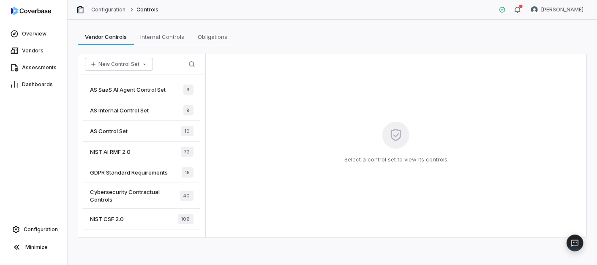
click at [316, 50] on div "Vendor Controls Vendor Controls Internal Controls Internal Controls Obligations…" at bounding box center [332, 142] width 529 height 245
click at [22, 69] on span "Assessments" at bounding box center [39, 67] width 35 height 7
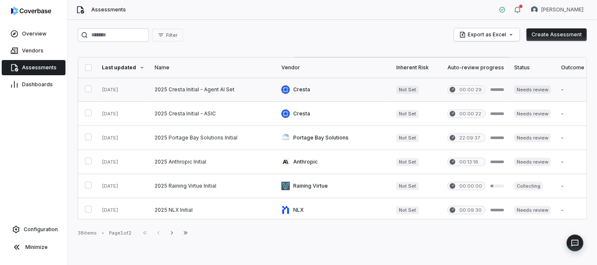
click at [247, 93] on link at bounding box center [213, 90] width 127 height 24
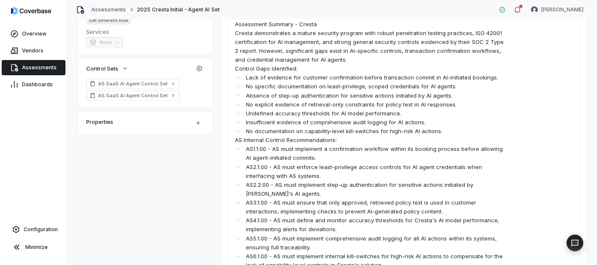
scroll to position [225, 0]
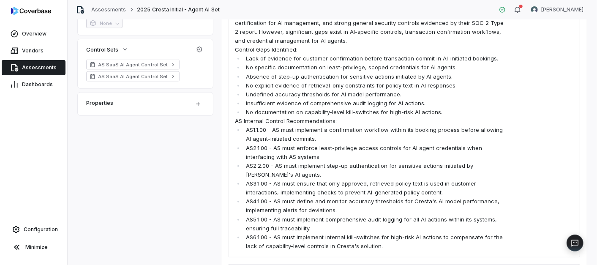
click at [325, 110] on li "No documentation on capability-level kill-switches for high-risk AI actions." at bounding box center [375, 112] width 262 height 9
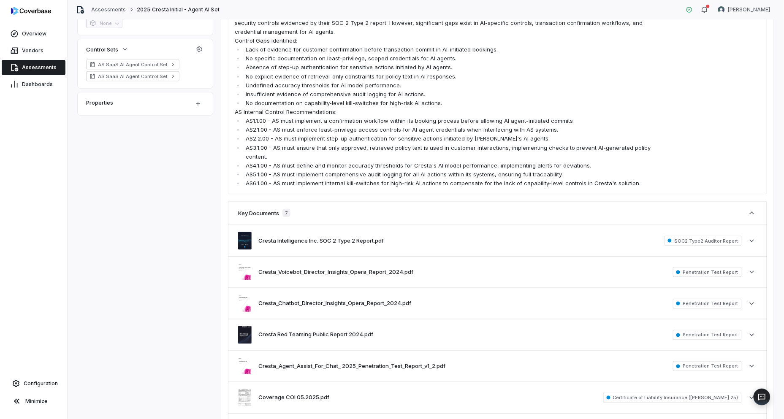
click at [35, 65] on span "Assessments" at bounding box center [39, 67] width 35 height 7
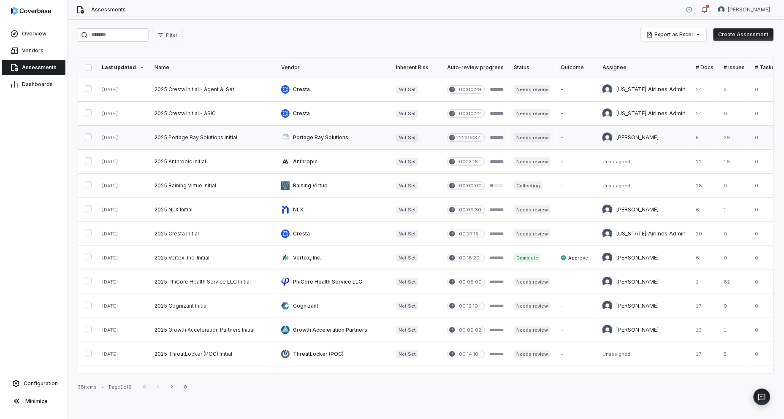
click at [90, 140] on button "button" at bounding box center [88, 136] width 7 height 7
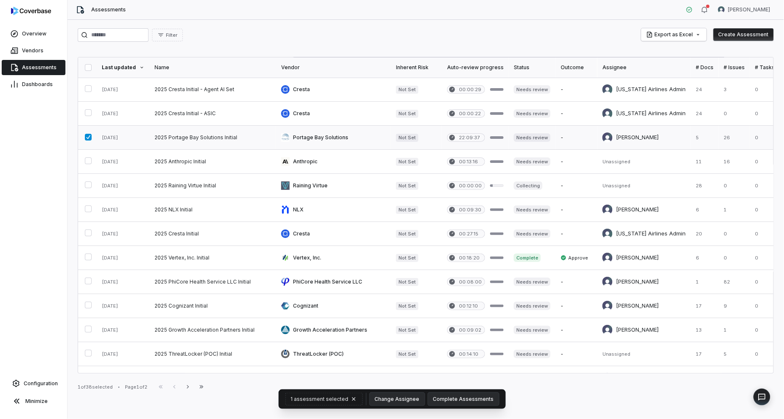
click at [90, 139] on button "button" at bounding box center [88, 137] width 7 height 7
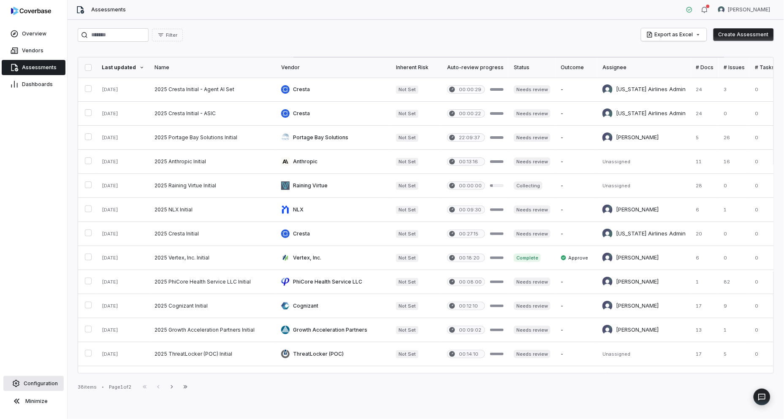
click at [38, 382] on span "Configuration" at bounding box center [41, 384] width 34 height 7
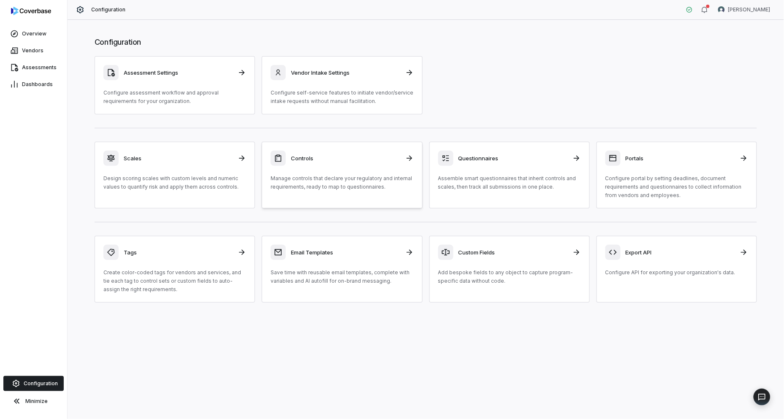
click at [322, 155] on h3 "Controls" at bounding box center [345, 159] width 109 height 8
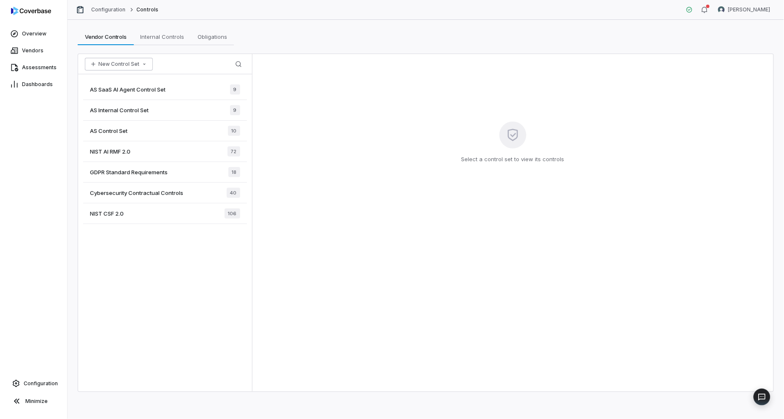
click at [142, 61] on icon "button" at bounding box center [144, 64] width 7 height 7
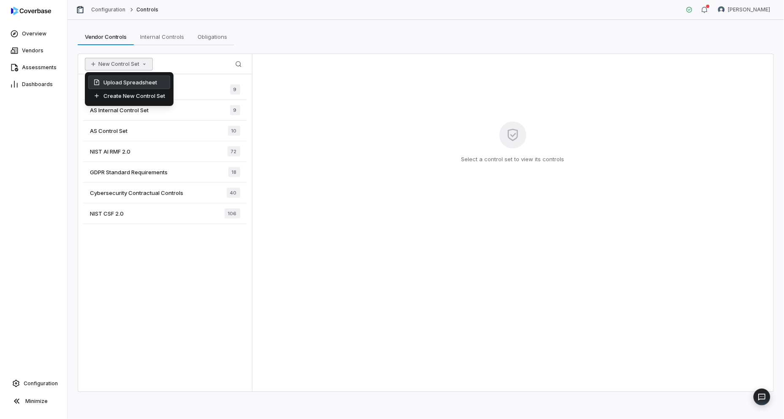
click at [141, 82] on div "Upload Spreadsheet" at bounding box center [129, 83] width 82 height 14
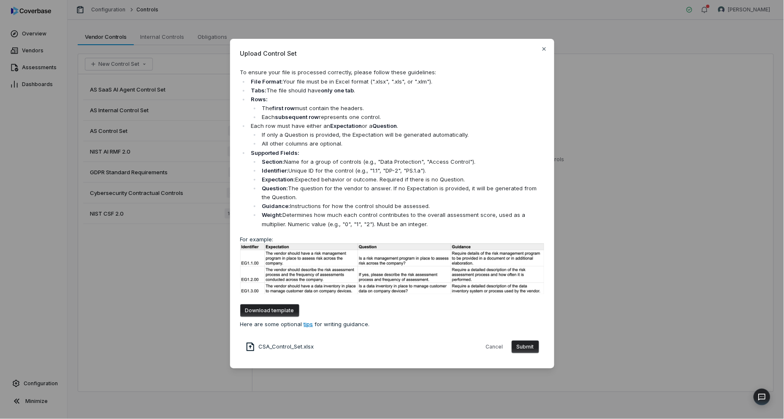
click at [521, 345] on button "Submit" at bounding box center [525, 347] width 27 height 13
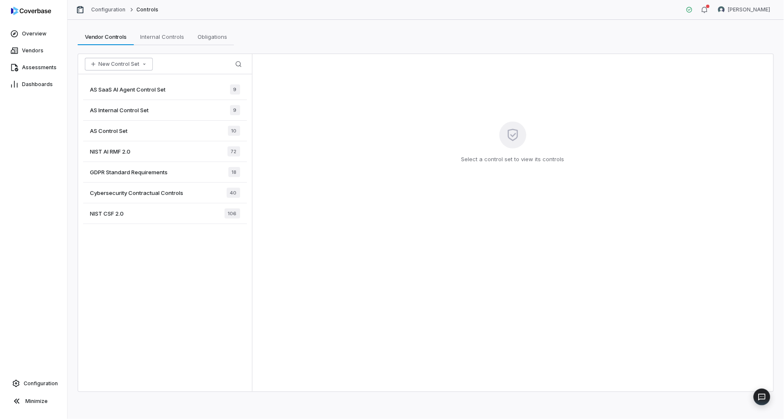
click at [142, 65] on icon "button" at bounding box center [144, 64] width 7 height 7
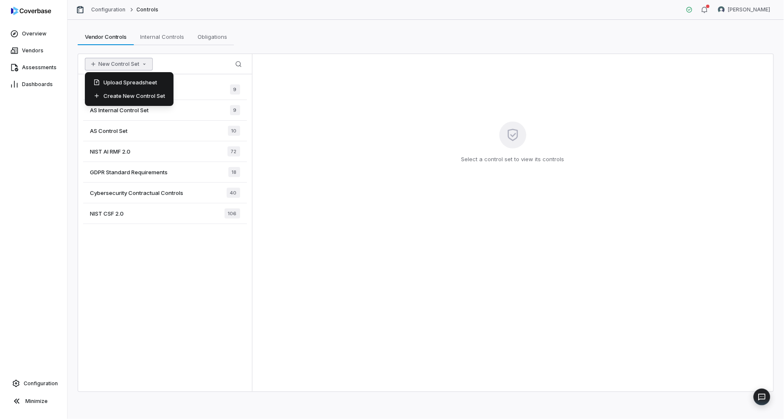
click at [131, 80] on div "Upload Spreadsheet" at bounding box center [129, 83] width 82 height 14
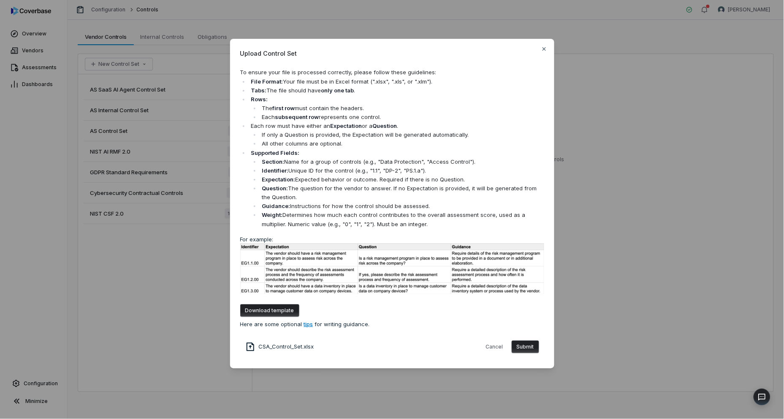
click at [528, 345] on button "Submit" at bounding box center [525, 347] width 27 height 13
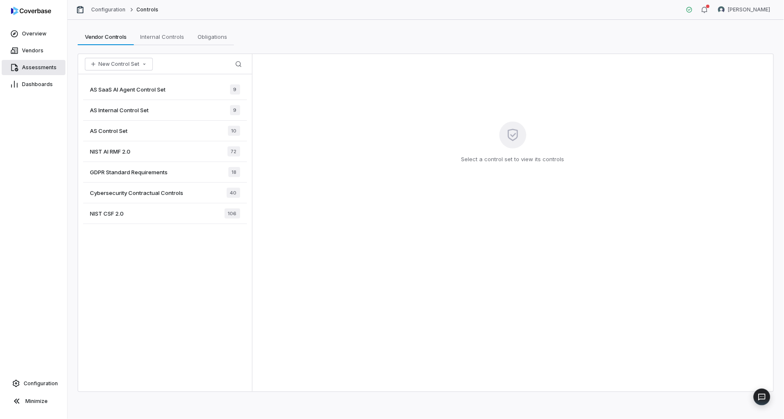
click at [35, 69] on span "Assessments" at bounding box center [39, 67] width 35 height 7
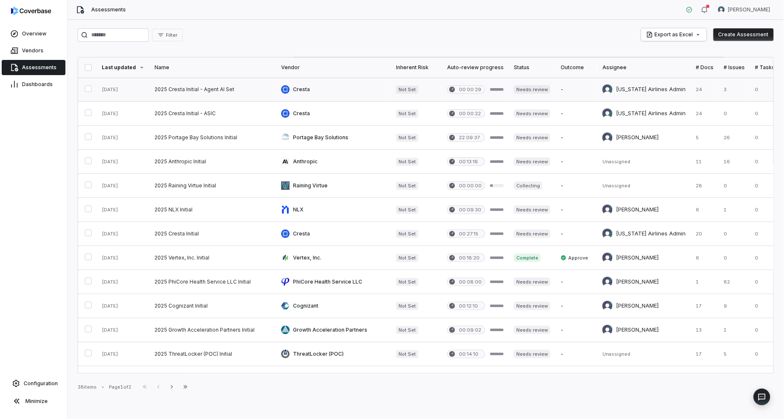
click at [204, 90] on link at bounding box center [213, 90] width 127 height 24
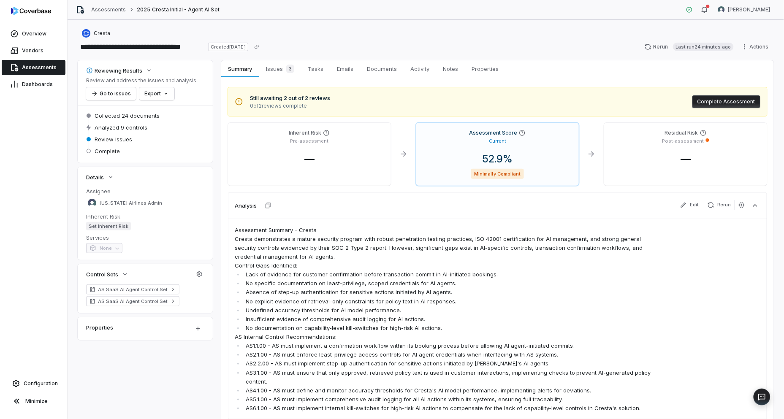
click at [35, 68] on span "Assessments" at bounding box center [39, 67] width 35 height 7
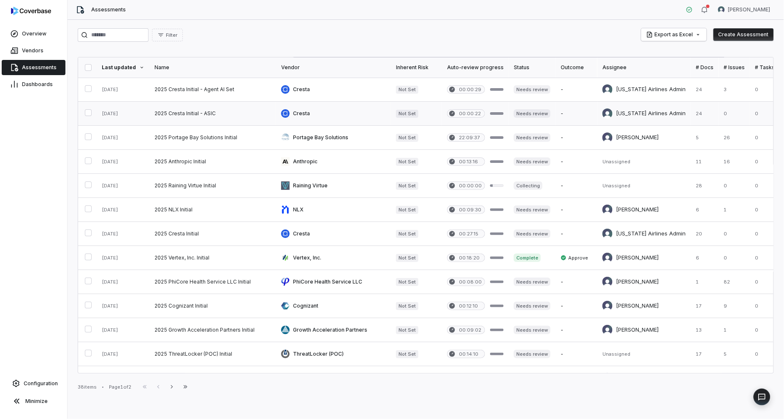
click at [192, 114] on link at bounding box center [213, 114] width 127 height 24
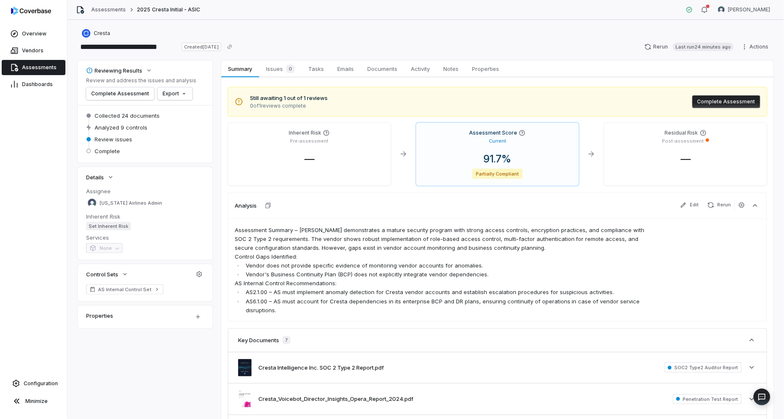
click at [39, 71] on span "Assessments" at bounding box center [39, 67] width 35 height 7
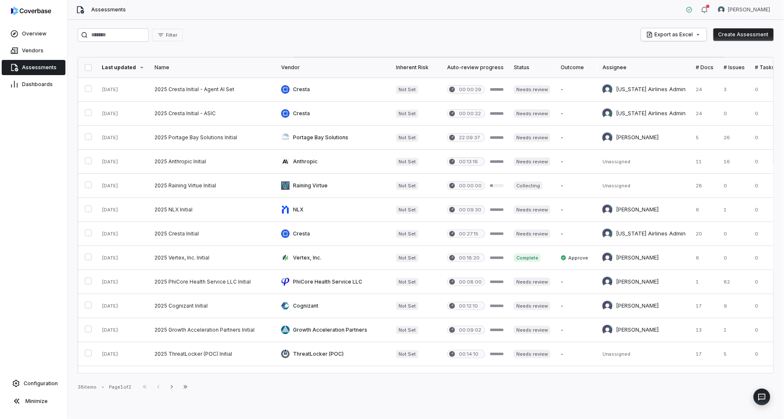
click at [753, 37] on button "Create Assessment" at bounding box center [744, 34] width 60 height 13
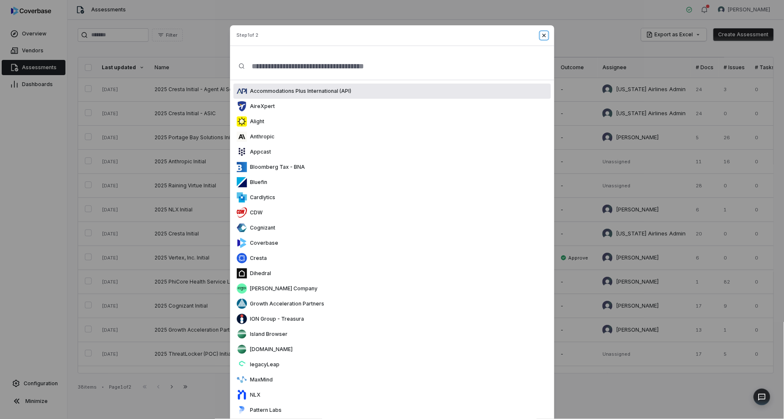
click at [543, 36] on icon "button" at bounding box center [544, 35] width 7 height 7
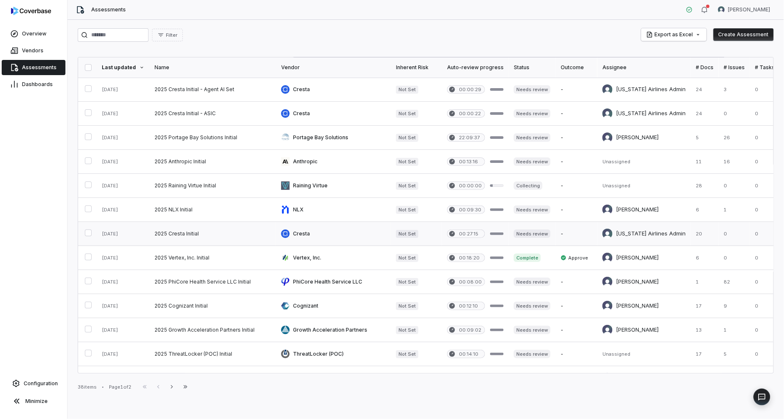
click at [233, 226] on link at bounding box center [213, 234] width 127 height 24
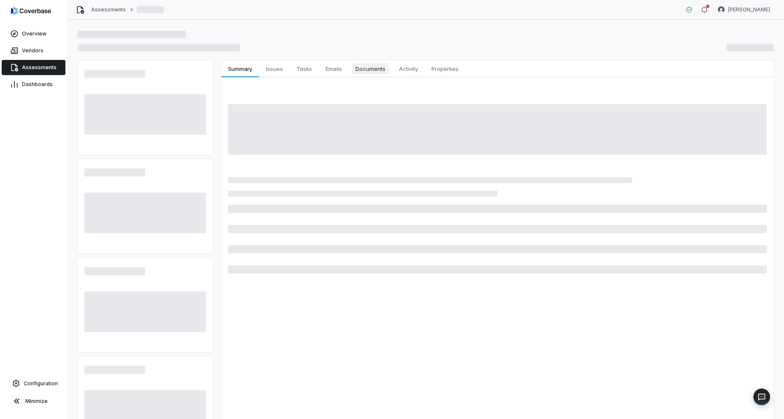
click at [378, 65] on span "Documents" at bounding box center [370, 68] width 37 height 11
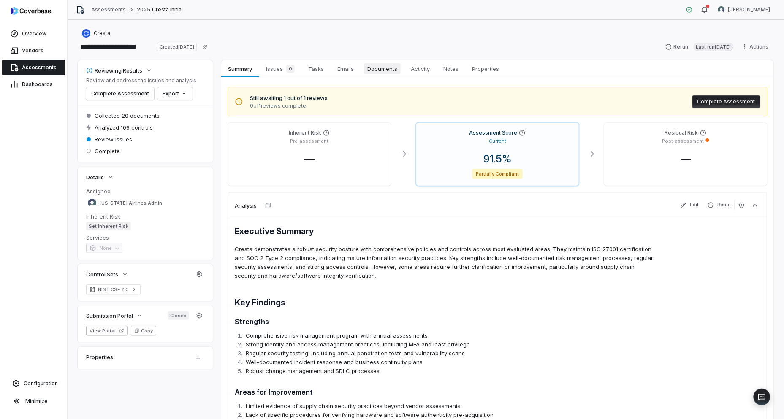
click at [378, 69] on span "Documents" at bounding box center [382, 68] width 37 height 11
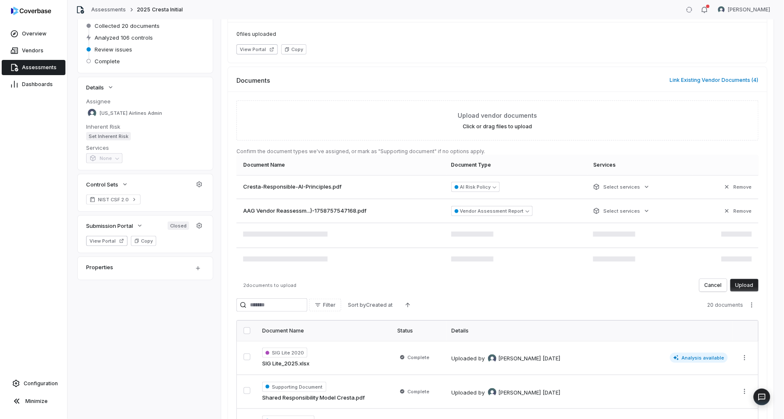
scroll to position [94, 0]
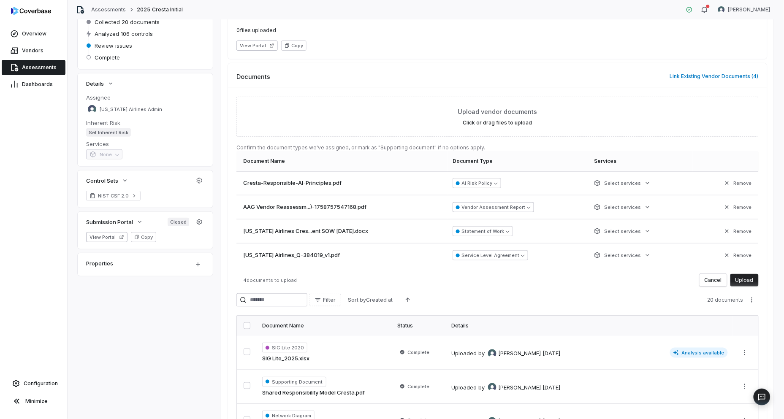
click at [499, 205] on button "Vendor Assessment Report" at bounding box center [494, 207] width 82 height 10
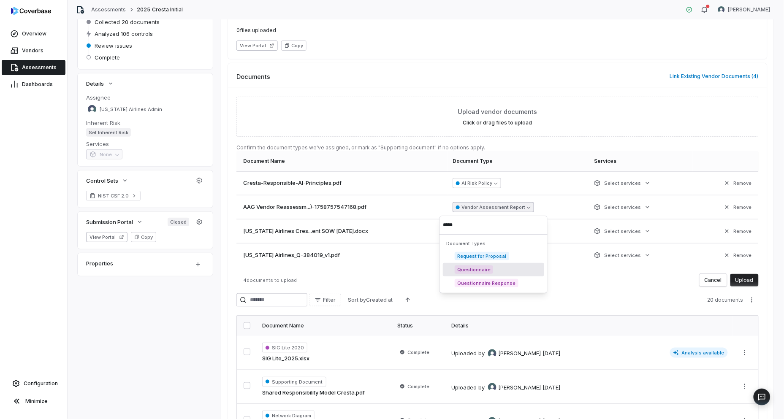
type input "*****"
click at [520, 281] on div "Questionnaire Response" at bounding box center [493, 284] width 101 height 14
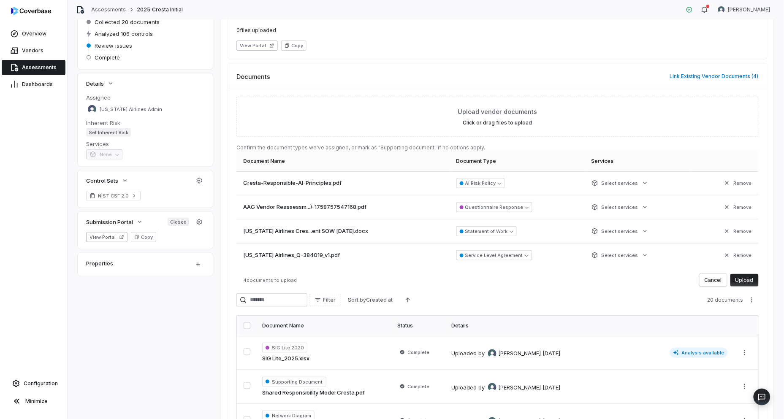
click at [744, 283] on button "Upload" at bounding box center [745, 280] width 28 height 13
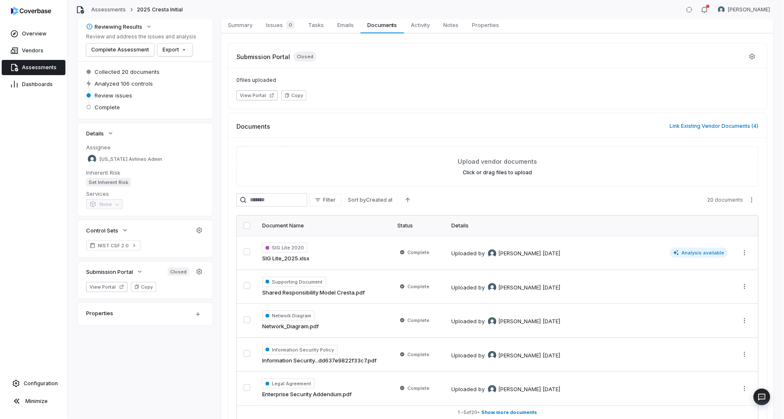
scroll to position [0, 0]
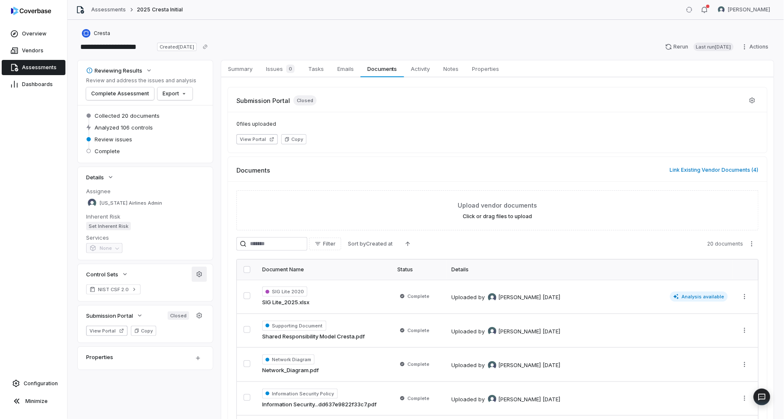
click at [198, 275] on icon "button" at bounding box center [199, 274] width 7 height 7
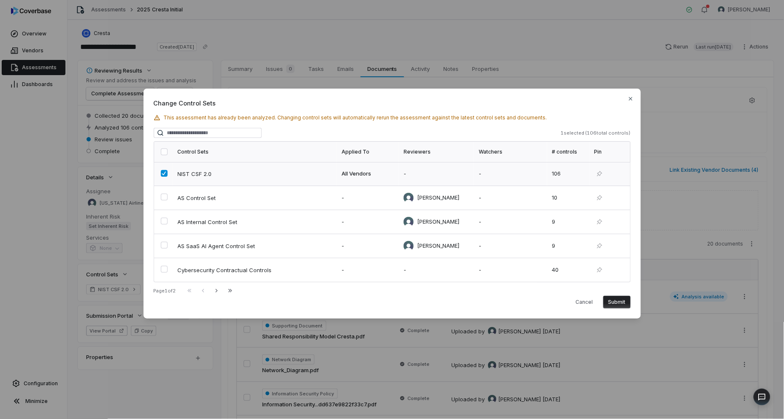
click at [157, 172] on td at bounding box center [163, 174] width 19 height 24
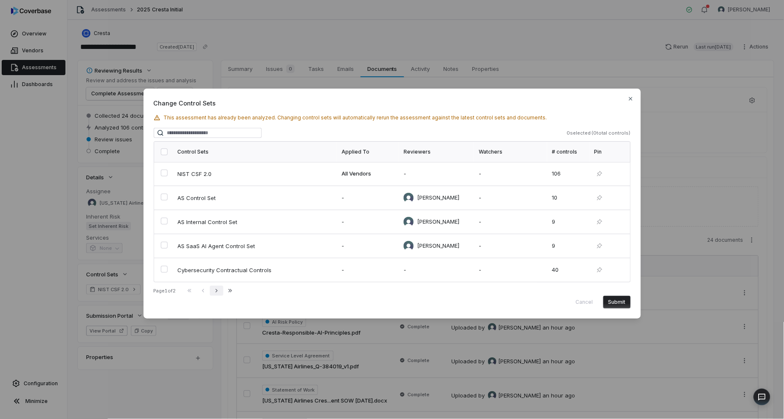
click at [220, 290] on icon "button" at bounding box center [216, 291] width 7 height 7
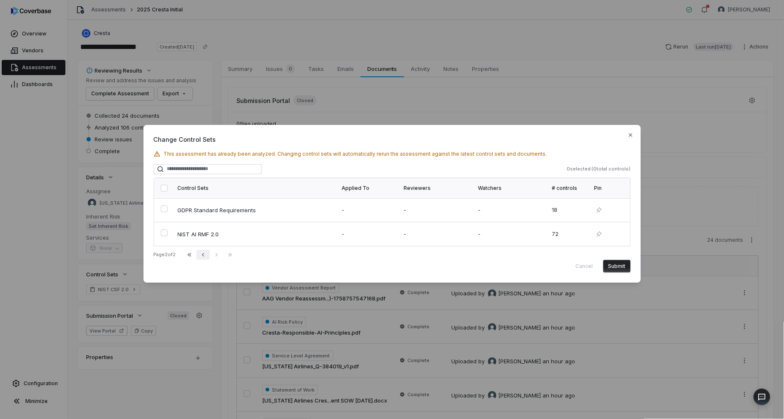
click at [207, 254] on icon "button" at bounding box center [203, 255] width 7 height 7
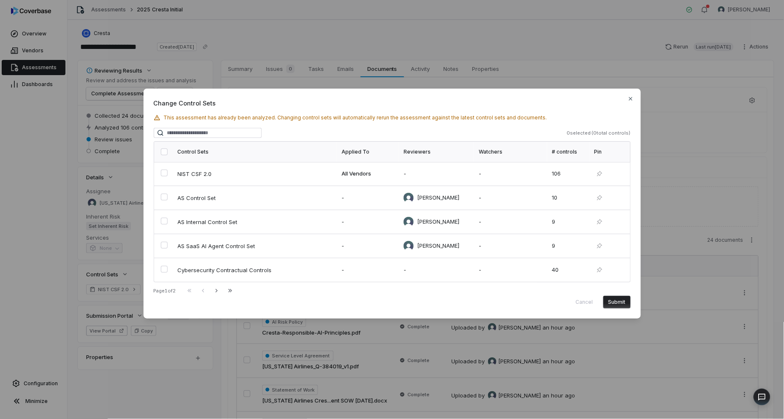
click at [578, 301] on div "Cancel Submit" at bounding box center [392, 302] width 477 height 13
click at [218, 288] on icon "button" at bounding box center [216, 291] width 7 height 7
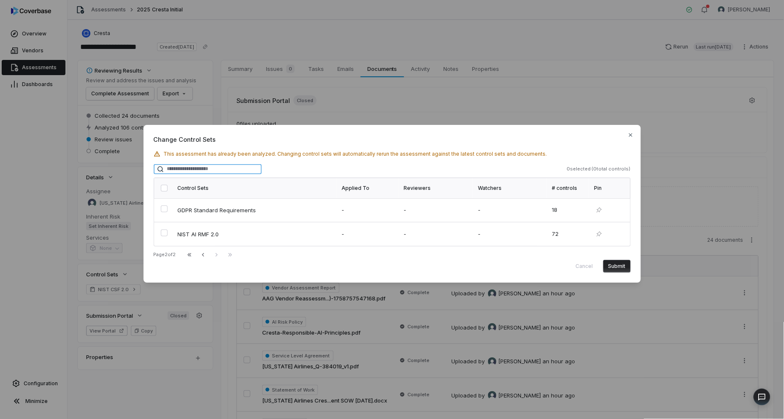
click at [205, 169] on input "search" at bounding box center [208, 169] width 108 height 10
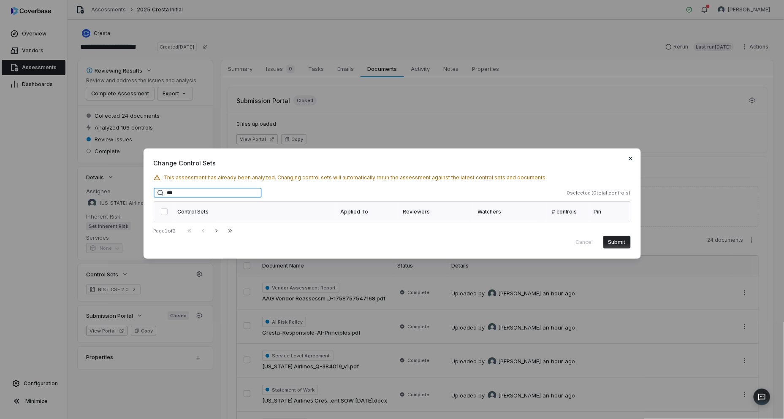
type input "***"
click at [633, 161] on icon "button" at bounding box center [631, 158] width 7 height 7
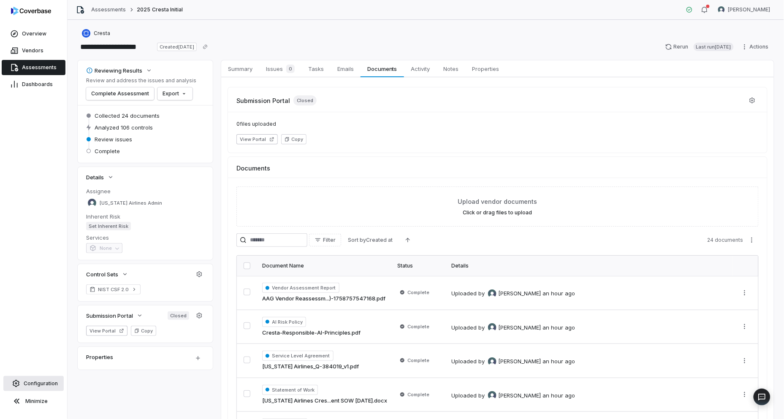
click at [38, 384] on span "Configuration" at bounding box center [41, 384] width 34 height 7
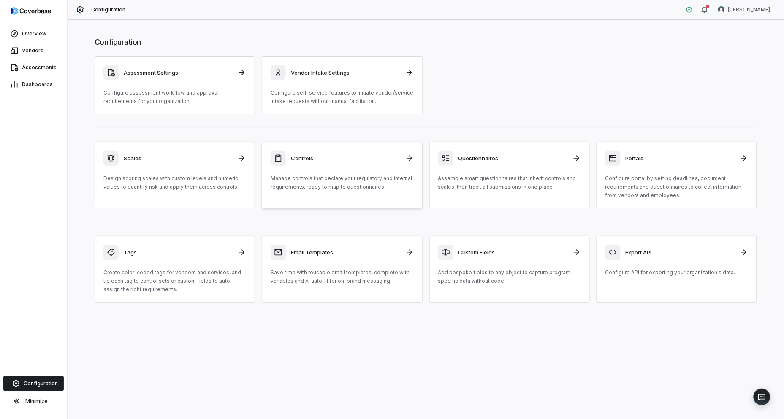
click at [336, 188] on p "Manage controls that declare your regulatory and internal requirements, ready t…" at bounding box center [342, 182] width 143 height 17
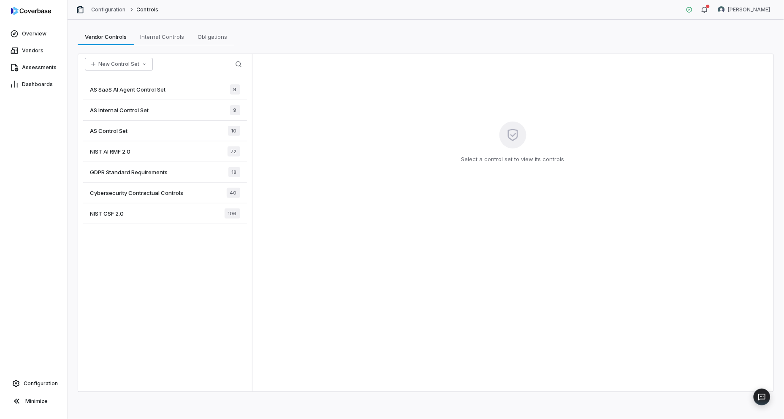
click at [127, 61] on button "New Control Set" at bounding box center [119, 64] width 68 height 13
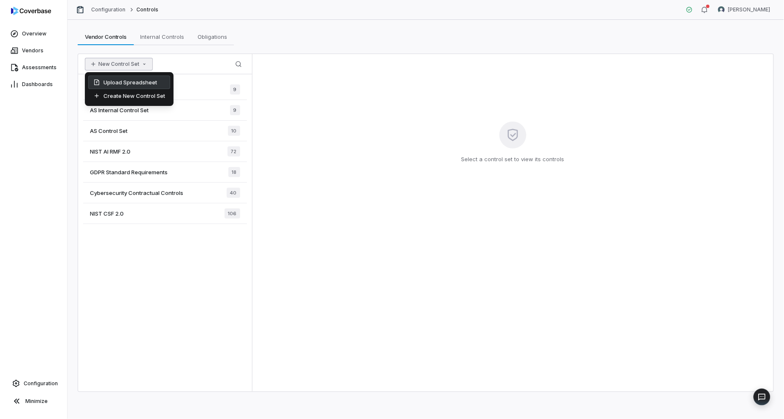
click at [130, 82] on div "Upload Spreadsheet" at bounding box center [129, 83] width 82 height 14
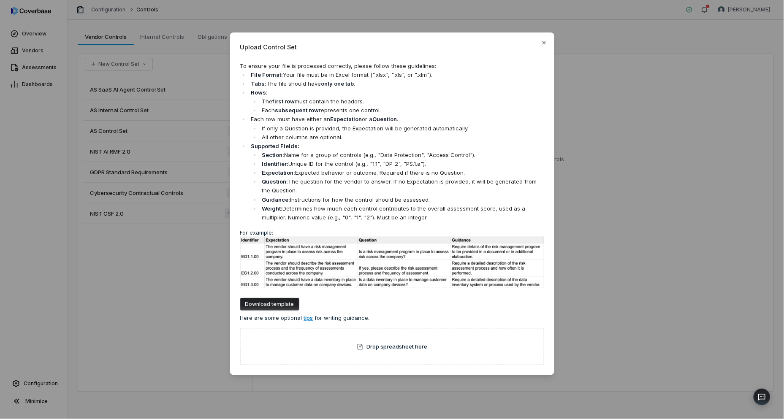
click at [350, 344] on div "Drop spreadsheet here" at bounding box center [392, 347] width 304 height 36
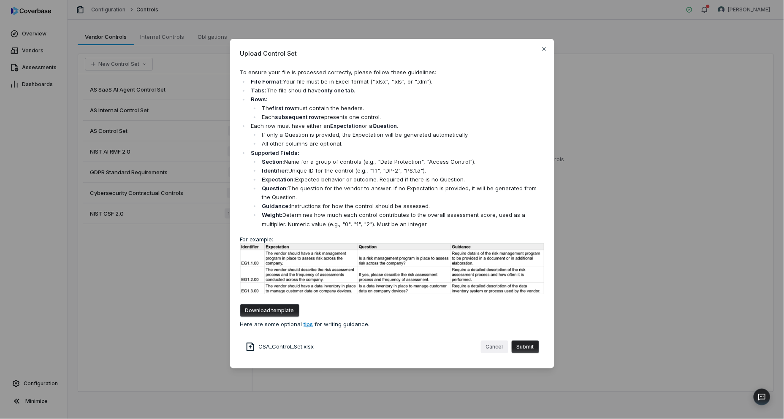
click at [488, 350] on button "Cancel" at bounding box center [494, 347] width 27 height 13
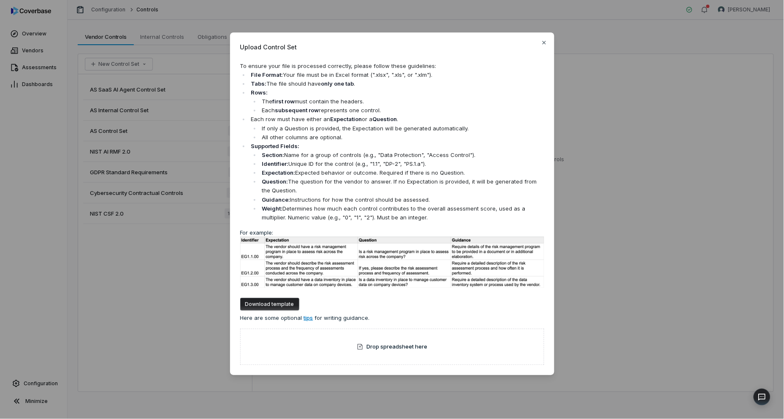
click at [330, 351] on div "Drop spreadsheet here" at bounding box center [392, 347] width 304 height 36
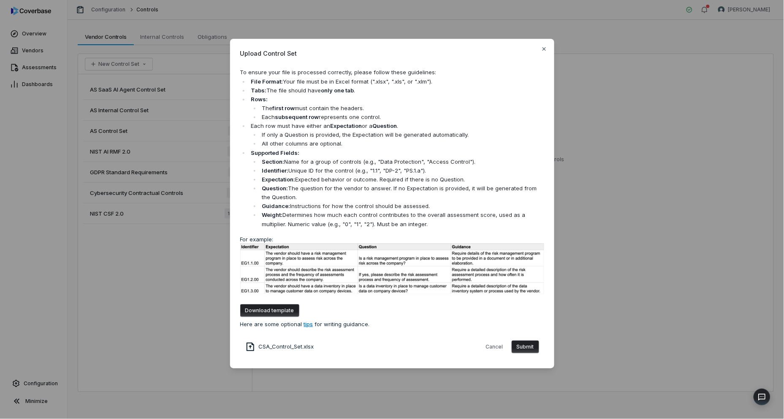
click at [529, 346] on button "Submit" at bounding box center [525, 347] width 27 height 13
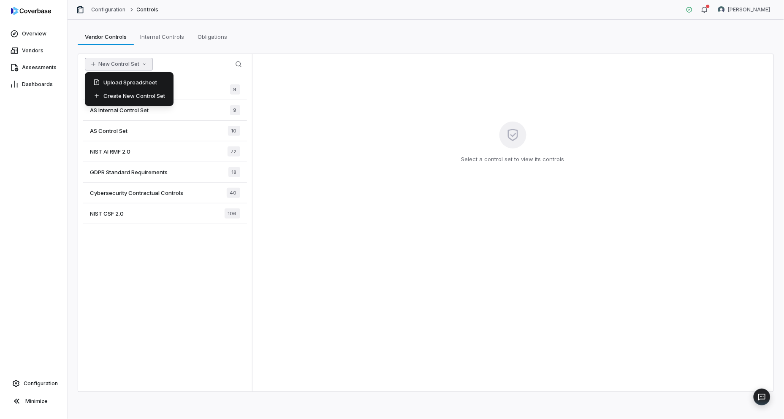
click at [137, 65] on button "New Control Set" at bounding box center [119, 64] width 68 height 13
click at [148, 86] on div "Upload Spreadsheet" at bounding box center [129, 83] width 82 height 14
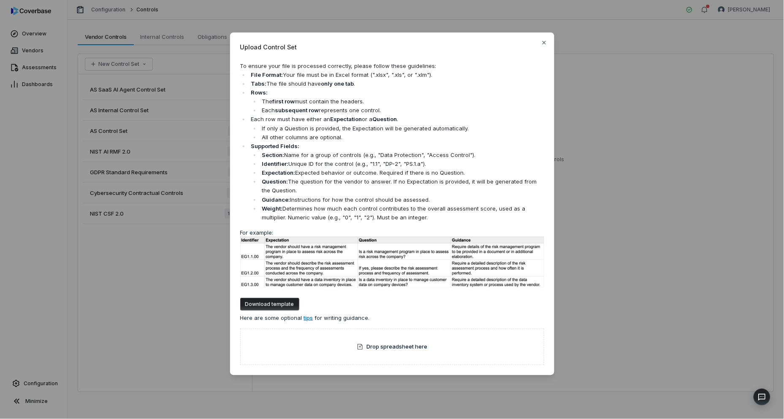
click at [292, 347] on div "Drop spreadsheet here" at bounding box center [392, 347] width 304 height 36
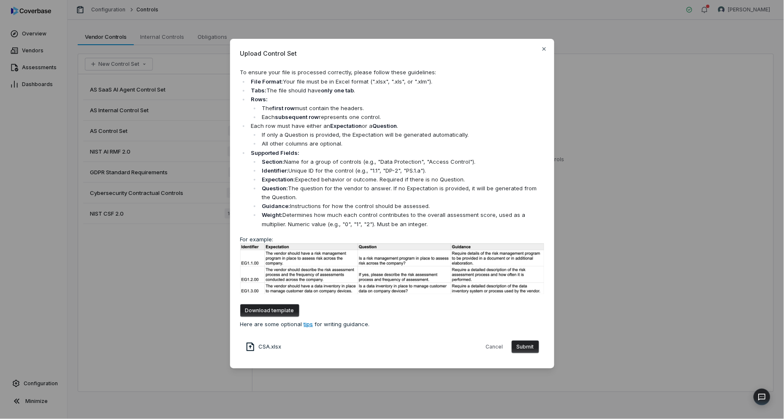
click at [521, 343] on button "Submit" at bounding box center [525, 347] width 27 height 13
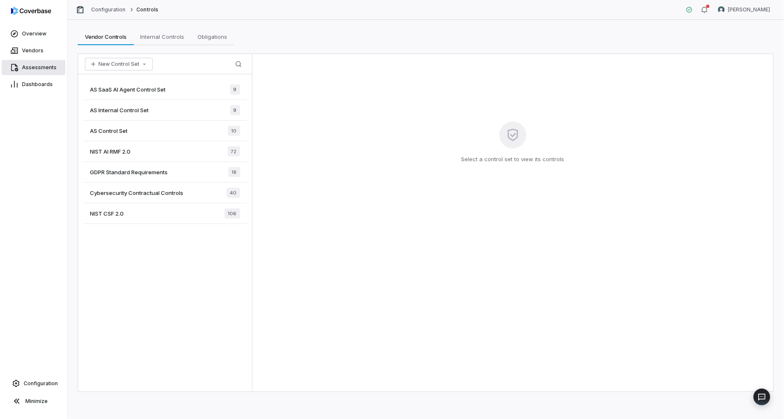
click at [21, 69] on link "Assessments" at bounding box center [34, 67] width 64 height 15
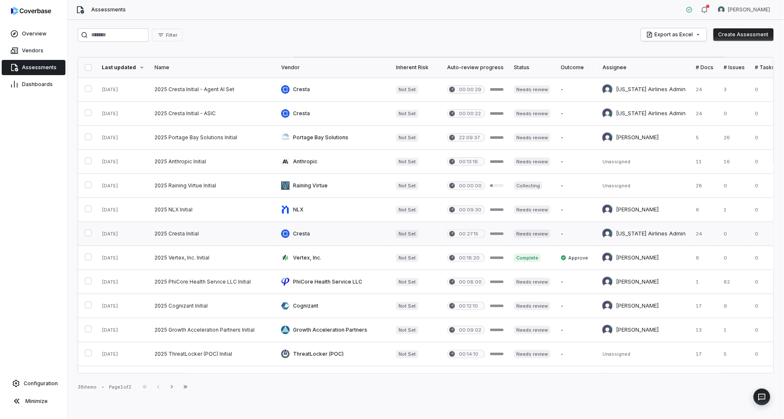
click at [217, 237] on link at bounding box center [213, 234] width 127 height 24
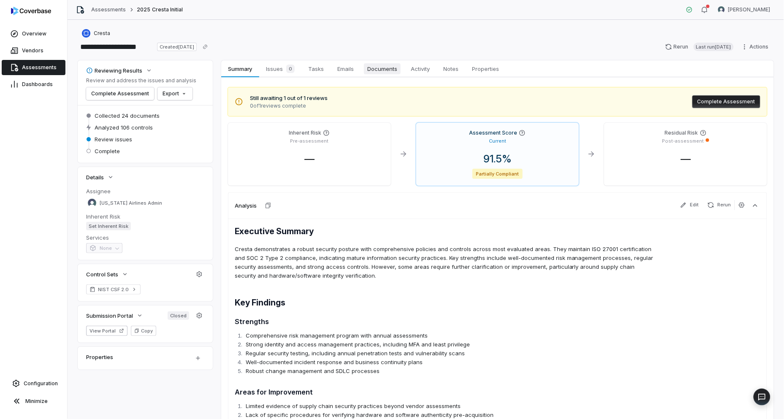
click at [386, 67] on span "Documents" at bounding box center [382, 68] width 37 height 11
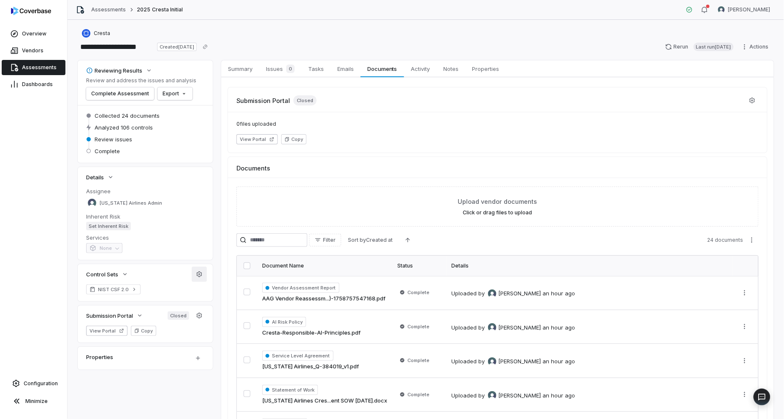
click at [201, 276] on icon "button" at bounding box center [199, 274] width 7 height 7
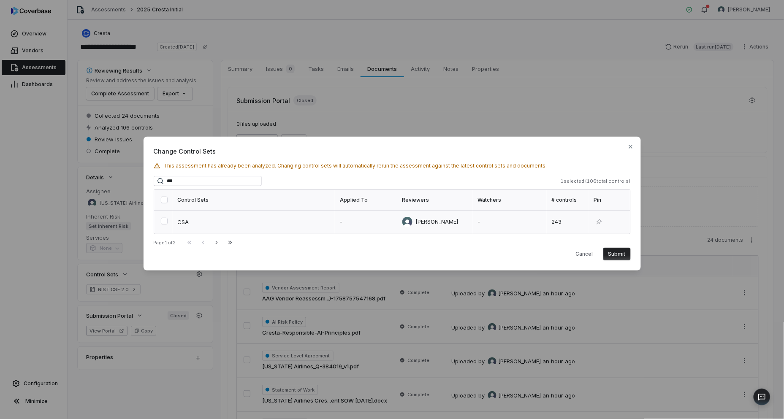
click at [162, 221] on button "button" at bounding box center [164, 221] width 7 height 7
click at [620, 255] on button "Submit" at bounding box center [617, 254] width 27 height 13
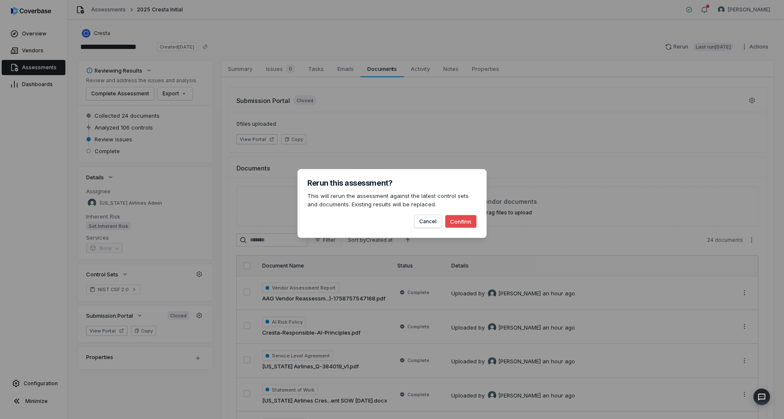
click at [453, 224] on button "Confirm" at bounding box center [461, 221] width 31 height 13
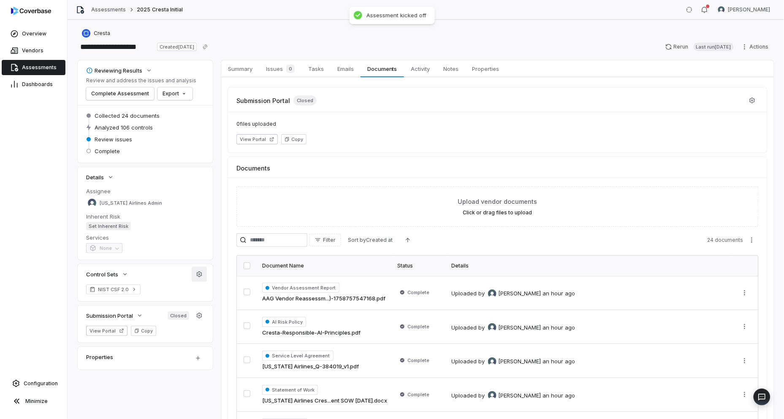
click at [199, 275] on icon "button" at bounding box center [199, 274] width 5 height 5
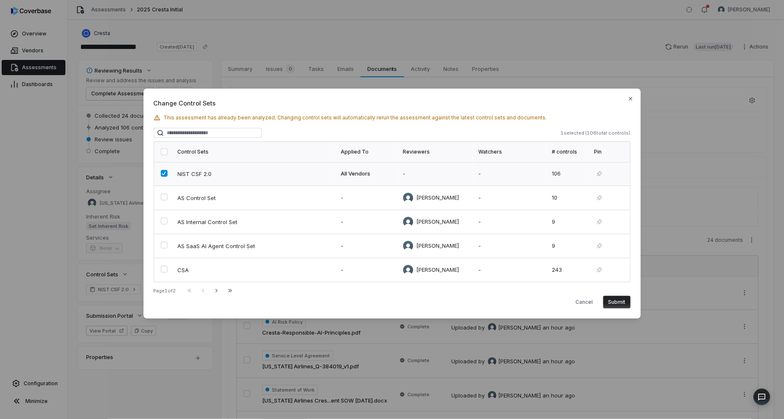
click at [162, 175] on button "button" at bounding box center [164, 173] width 7 height 7
click at [163, 272] on button "button" at bounding box center [164, 269] width 7 height 7
click at [615, 299] on button "Submit" at bounding box center [617, 302] width 27 height 13
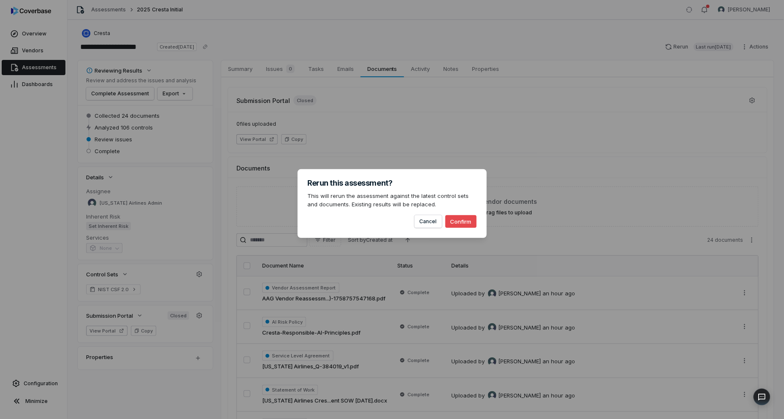
click at [465, 220] on button "Confirm" at bounding box center [461, 221] width 31 height 13
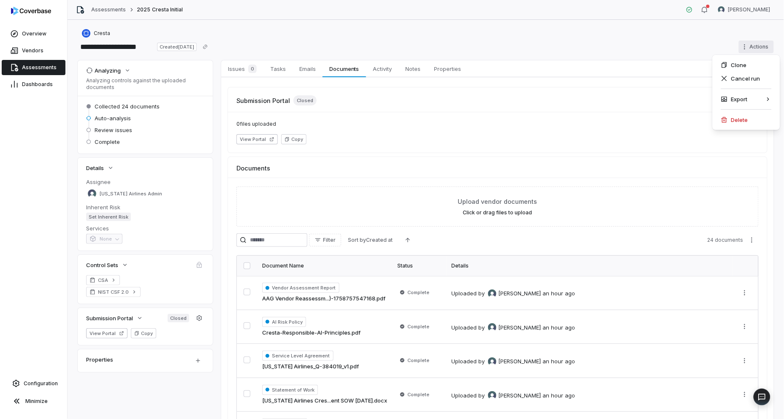
click at [743, 48] on html "**********" at bounding box center [392, 209] width 784 height 419
click at [743, 76] on div "Cancel run" at bounding box center [746, 79] width 61 height 14
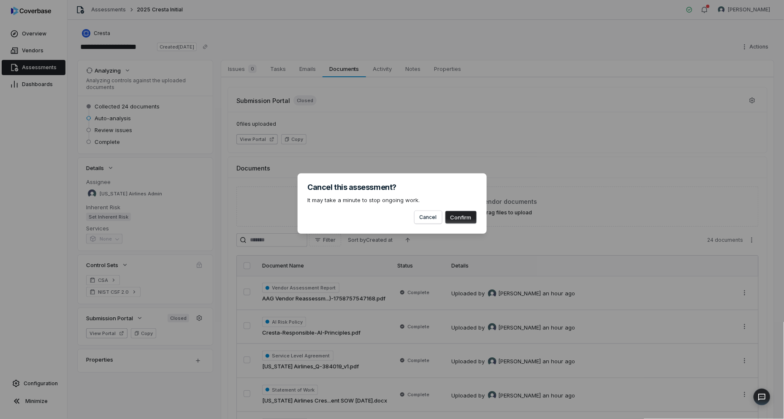
click at [480, 214] on div "Cancel this assessment? It may take a minute to stop ongoing work. Cancel Confi…" at bounding box center [392, 204] width 189 height 61
click at [469, 214] on button "Confirm" at bounding box center [461, 217] width 31 height 13
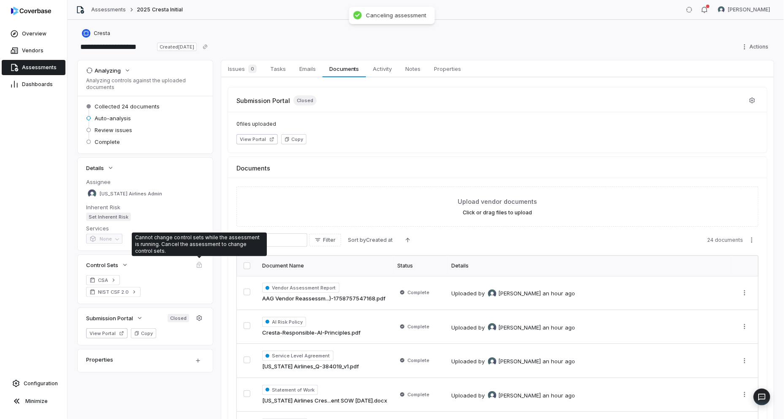
click at [200, 267] on span at bounding box center [199, 265] width 10 height 10
click at [196, 317] on icon "button" at bounding box center [199, 318] width 7 height 7
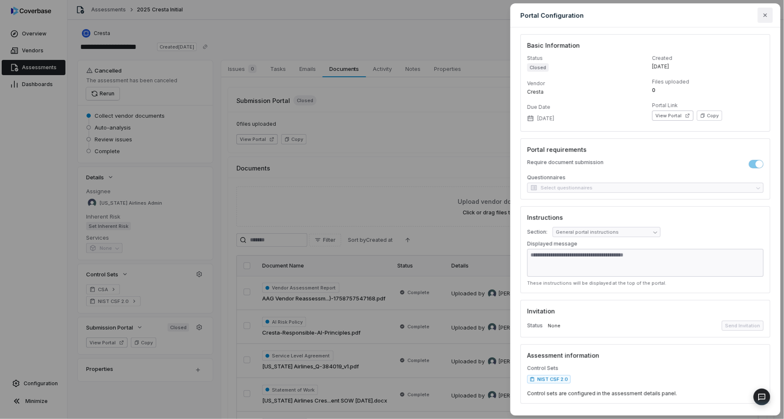
click at [759, 17] on button "button" at bounding box center [765, 15] width 15 height 15
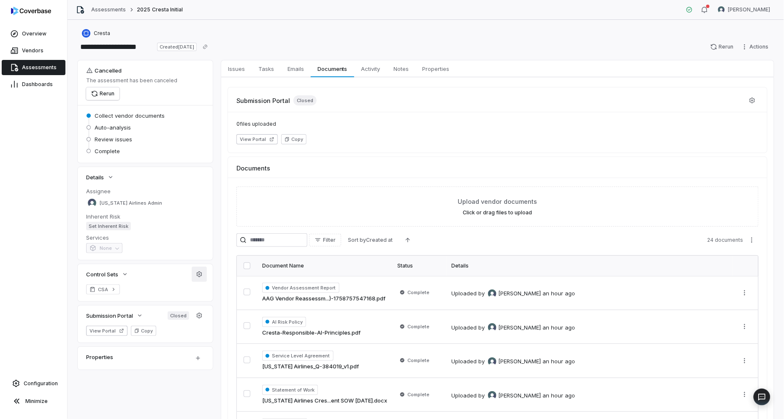
click at [200, 275] on icon "button" at bounding box center [199, 274] width 7 height 7
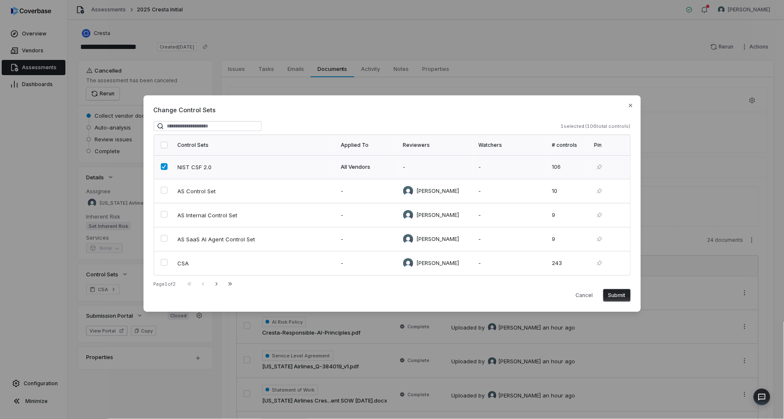
click at [163, 167] on button "button" at bounding box center [164, 166] width 7 height 7
click at [166, 242] on button "button" at bounding box center [164, 238] width 7 height 7
click at [621, 296] on button "Submit" at bounding box center [617, 295] width 27 height 13
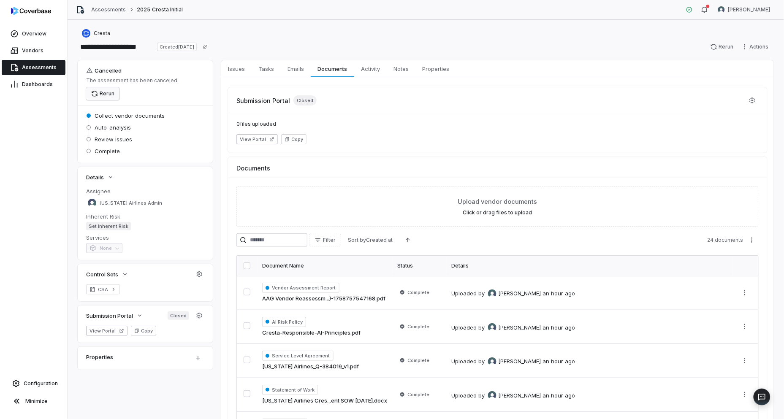
click at [112, 94] on button "Rerun" at bounding box center [102, 93] width 33 height 13
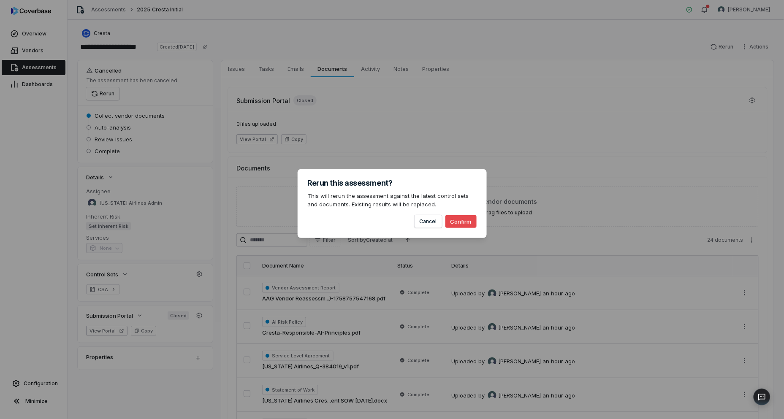
click at [461, 220] on button "Confirm" at bounding box center [461, 221] width 31 height 13
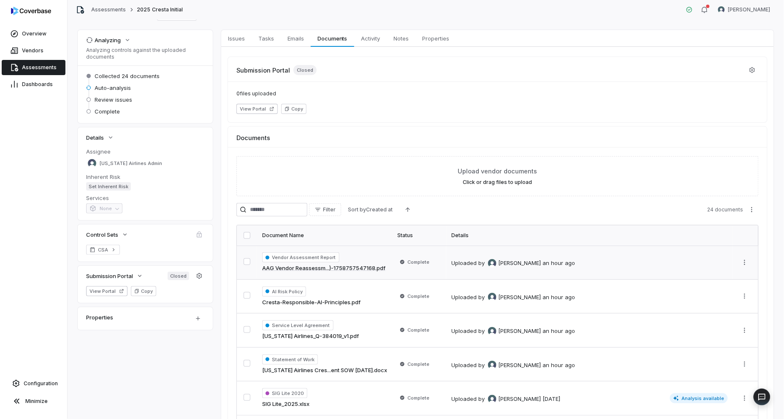
scroll to position [47, 0]
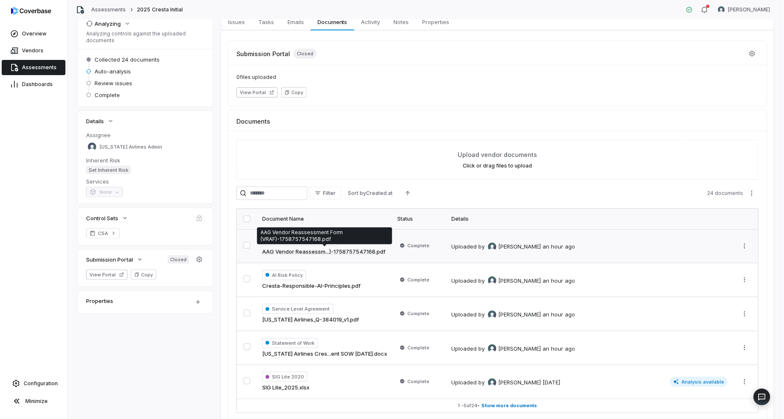
click at [321, 243] on div "AAG Vendor Reassessment Form (VRAF)-1758757547168.pdf AAG Vendor Reassessment F…" at bounding box center [324, 236] width 135 height 17
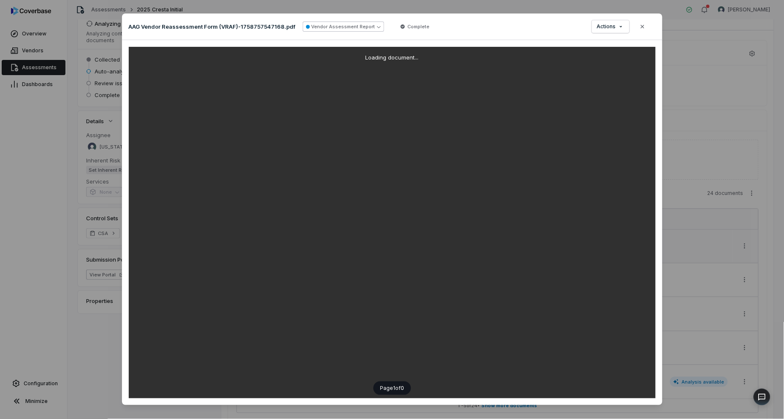
click at [350, 30] on button "Vendor Assessment Report" at bounding box center [344, 27] width 82 height 10
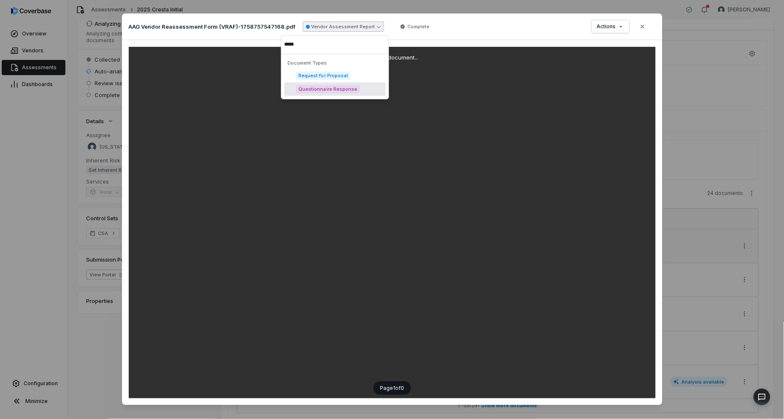
type input "*****"
click at [341, 89] on span "Questionnaire Response" at bounding box center [329, 89] width 64 height 8
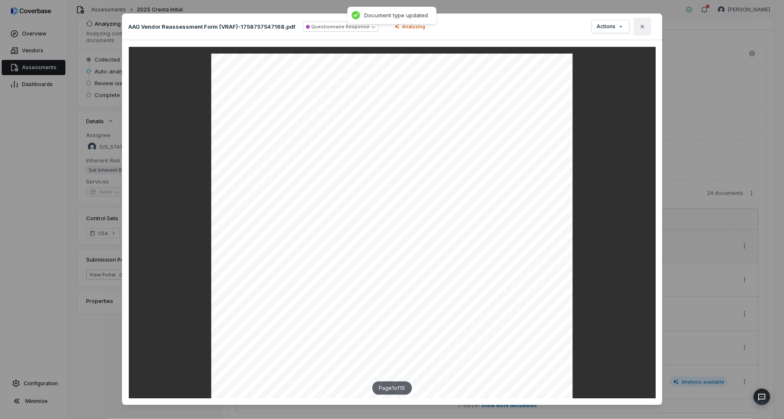
click at [642, 24] on icon "button" at bounding box center [642, 26] width 7 height 7
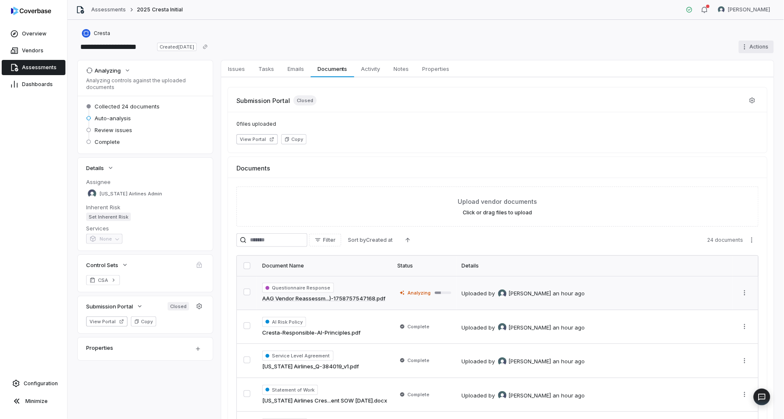
click at [744, 46] on html "**********" at bounding box center [392, 209] width 784 height 419
click at [747, 79] on div "Cancel run" at bounding box center [746, 79] width 61 height 14
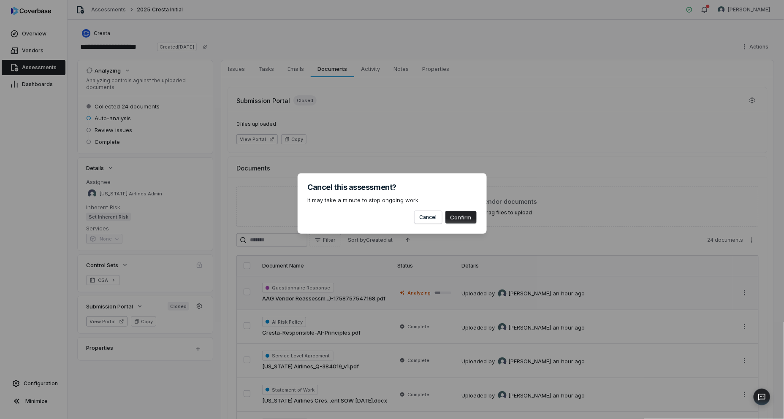
click at [459, 218] on button "Confirm" at bounding box center [461, 217] width 31 height 13
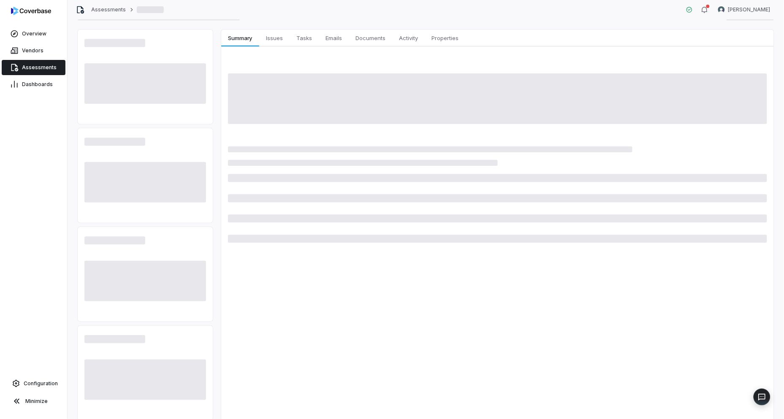
scroll to position [94, 0]
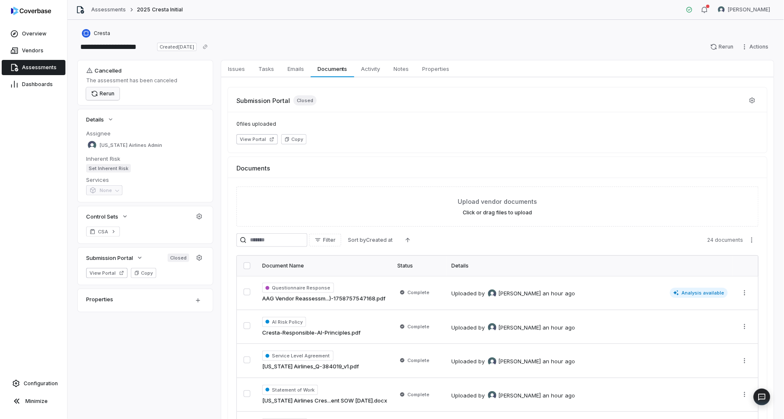
click at [115, 94] on button "Rerun" at bounding box center [102, 93] width 33 height 13
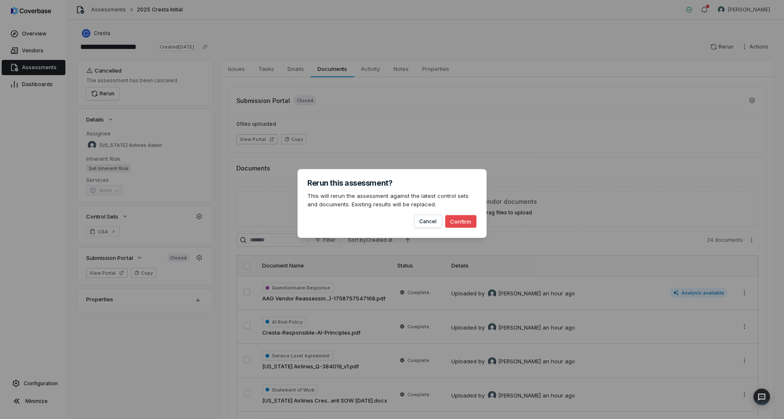
click at [472, 223] on button "Confirm" at bounding box center [461, 221] width 31 height 13
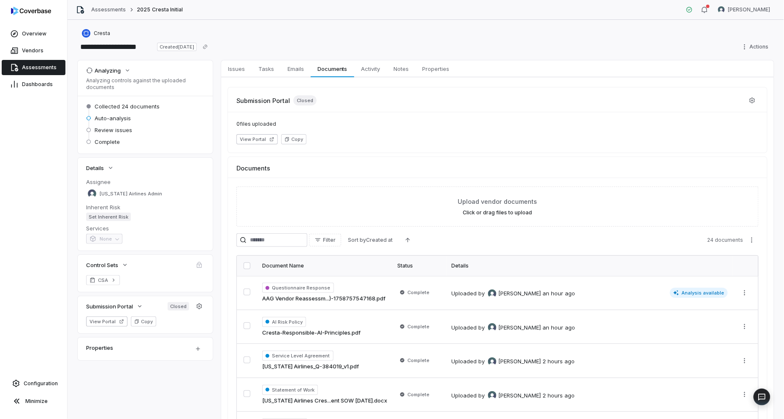
click at [44, 64] on span "Assessments" at bounding box center [39, 67] width 35 height 7
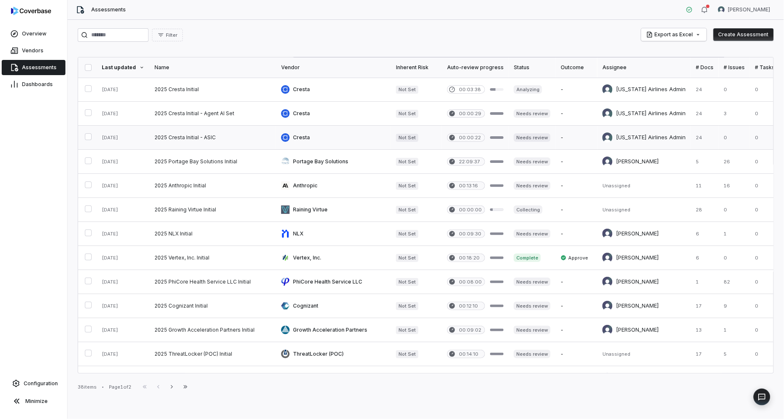
click at [182, 138] on link at bounding box center [213, 138] width 127 height 24
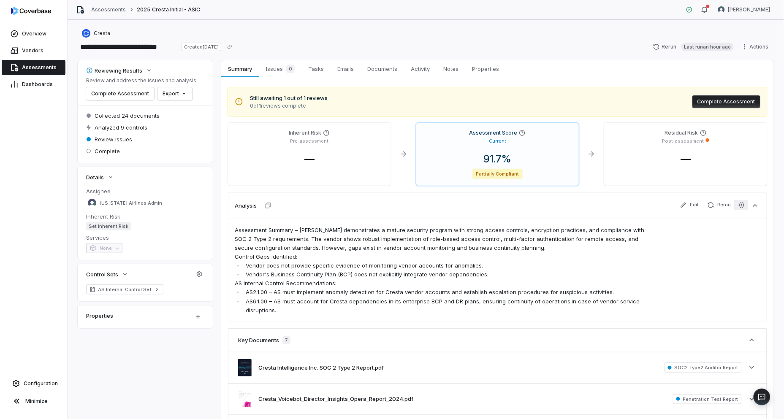
click at [739, 203] on icon "button" at bounding box center [742, 205] width 7 height 7
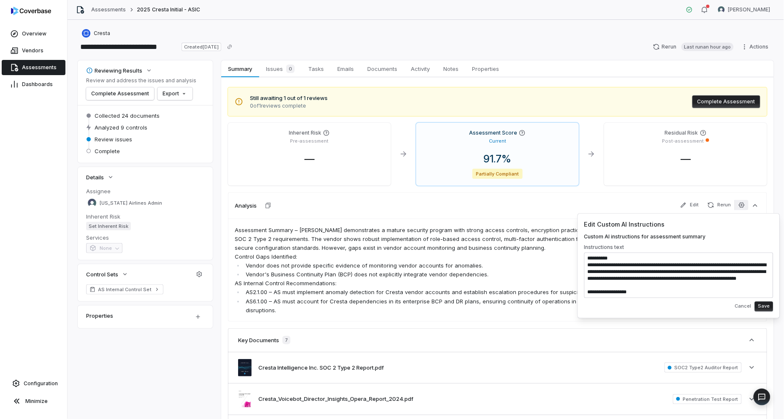
click at [674, 269] on textarea at bounding box center [679, 276] width 189 height 46
click at [46, 64] on span "Assessments" at bounding box center [39, 67] width 35 height 7
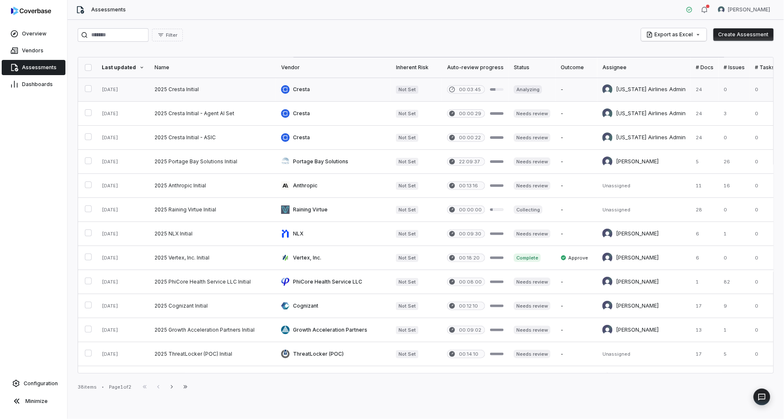
click at [186, 90] on link at bounding box center [213, 90] width 127 height 24
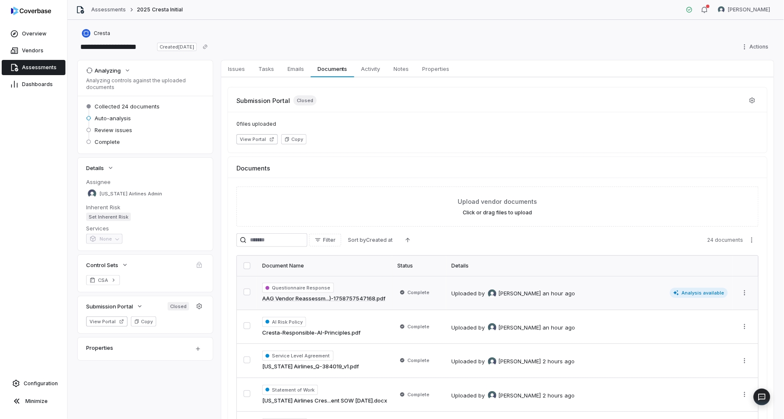
click at [685, 291] on span "Analysis available" at bounding box center [699, 293] width 58 height 10
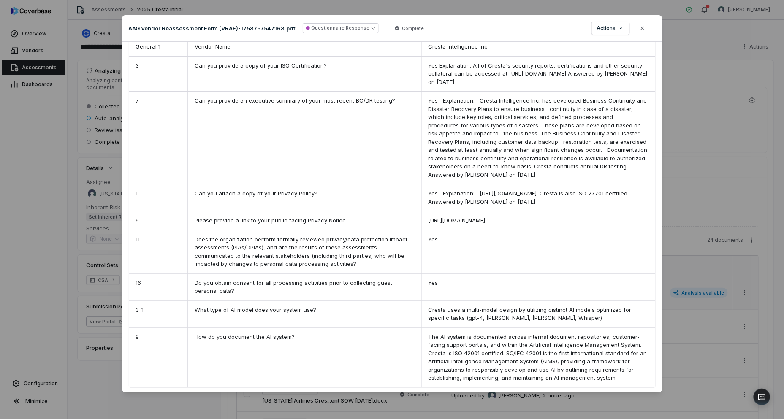
scroll to position [365, 0]
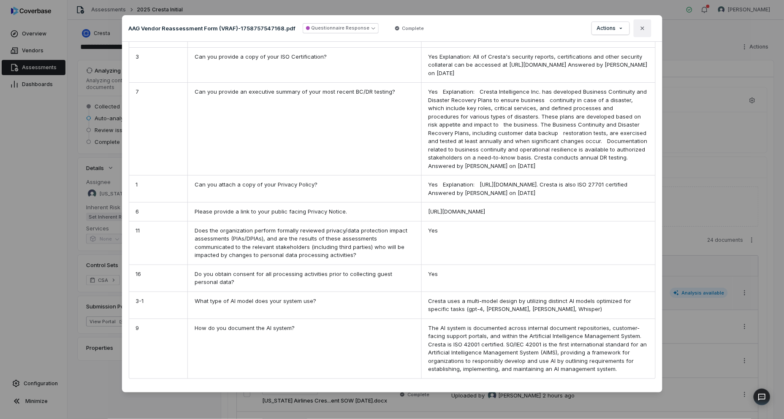
click at [648, 24] on button "Close" at bounding box center [643, 28] width 18 height 18
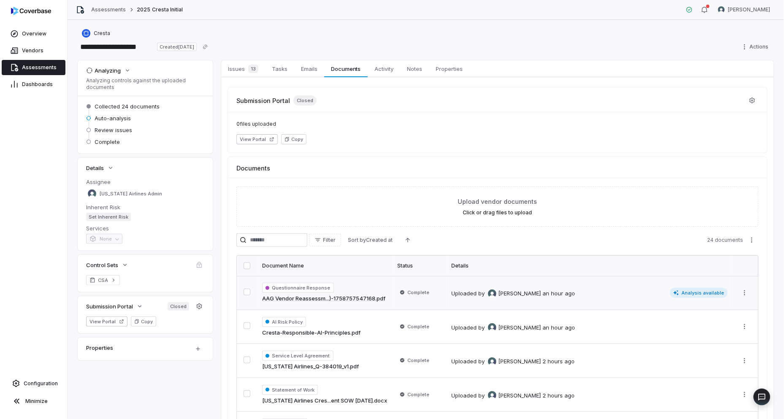
click at [19, 63] on link "Assessments" at bounding box center [34, 67] width 64 height 15
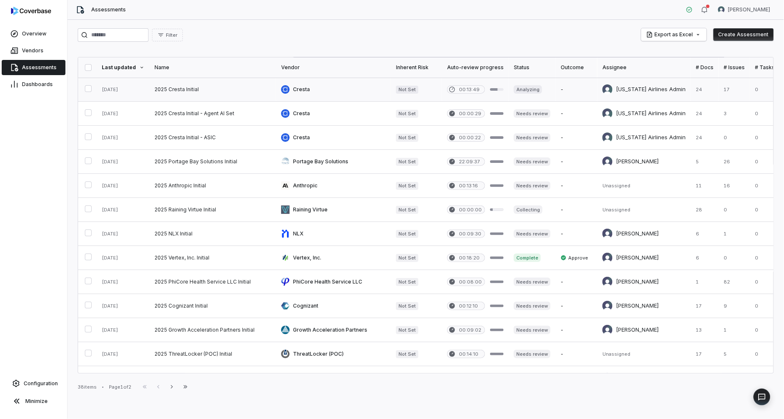
click at [176, 93] on link at bounding box center [213, 90] width 127 height 24
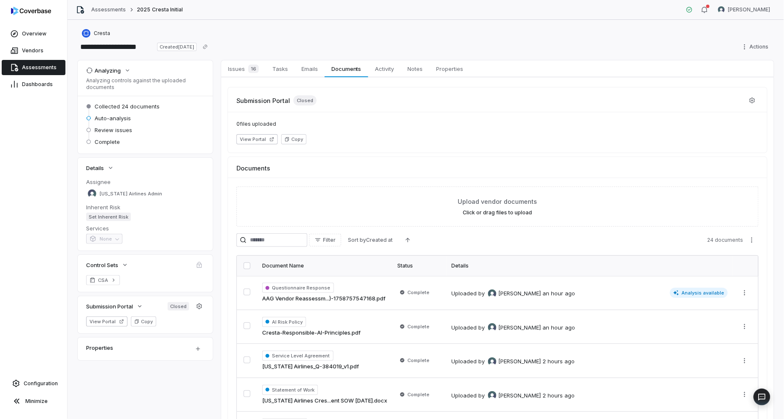
click at [32, 61] on link "Assessments" at bounding box center [34, 67] width 64 height 15
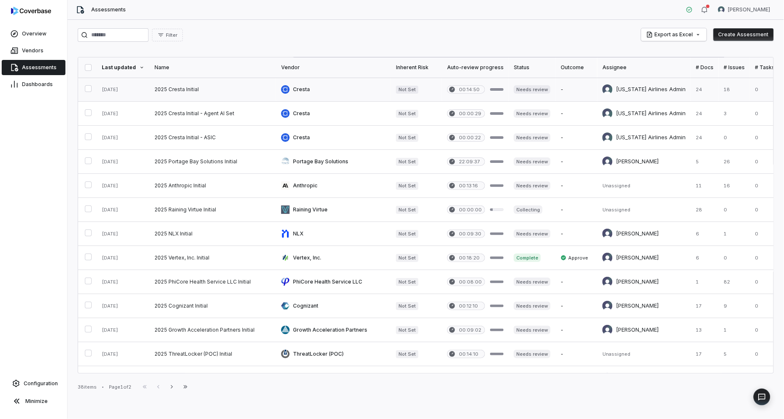
click at [218, 87] on link at bounding box center [213, 90] width 127 height 24
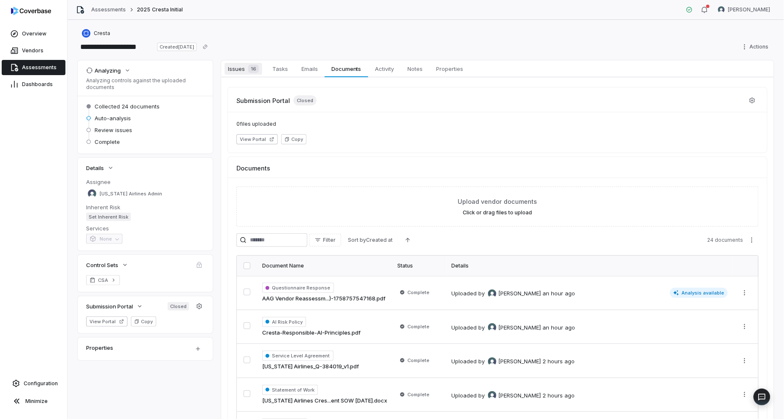
click at [245, 66] on div "16" at bounding box center [252, 69] width 14 height 8
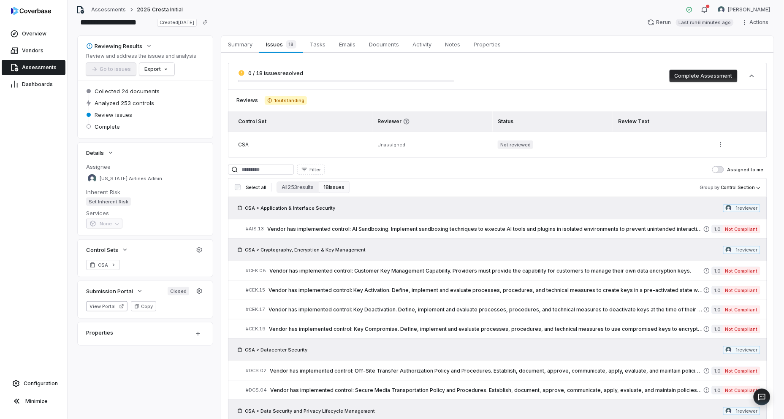
scroll to position [47, 0]
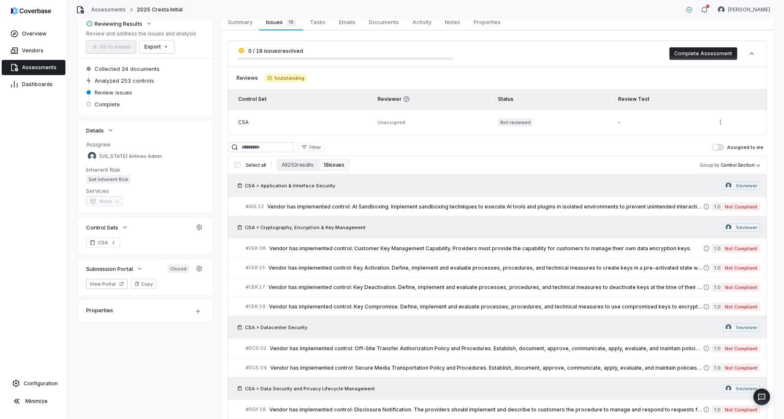
click at [19, 63] on link "Assessments" at bounding box center [34, 67] width 64 height 15
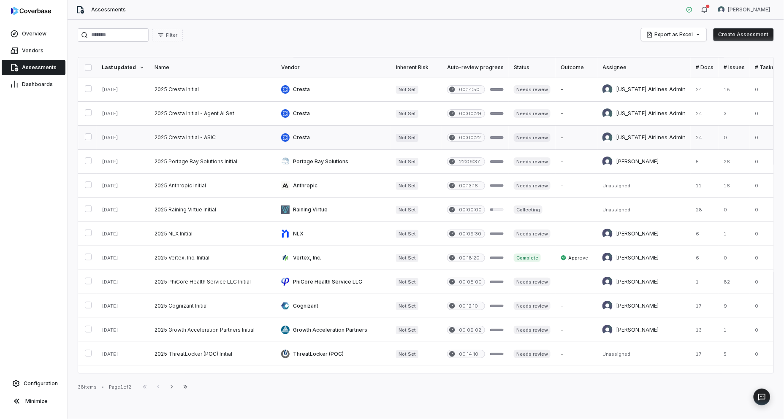
click at [224, 138] on link at bounding box center [213, 138] width 127 height 24
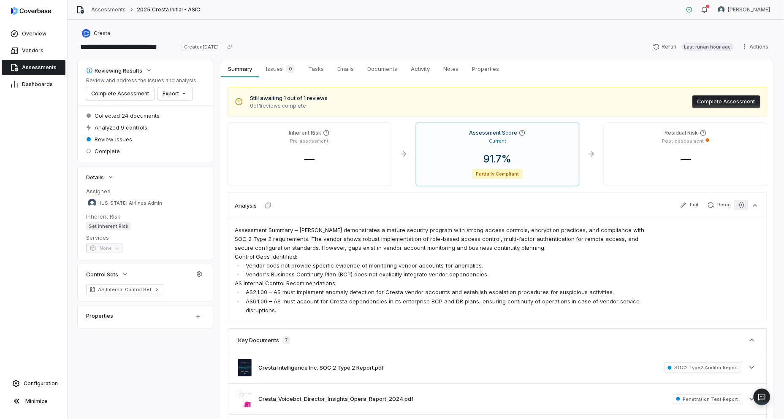
click at [739, 207] on icon "button" at bounding box center [742, 205] width 7 height 7
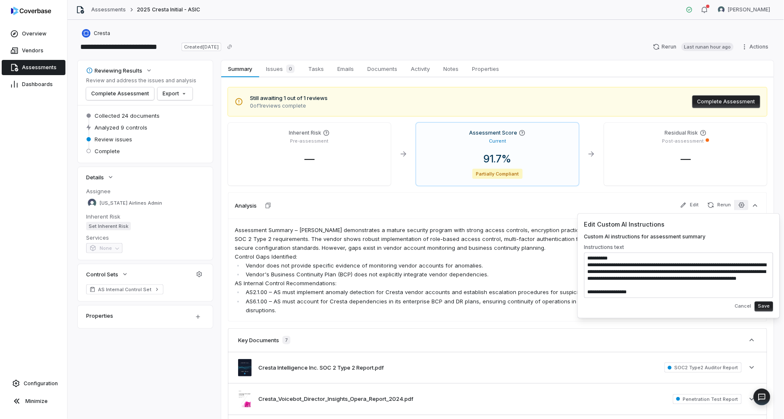
click at [661, 271] on textarea at bounding box center [679, 276] width 189 height 46
click at [27, 68] on span "Assessments" at bounding box center [39, 67] width 35 height 7
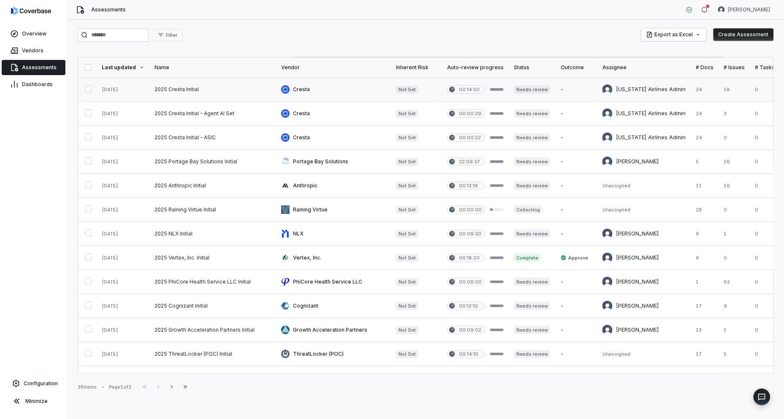
click at [192, 91] on link at bounding box center [213, 90] width 127 height 24
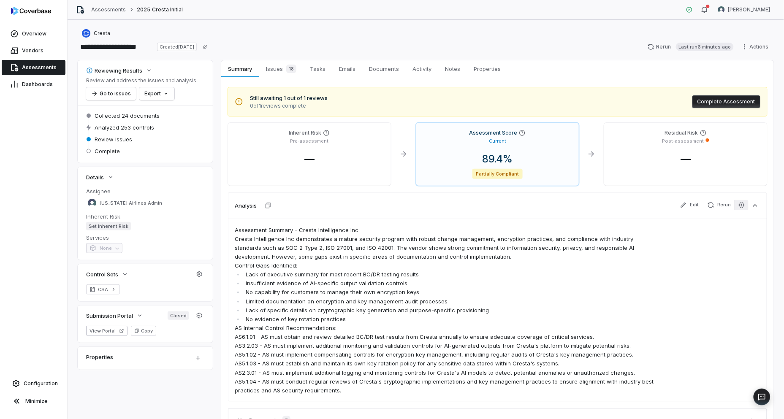
click at [739, 204] on icon "button" at bounding box center [742, 205] width 7 height 7
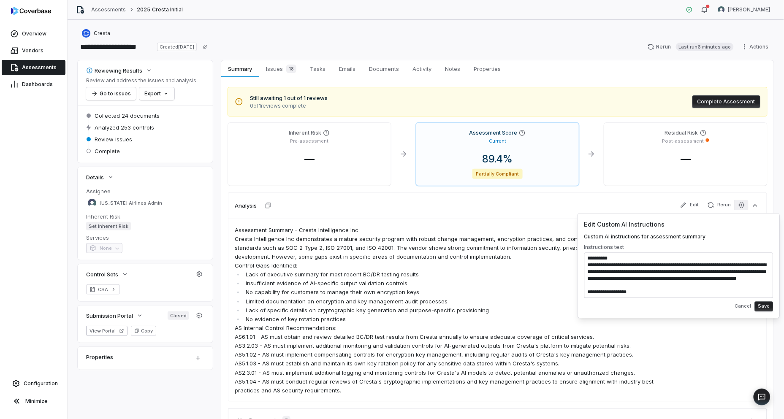
click at [631, 267] on textarea at bounding box center [679, 276] width 189 height 46
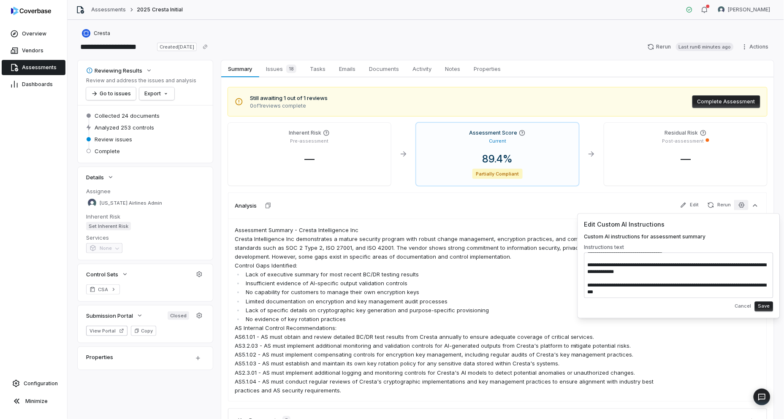
click at [766, 307] on button "Save" at bounding box center [764, 307] width 19 height 10
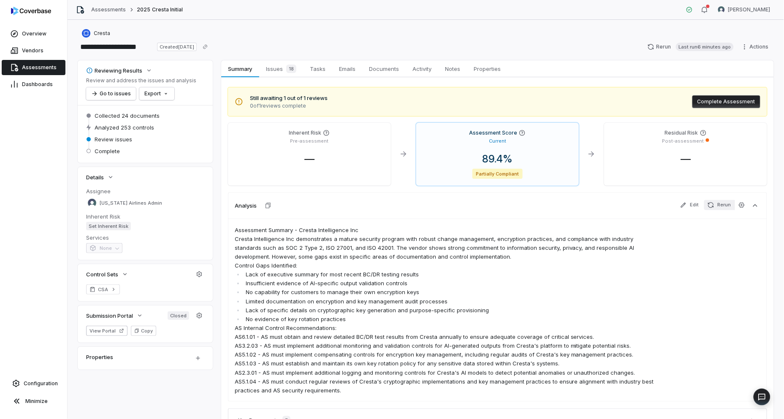
click at [718, 206] on button "Rerun" at bounding box center [720, 205] width 30 height 10
click at [284, 67] on div "18" at bounding box center [290, 69] width 14 height 8
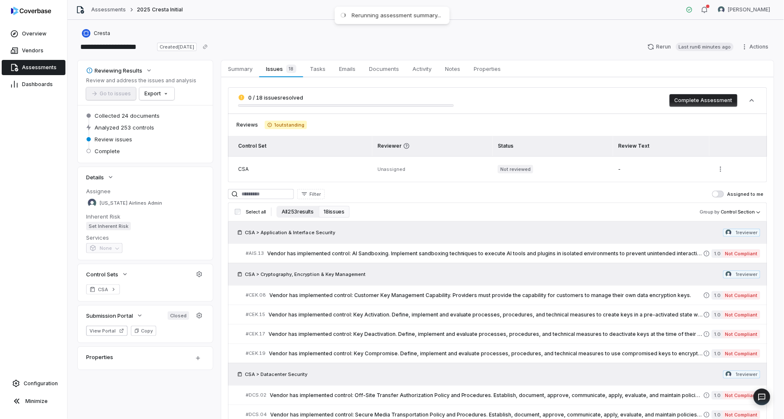
click at [286, 216] on button "All 253 results" at bounding box center [298, 212] width 42 height 12
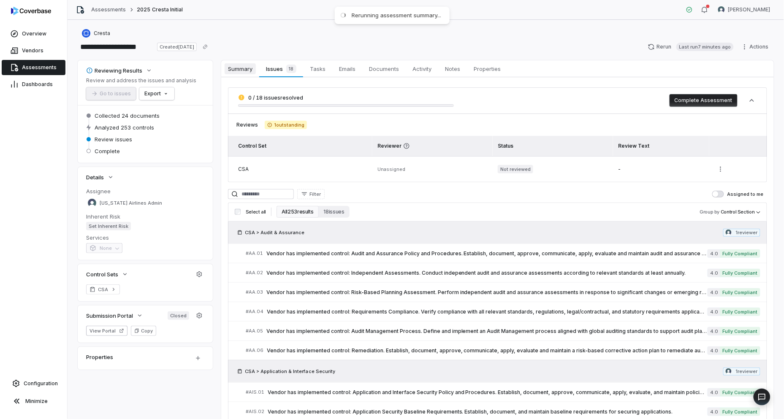
click at [240, 73] on span "Summary" at bounding box center [240, 68] width 31 height 11
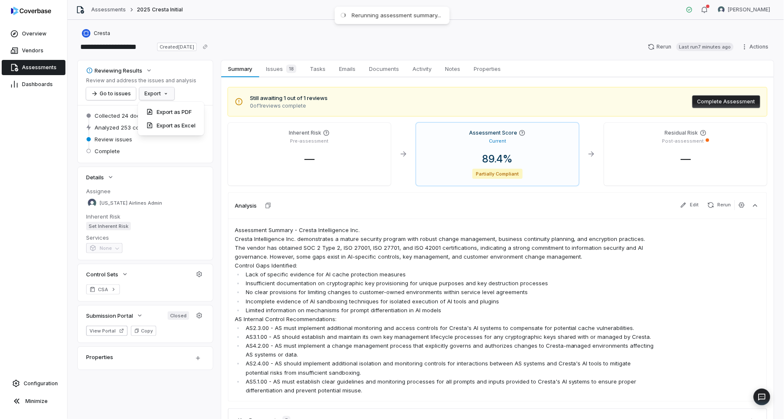
click at [168, 95] on html "**********" at bounding box center [392, 209] width 784 height 419
click at [174, 112] on div "Export as PDF" at bounding box center [171, 112] width 60 height 14
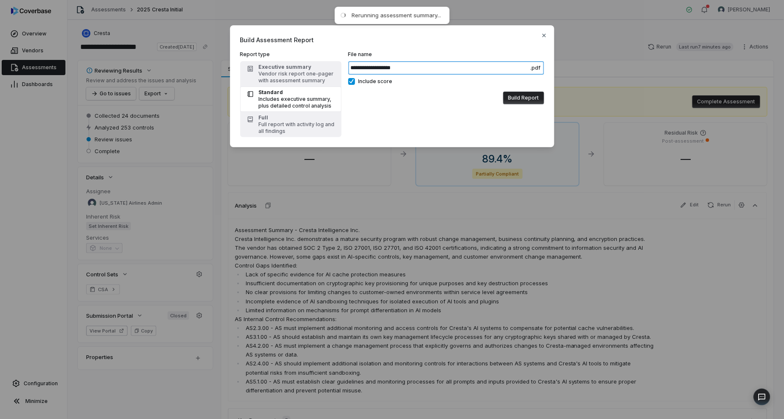
click at [428, 69] on input "**********" at bounding box center [446, 68] width 196 height 14
drag, startPoint x: 400, startPoint y: 68, endPoint x: 456, endPoint y: 64, distance: 56.8
click at [456, 68] on input "**********" at bounding box center [446, 68] width 196 height 14
click at [317, 122] on div "Full report with activity log and all findings" at bounding box center [298, 128] width 78 height 14
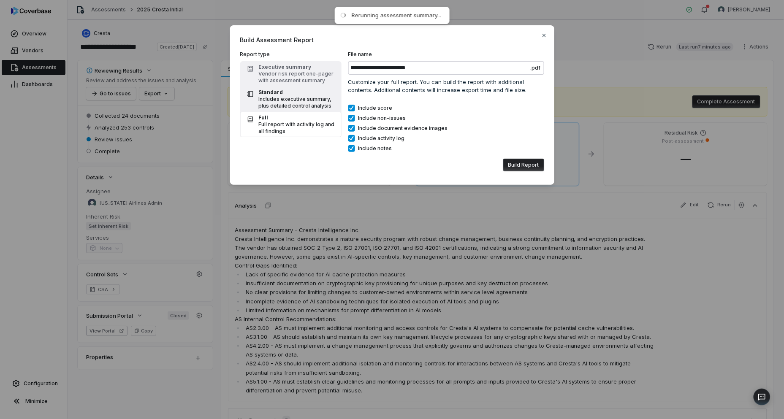
click at [307, 108] on div "Includes executive summary, plus detailed control analysis" at bounding box center [298, 103] width 78 height 14
type input "**********"
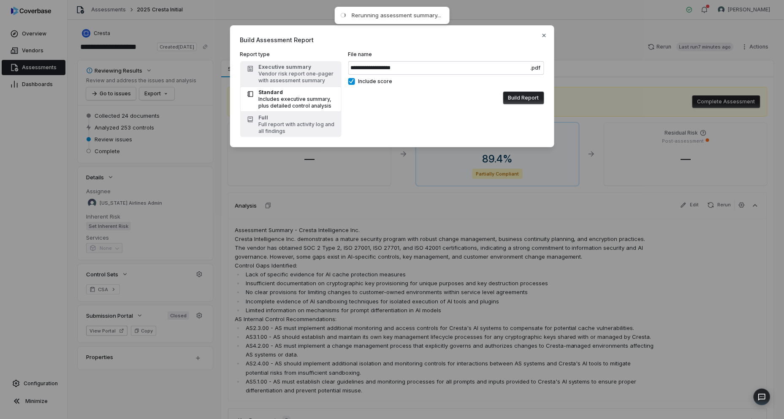
click at [543, 102] on button "Build Report" at bounding box center [523, 98] width 41 height 13
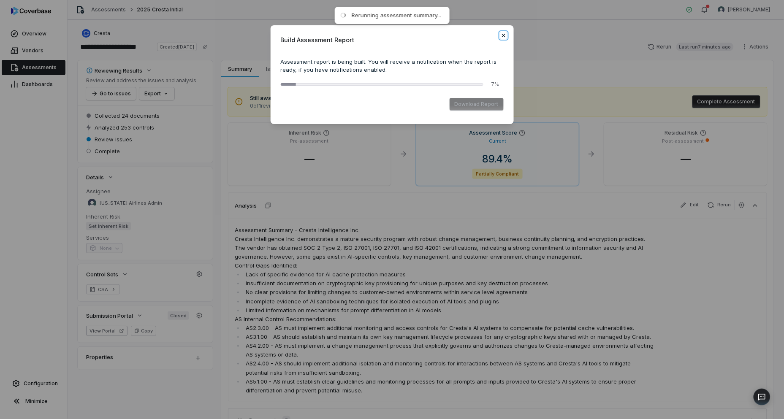
click at [503, 35] on icon "button" at bounding box center [503, 34] width 3 height 3
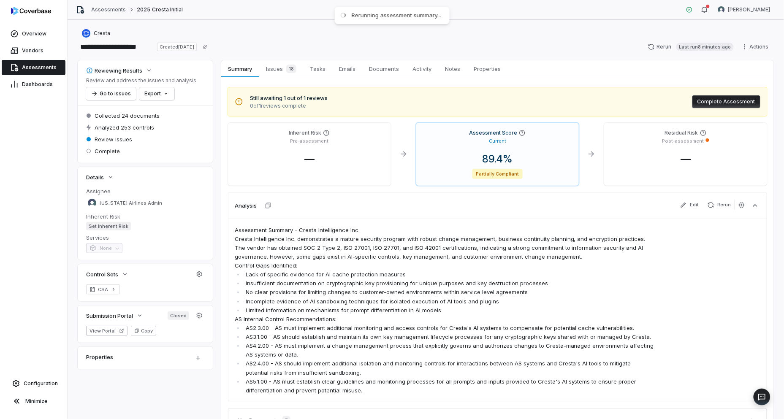
click at [34, 68] on span "Assessments" at bounding box center [39, 67] width 35 height 7
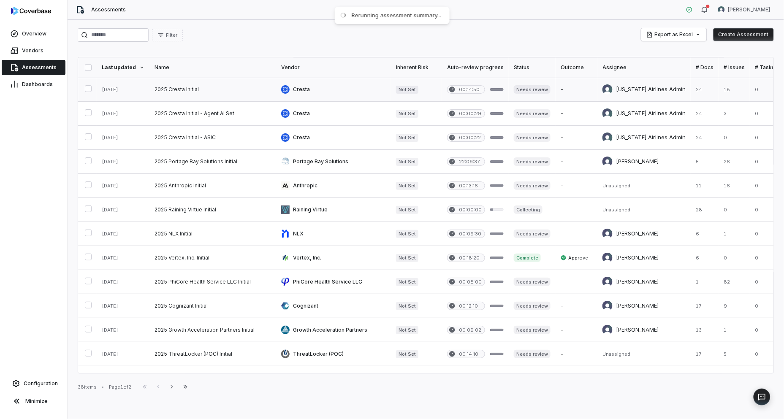
click at [193, 95] on link at bounding box center [213, 90] width 127 height 24
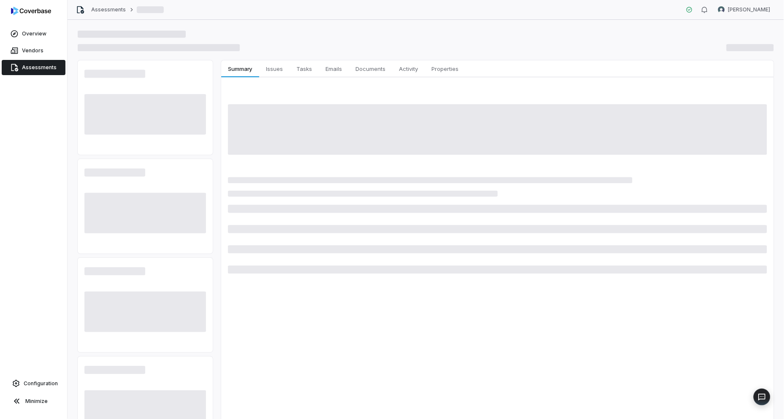
click at [36, 67] on span "Assessments" at bounding box center [39, 67] width 35 height 7
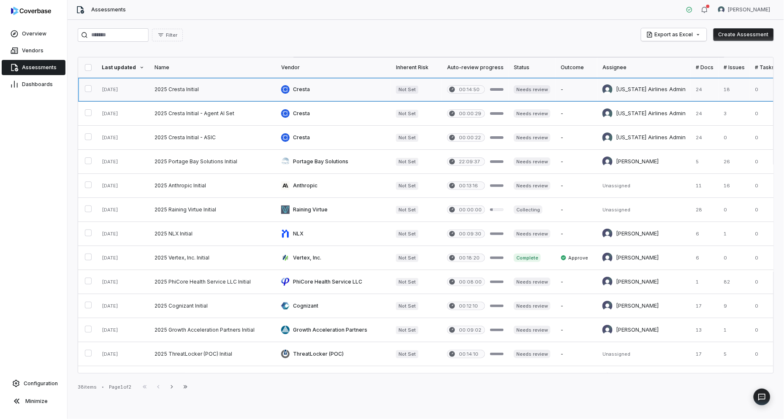
click at [290, 82] on link at bounding box center [333, 90] width 115 height 24
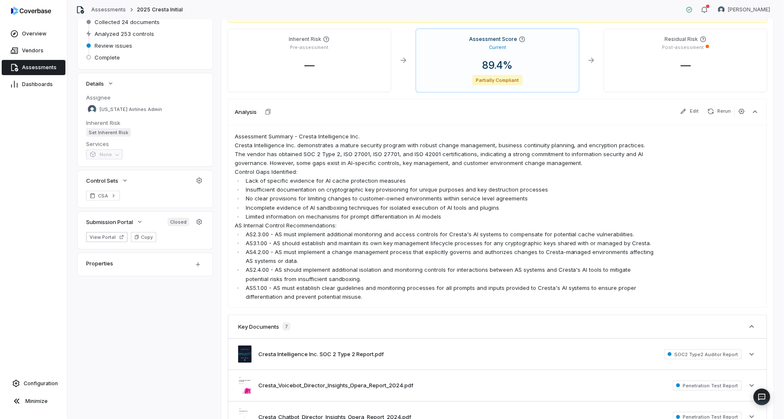
scroll to position [47, 0]
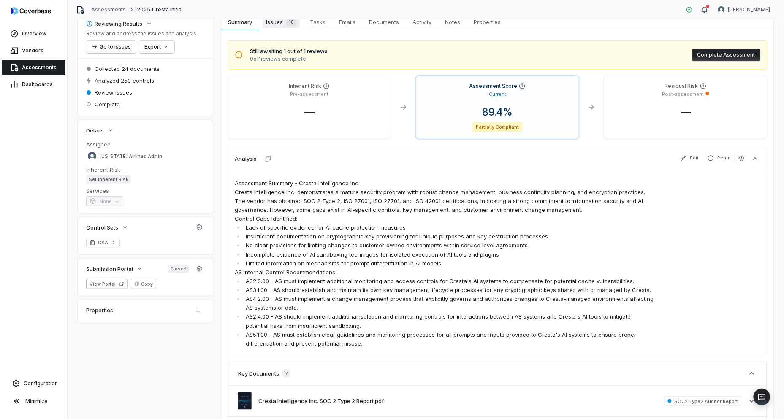
click at [272, 24] on span "Issues 18" at bounding box center [281, 22] width 37 height 12
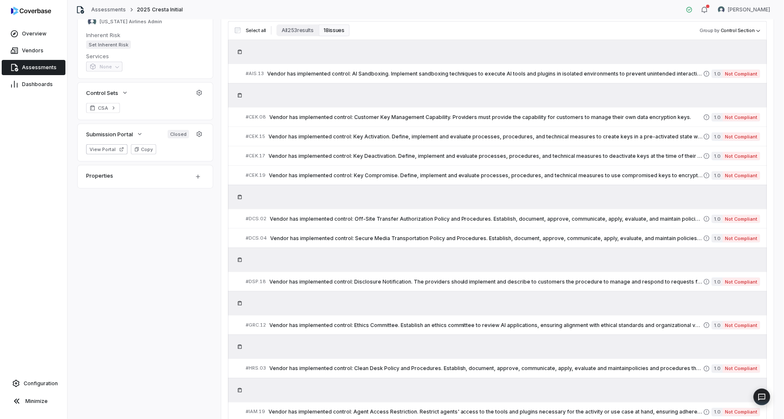
scroll to position [94, 0]
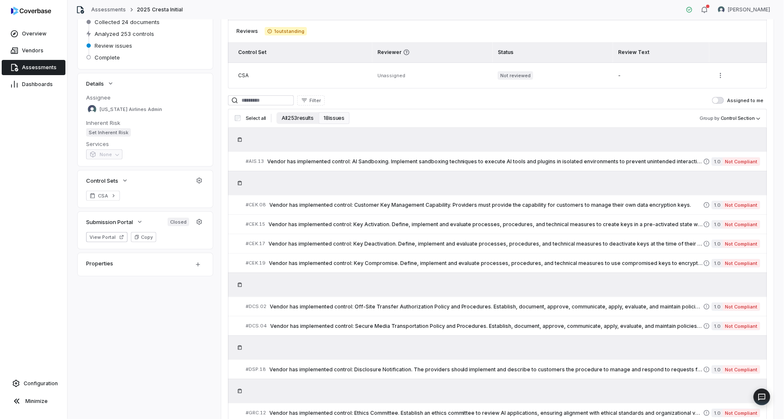
click at [303, 117] on button "All 253 results" at bounding box center [298, 118] width 42 height 12
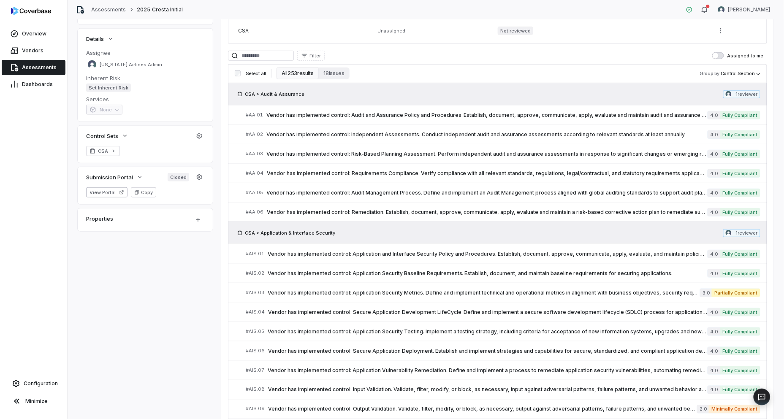
scroll to position [47, 0]
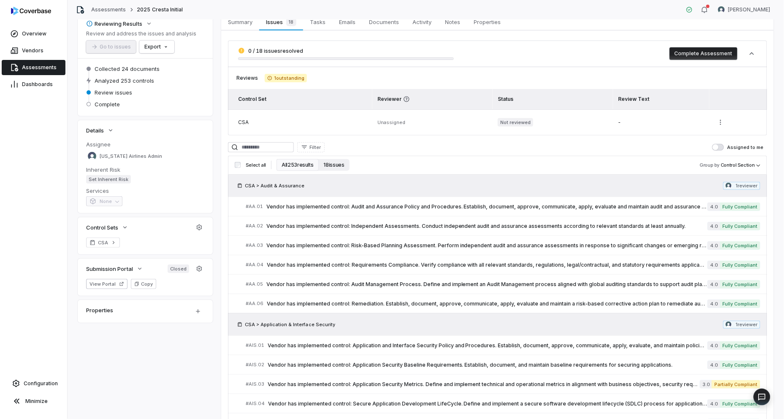
click at [335, 170] on button "18 issues" at bounding box center [334, 165] width 31 height 12
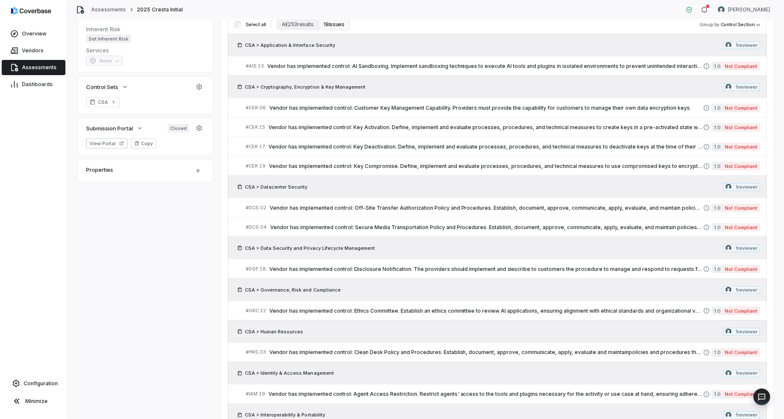
scroll to position [0, 0]
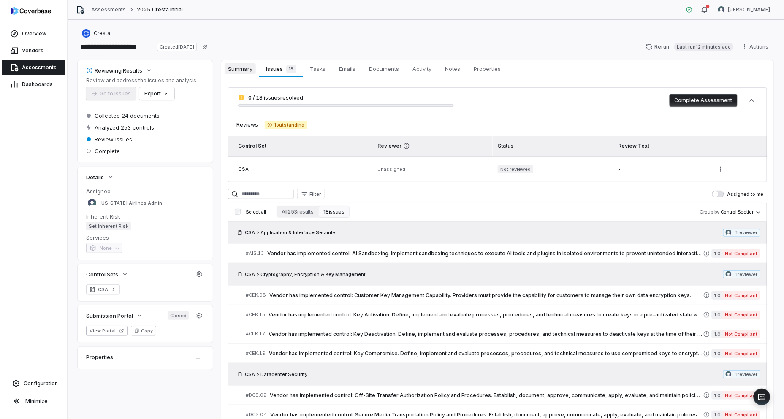
click at [247, 72] on span "Summary" at bounding box center [240, 68] width 31 height 11
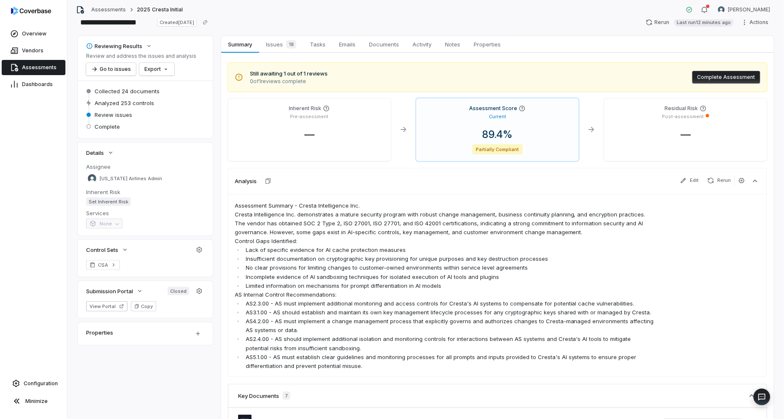
scroll to position [47, 0]
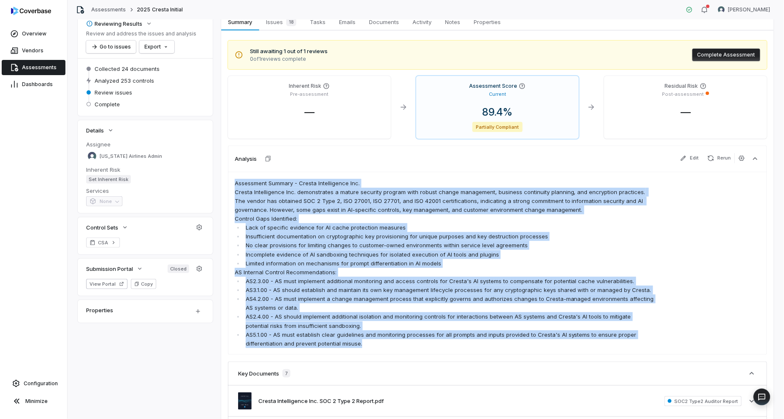
drag, startPoint x: 362, startPoint y: 339, endPoint x: 231, endPoint y: 187, distance: 200.4
click at [231, 187] on div "Assessment Summary - Cresta Intelligence Inc. Cresta Intelligence Inc. demonstr…" at bounding box center [497, 263] width 539 height 183
copy span "Assessment Summary - Cresta Intelligence Inc. Cresta Intelligence Inc. demonstr…"
click at [370, 210] on p "Cresta Intelligence Inc. demonstrates a mature security program with robust cha…" at bounding box center [445, 201] width 421 height 27
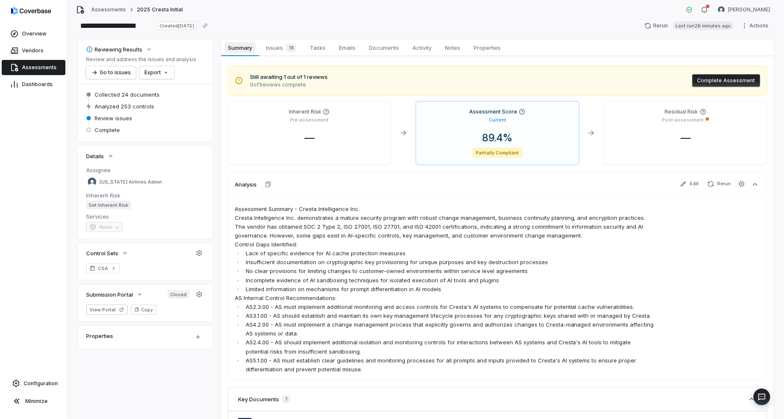
scroll to position [0, 0]
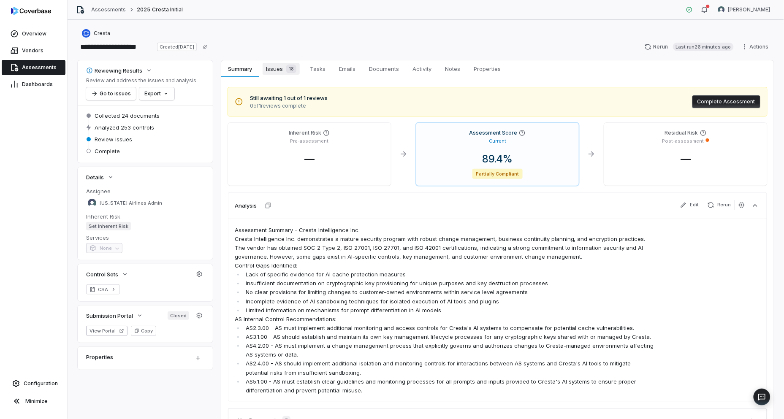
click at [268, 69] on span "Issues 18" at bounding box center [281, 69] width 37 height 12
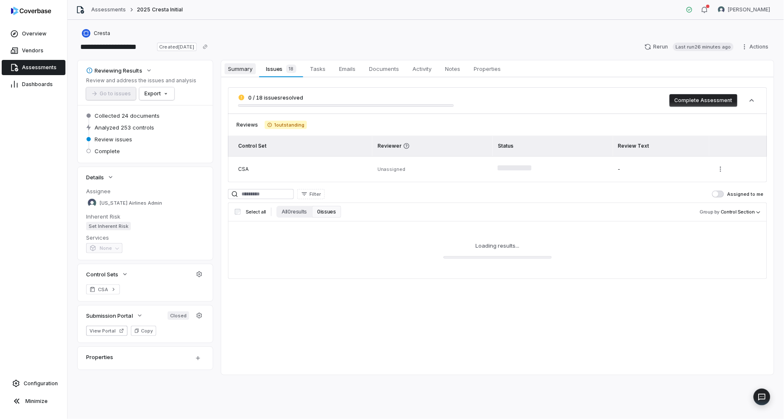
click at [247, 74] on span "Summary" at bounding box center [240, 68] width 31 height 11
